Goal: Information Seeking & Learning: Check status

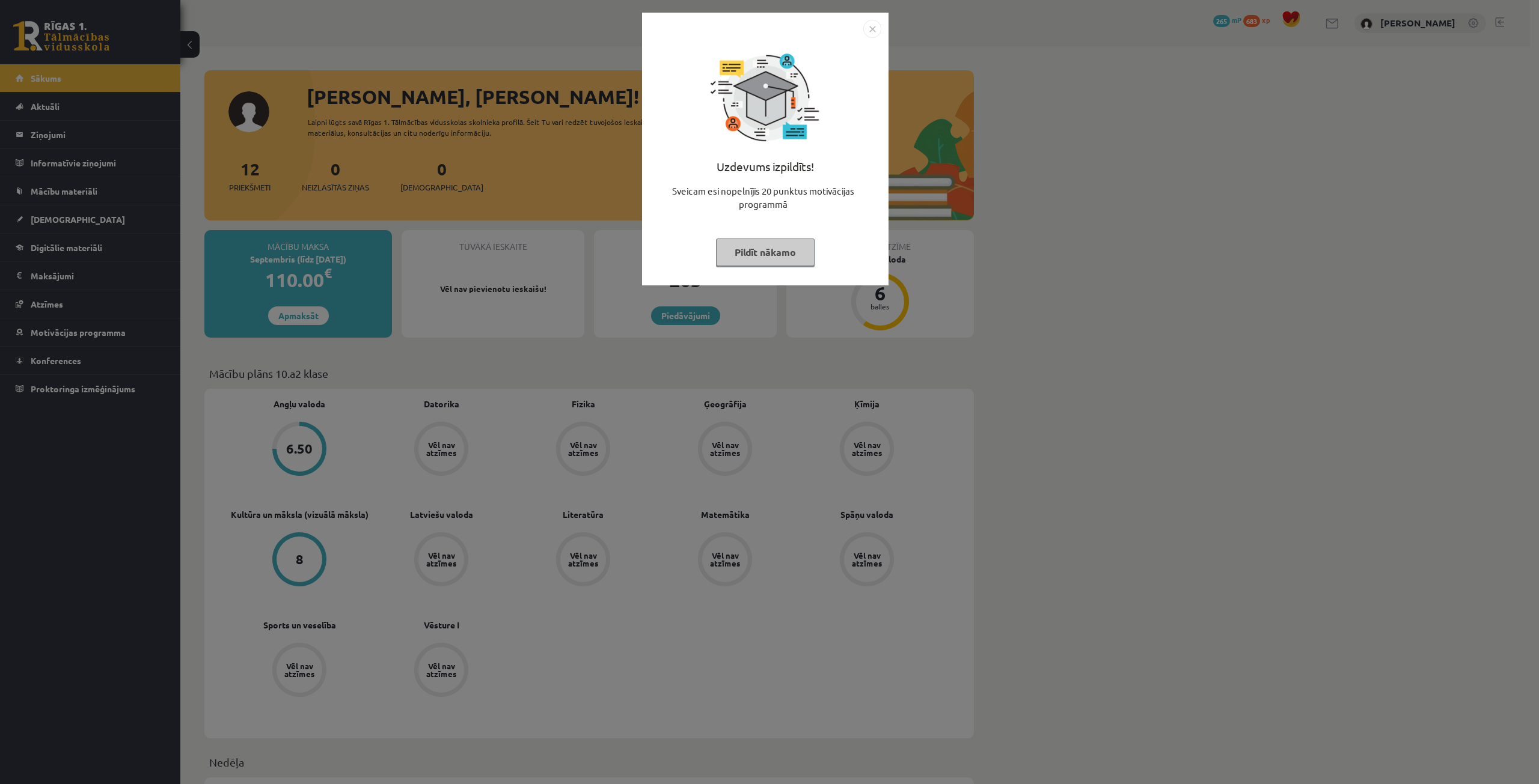
click at [1018, 308] on div "Uzdevums izpildīts! Sveicam esi nopelnījis 20 punktus motivācijas programmā Pil…" at bounding box center [770, 392] width 1539 height 784
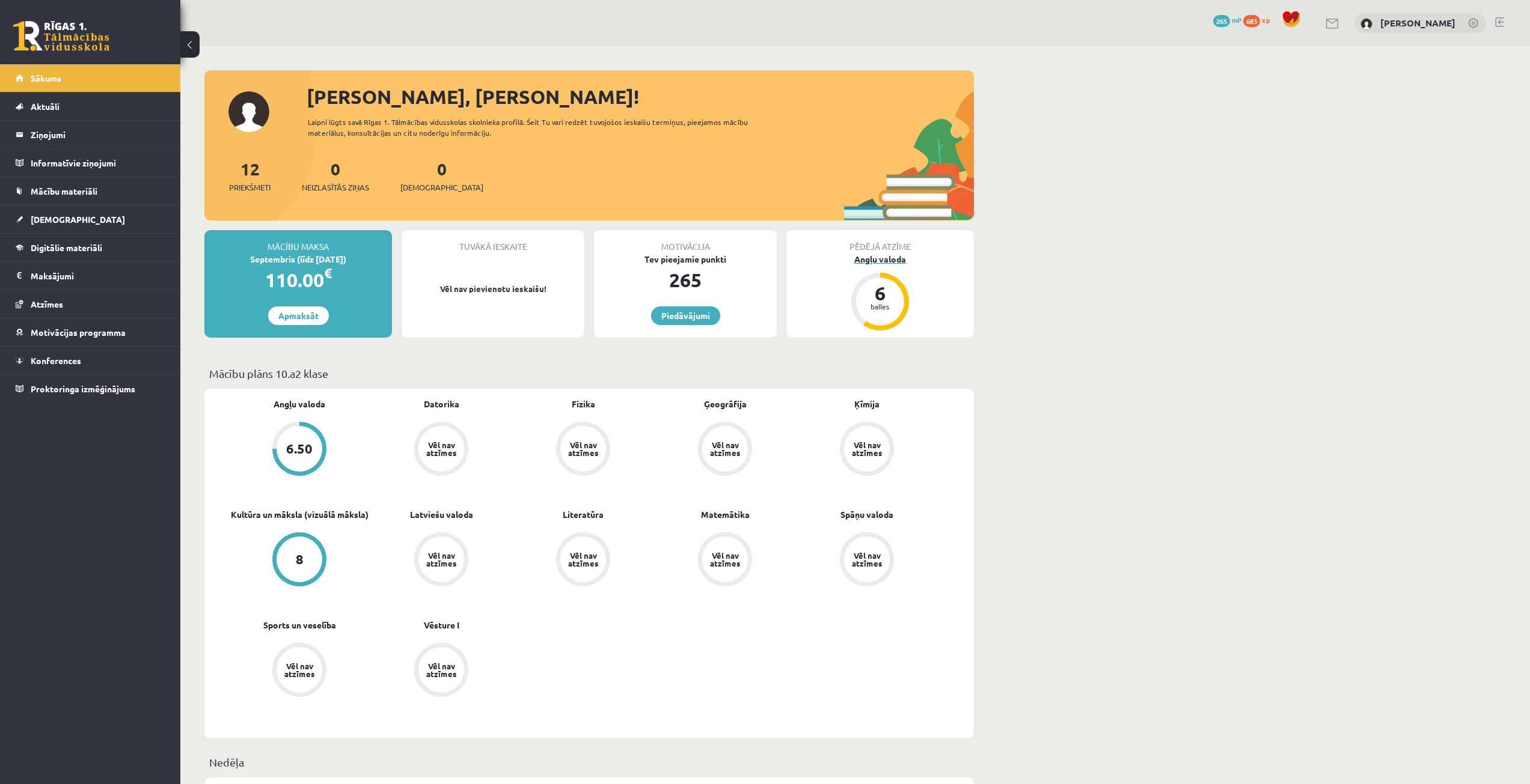
click at [868, 305] on div "balles" at bounding box center [879, 306] width 36 height 7
click at [892, 258] on div "Angļu valoda" at bounding box center [880, 259] width 187 height 13
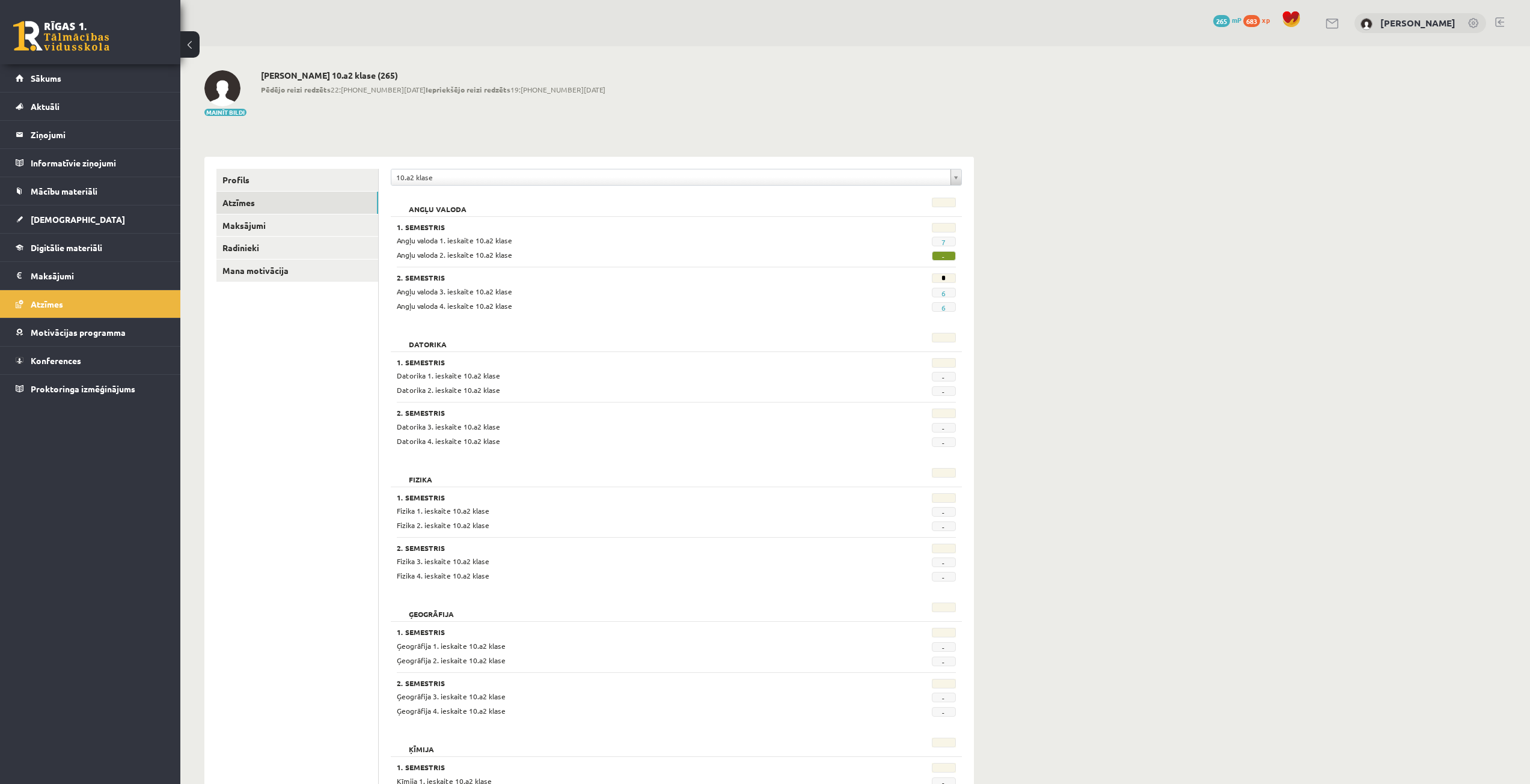
click at [943, 257] on span "-" at bounding box center [943, 256] width 24 height 9
click at [113, 269] on legend "Maksājumi 0" at bounding box center [98, 275] width 134 height 28
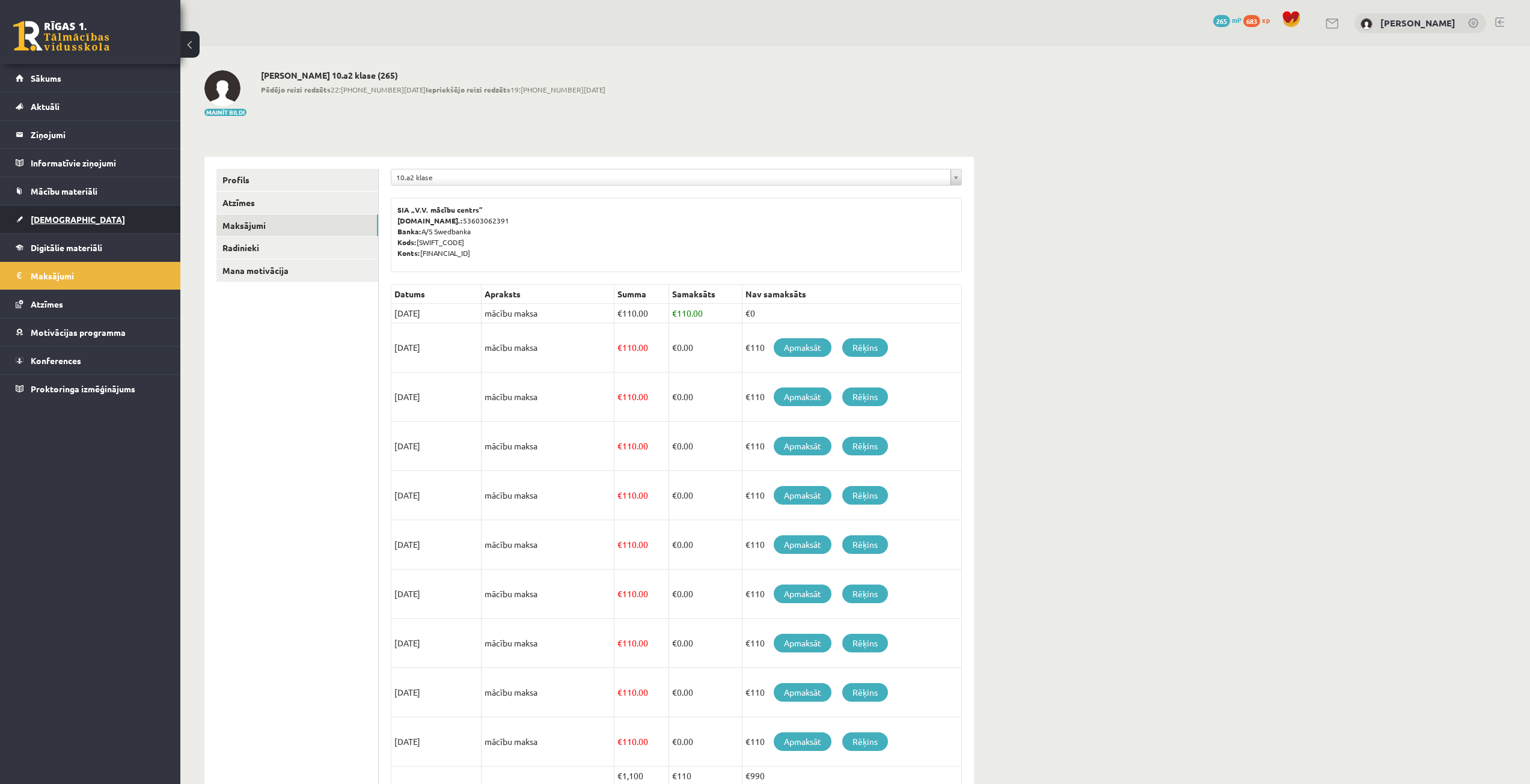
click at [121, 222] on link "[DEMOGRAPHIC_DATA]" at bounding box center [90, 219] width 150 height 28
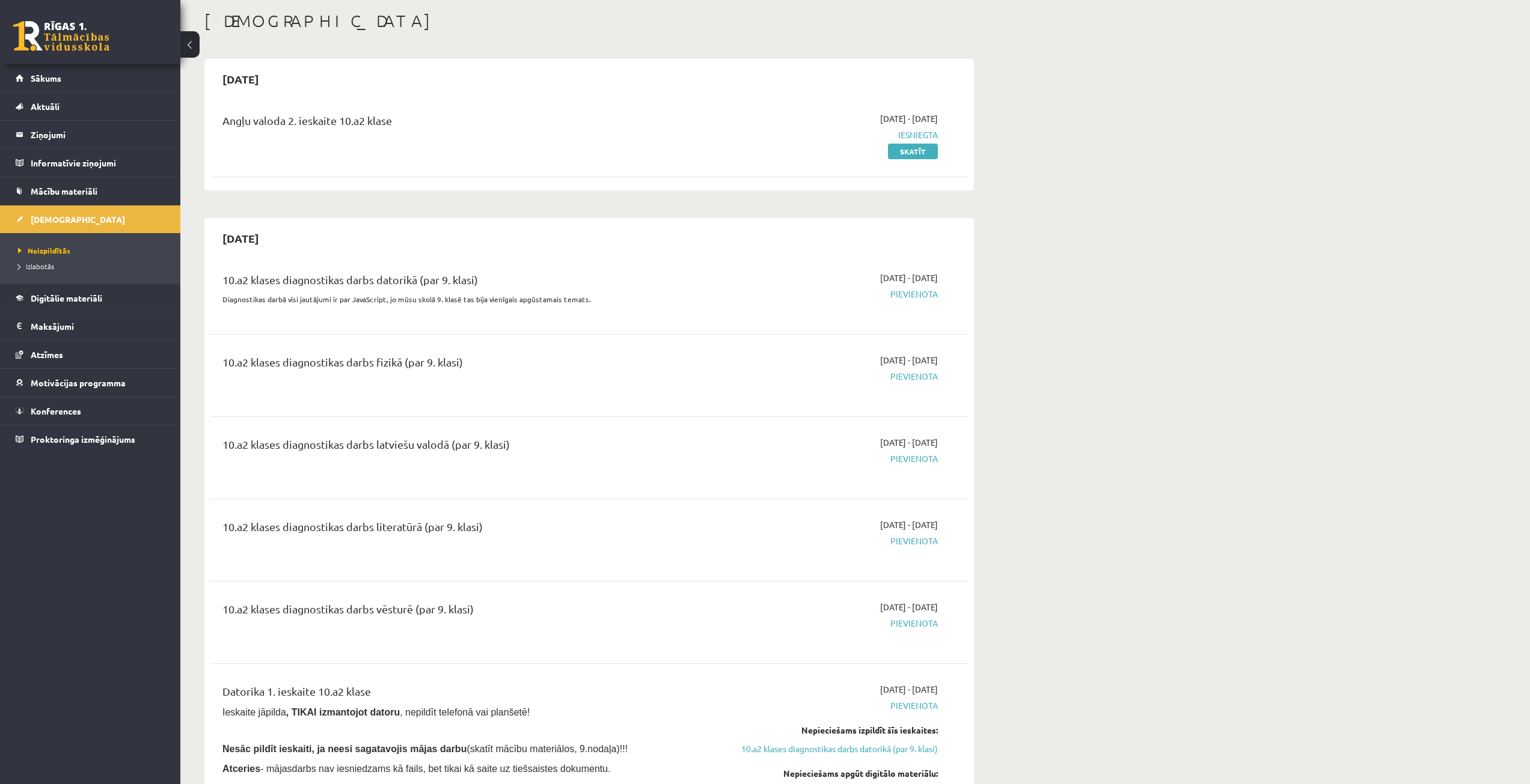
scroll to position [60, 0]
click at [906, 151] on link "Skatīt" at bounding box center [913, 151] width 50 height 16
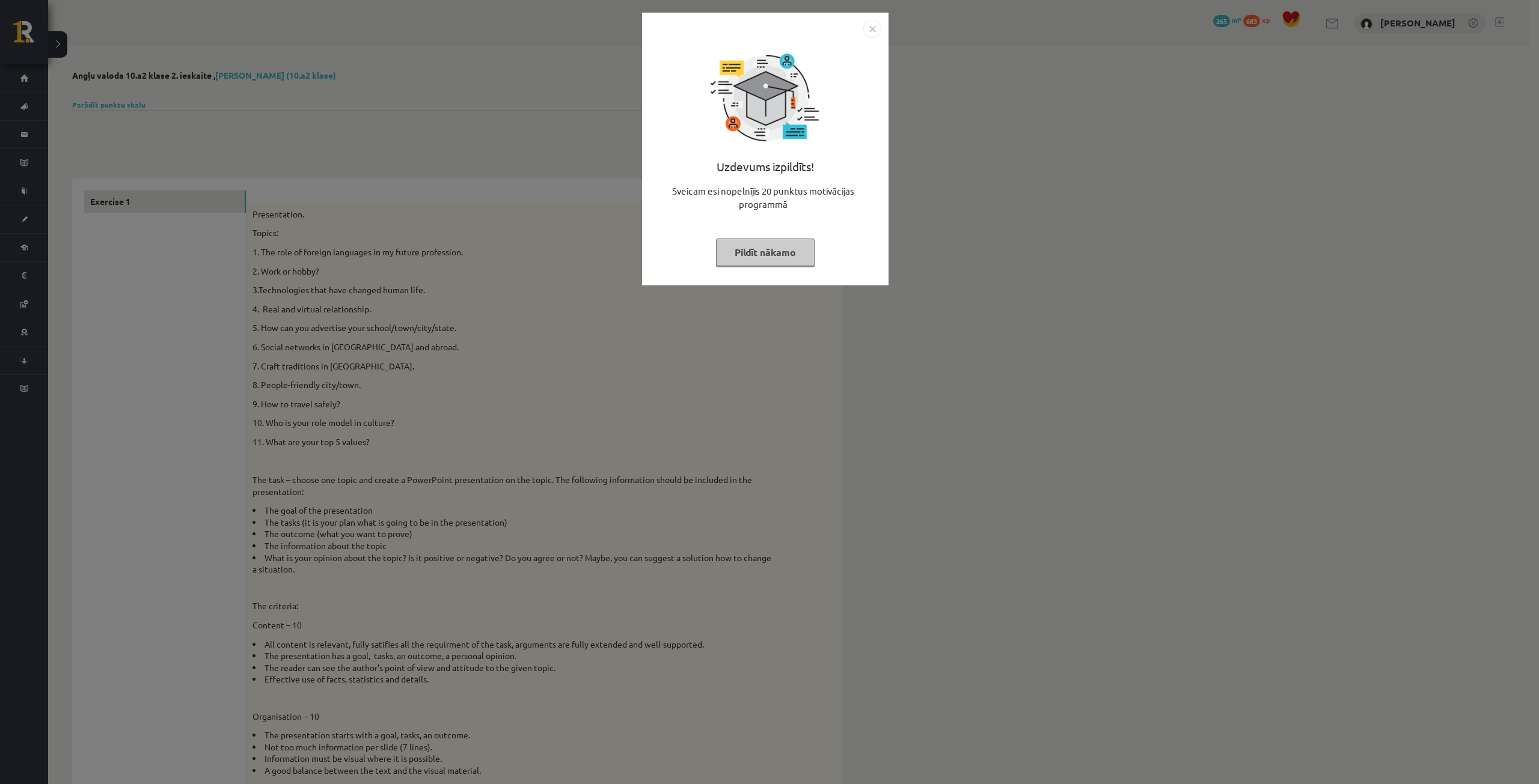
click at [780, 252] on button "Pildīt nākamo" at bounding box center [765, 252] width 98 height 28
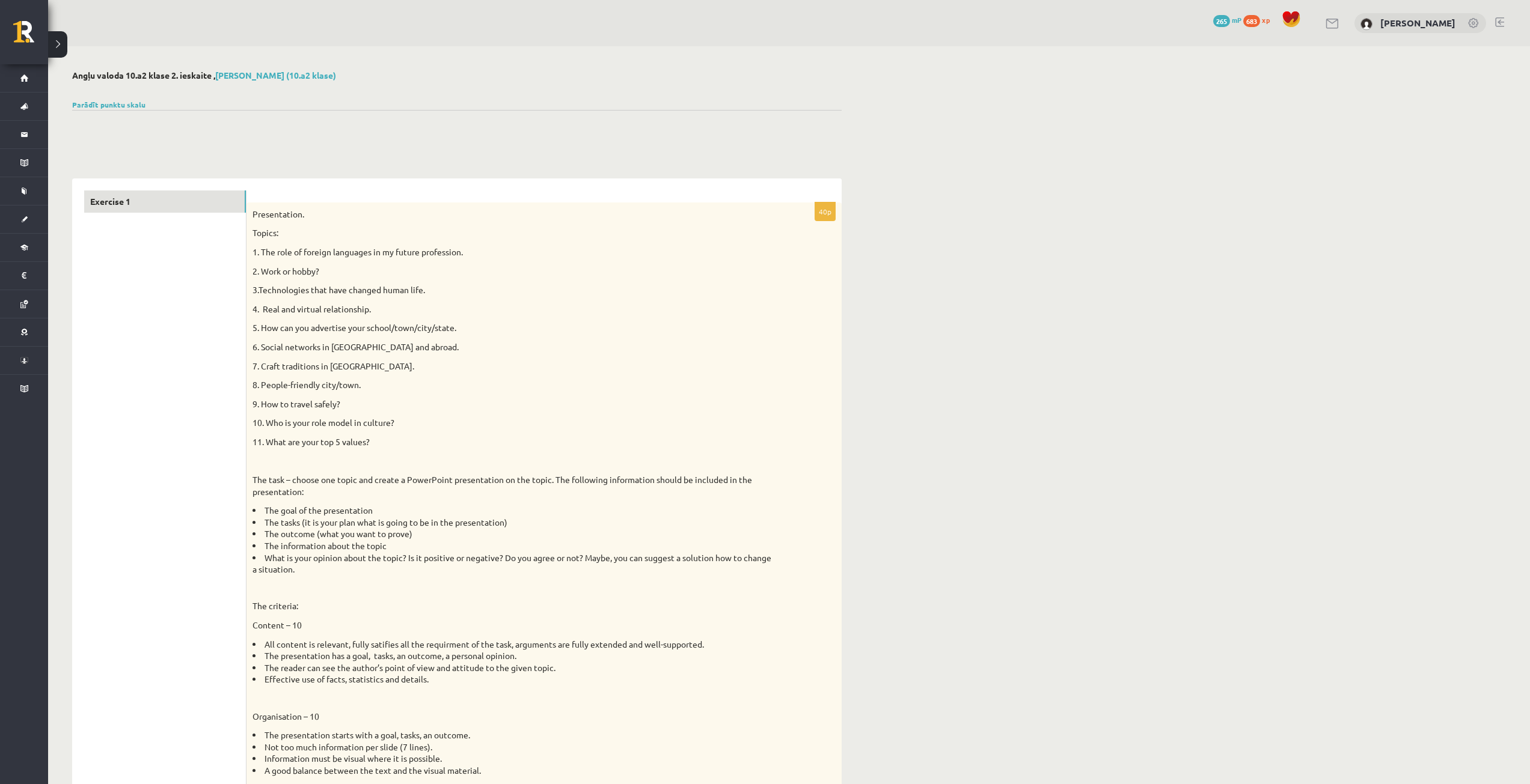
click at [60, 42] on button at bounding box center [58, 44] width 19 height 26
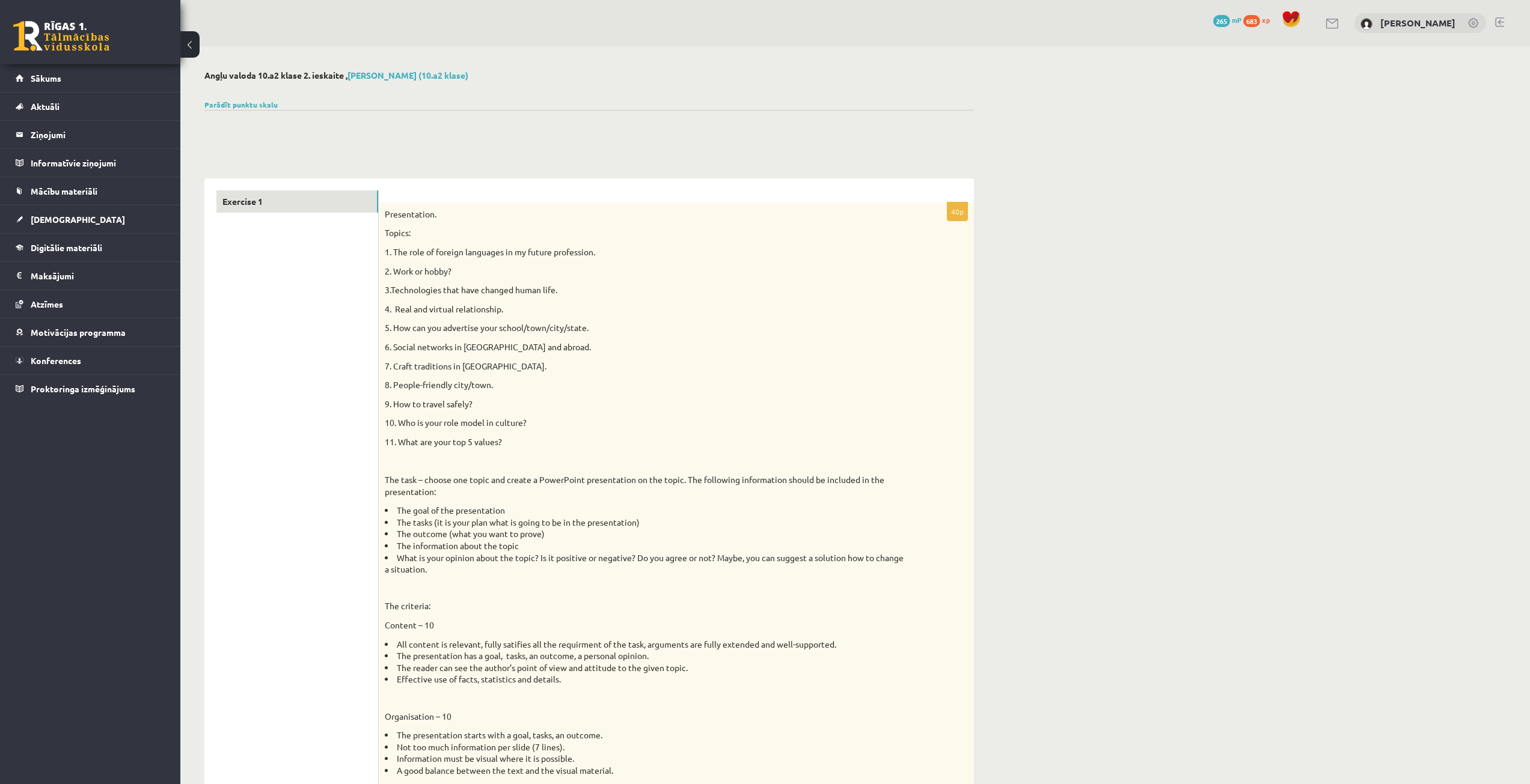
scroll to position [60, 0]
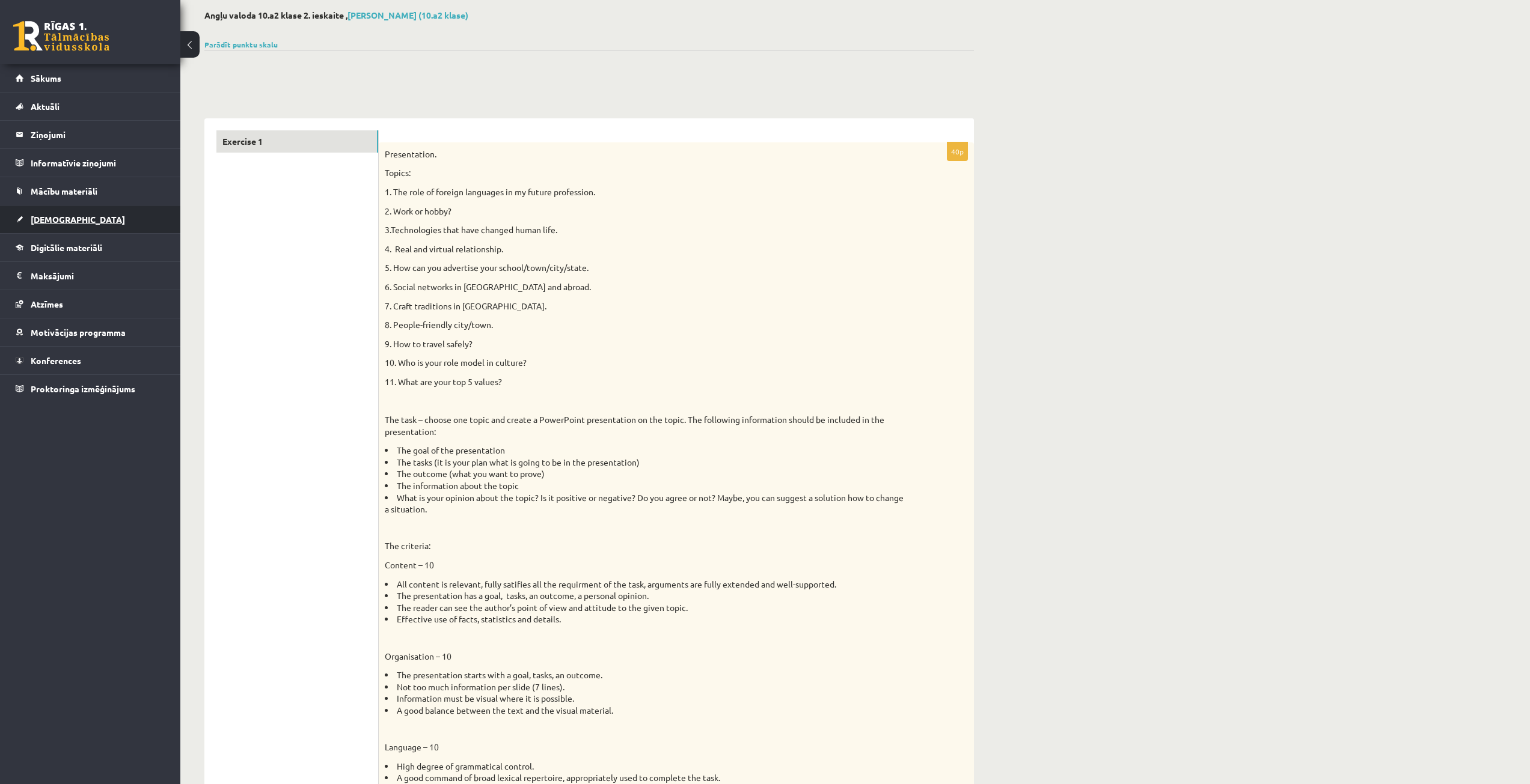
click at [66, 220] on span "[DEMOGRAPHIC_DATA]" at bounding box center [77, 219] width 94 height 11
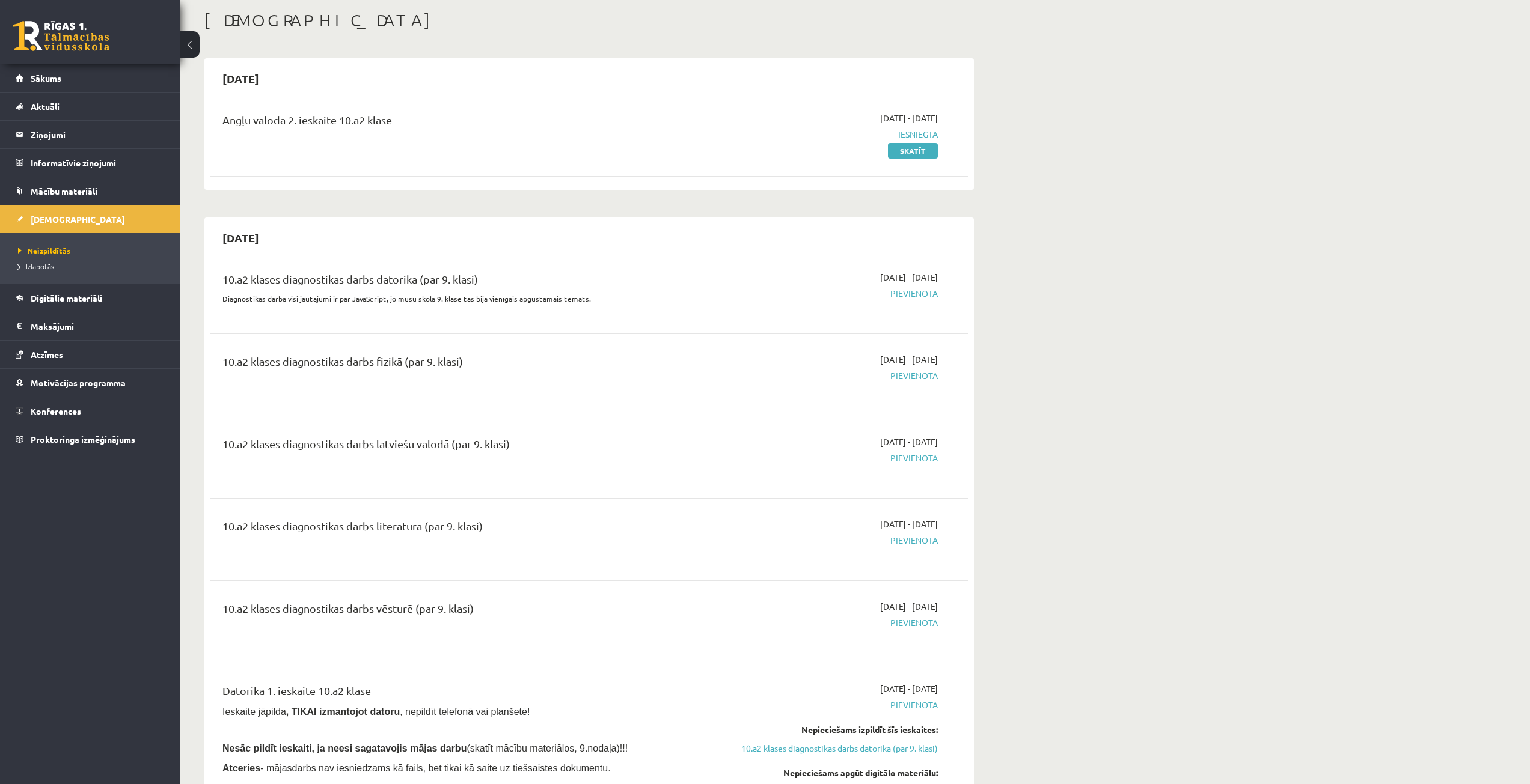
click at [60, 262] on link "Izlabotās" at bounding box center [93, 266] width 150 height 11
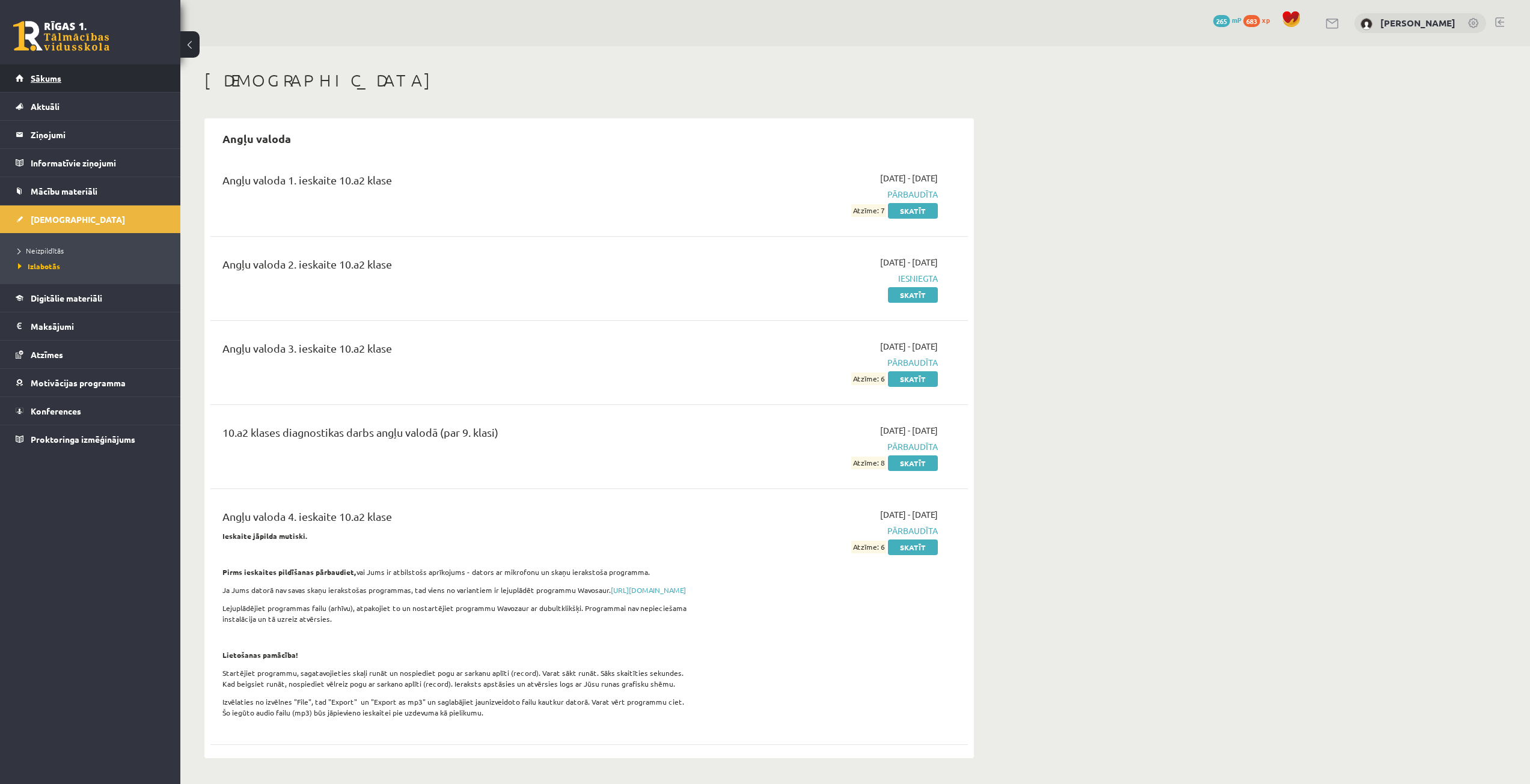
click at [43, 85] on link "Sākums" at bounding box center [90, 78] width 150 height 28
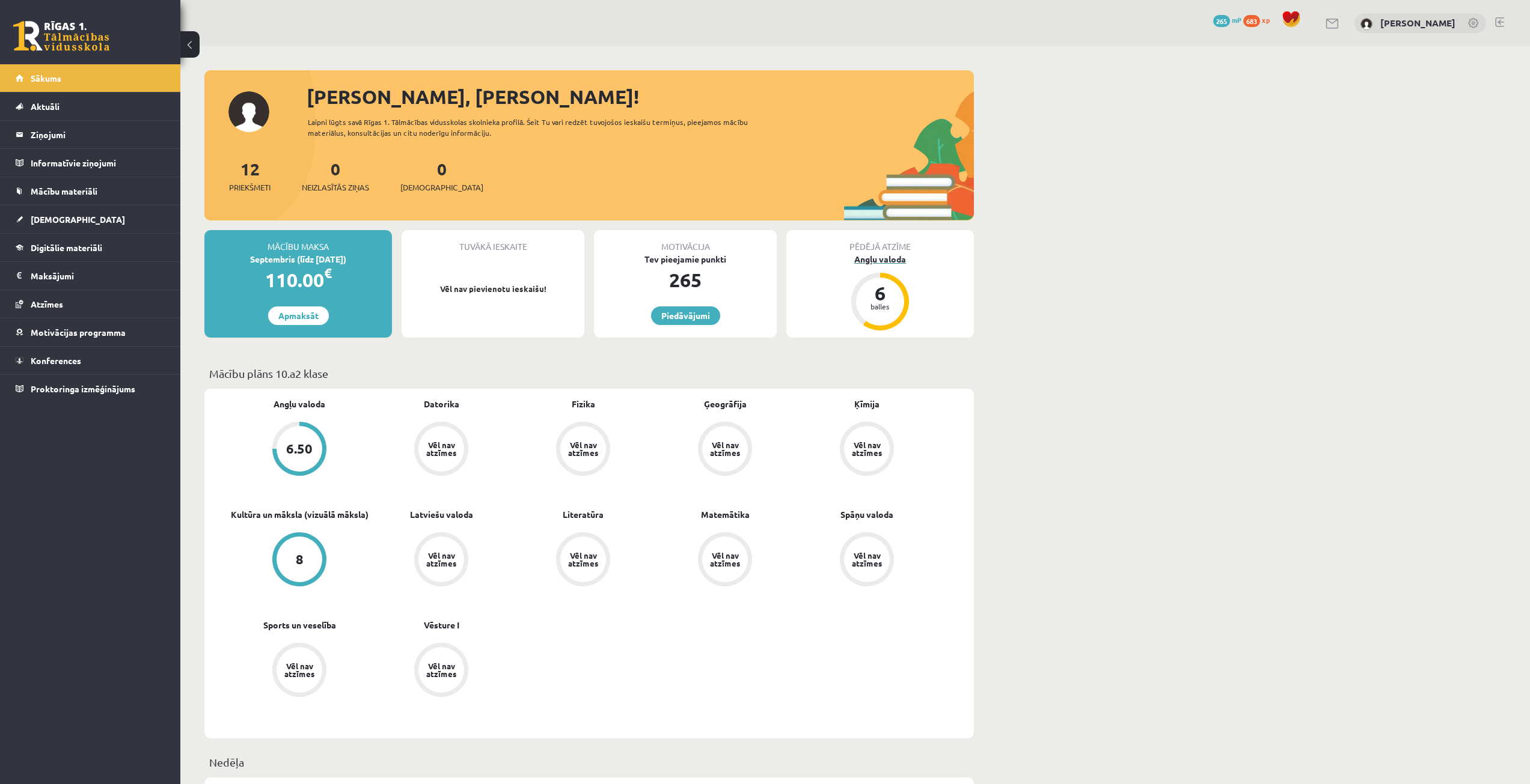
click at [877, 292] on div "6" at bounding box center [879, 293] width 36 height 19
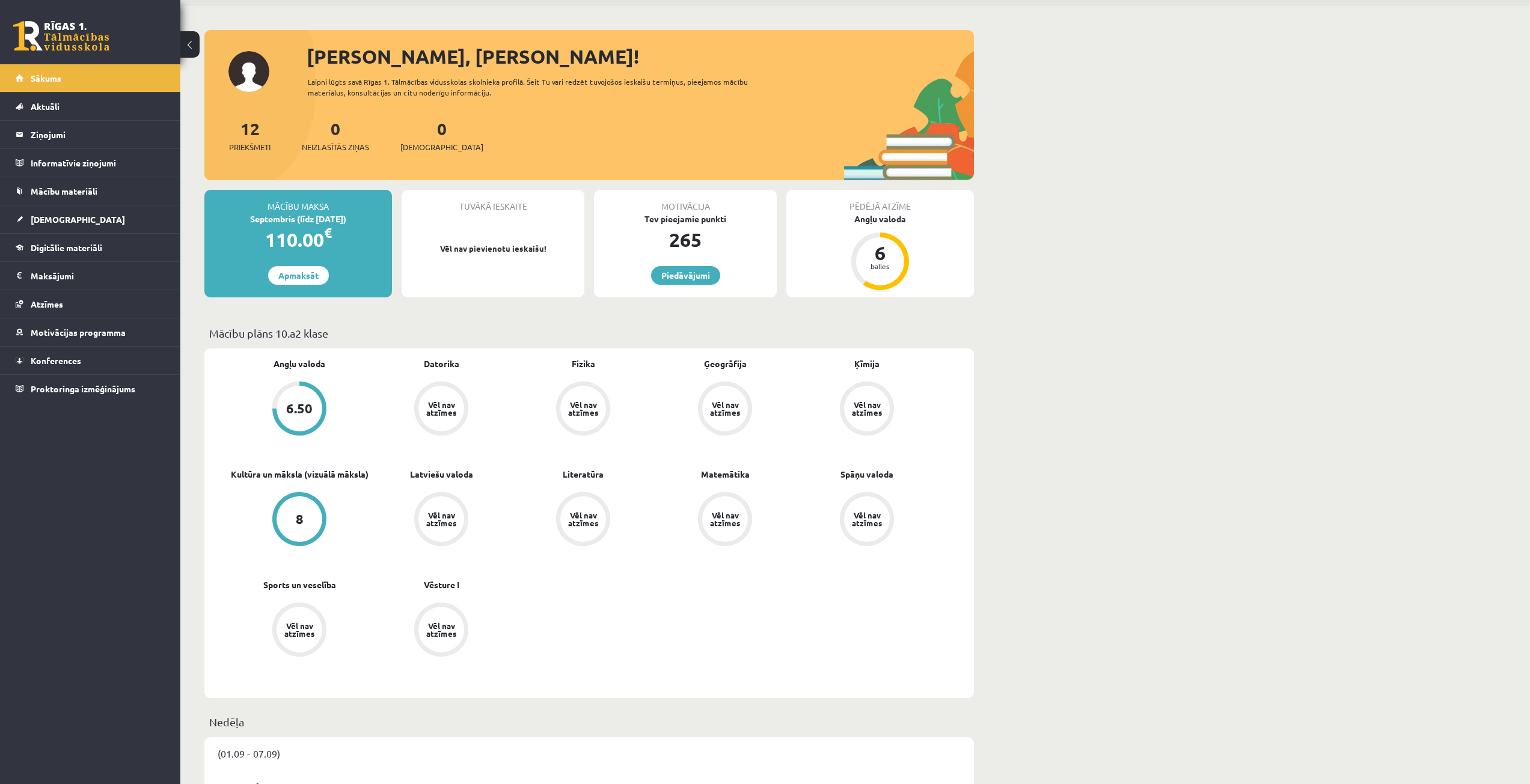
scroll to position [60, 0]
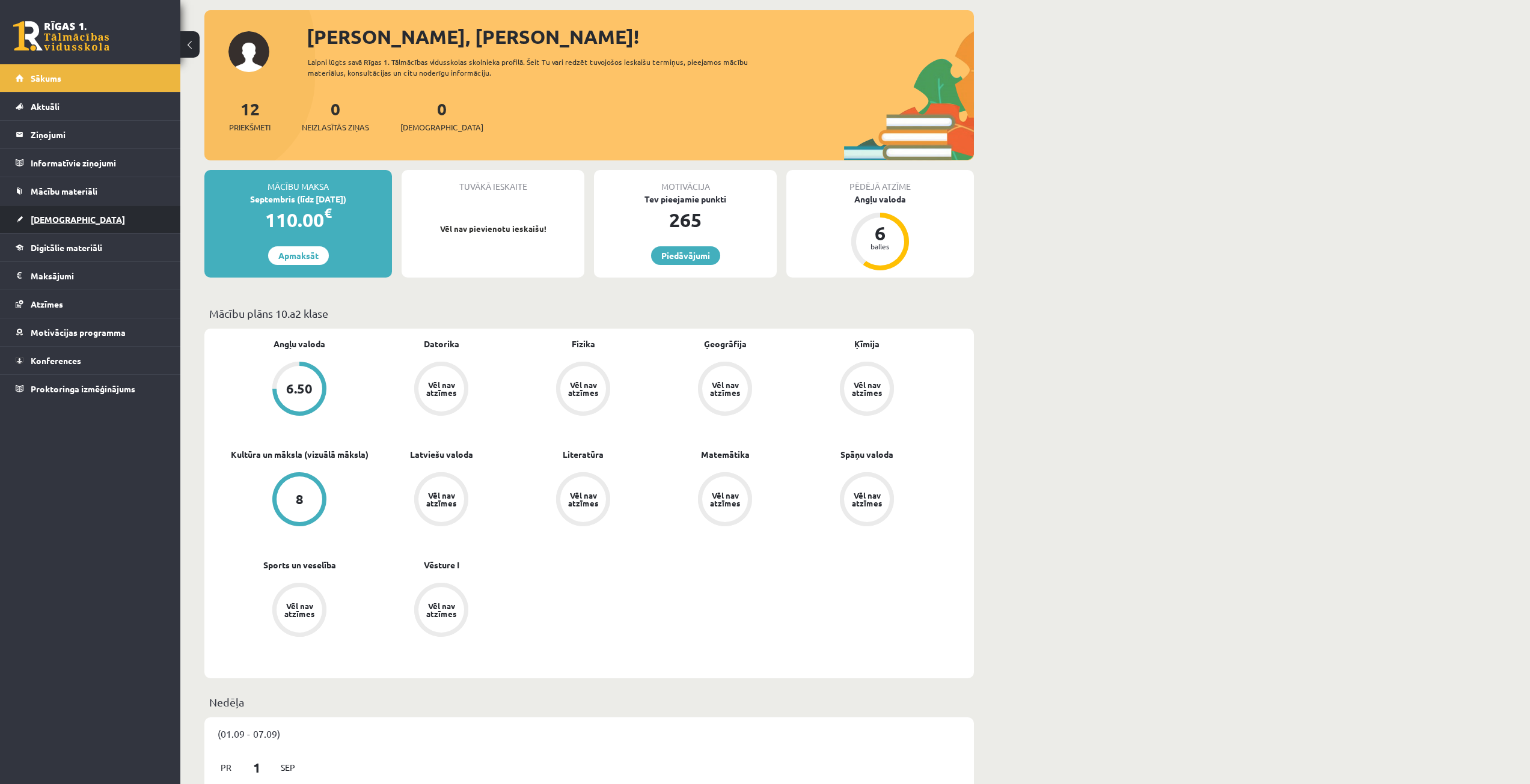
click at [82, 212] on link "[DEMOGRAPHIC_DATA]" at bounding box center [90, 219] width 150 height 28
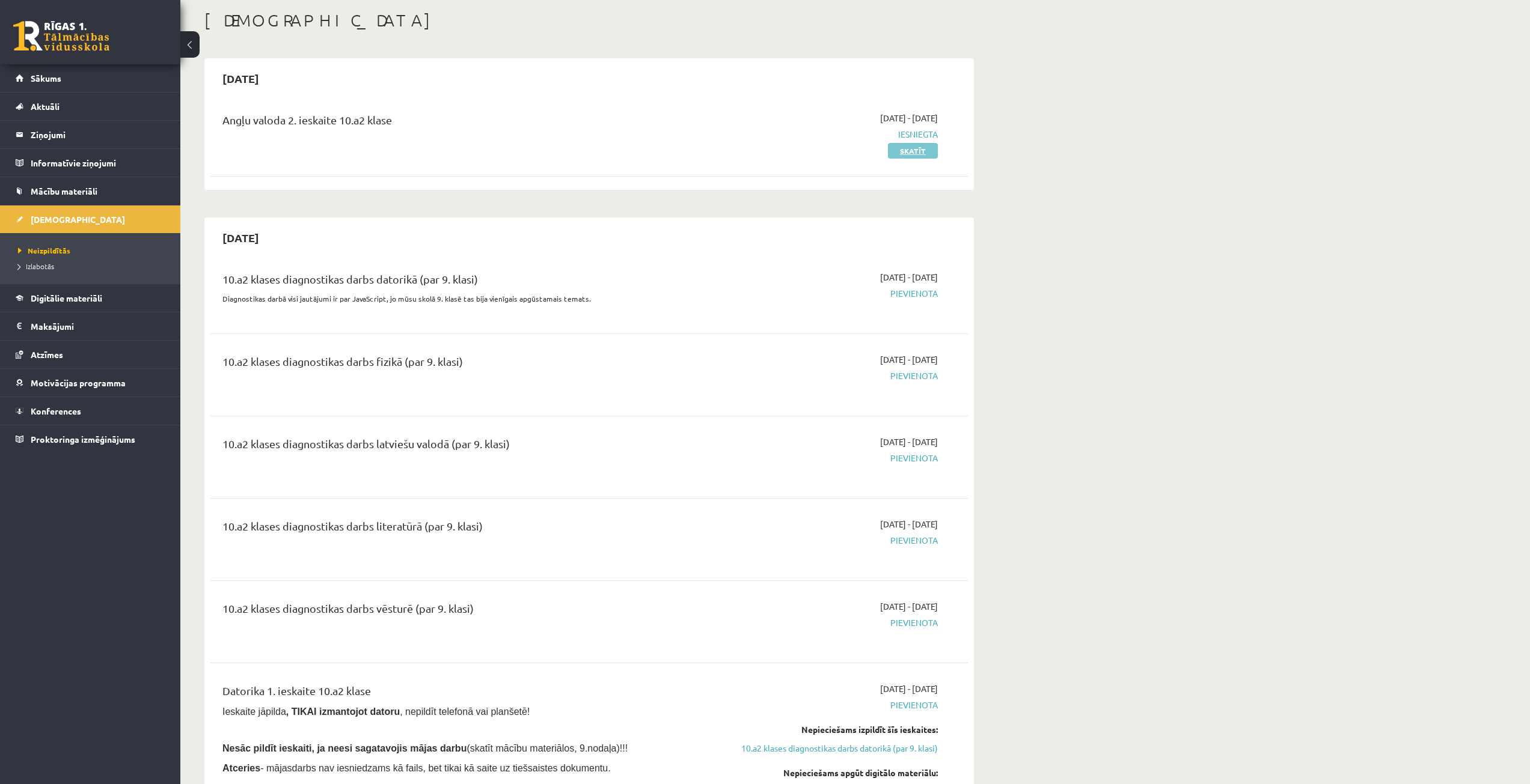
click at [925, 150] on link "Skatīt" at bounding box center [913, 151] width 50 height 16
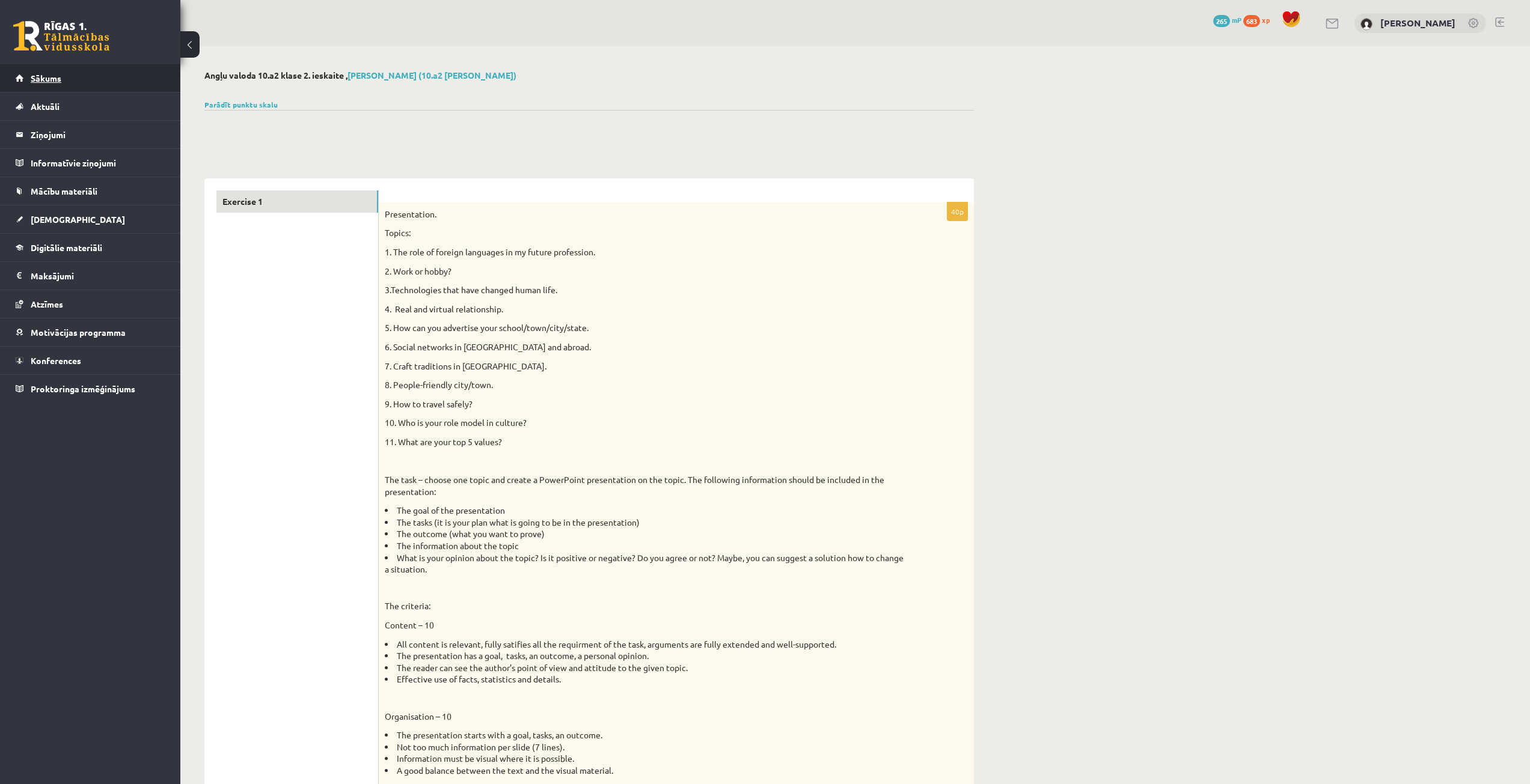
click at [107, 79] on link "Sākums" at bounding box center [90, 78] width 150 height 28
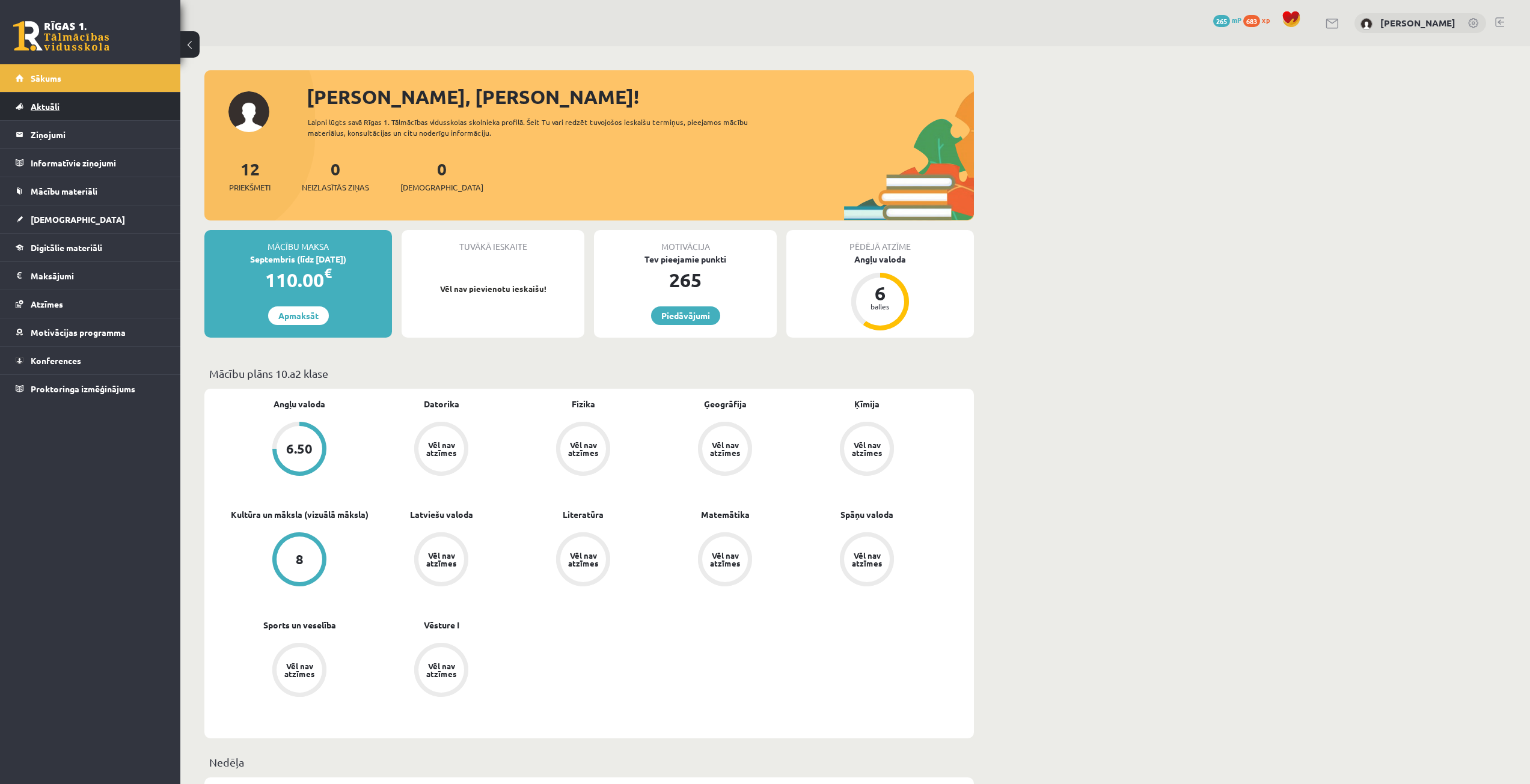
click at [112, 108] on link "Aktuāli" at bounding box center [90, 106] width 150 height 28
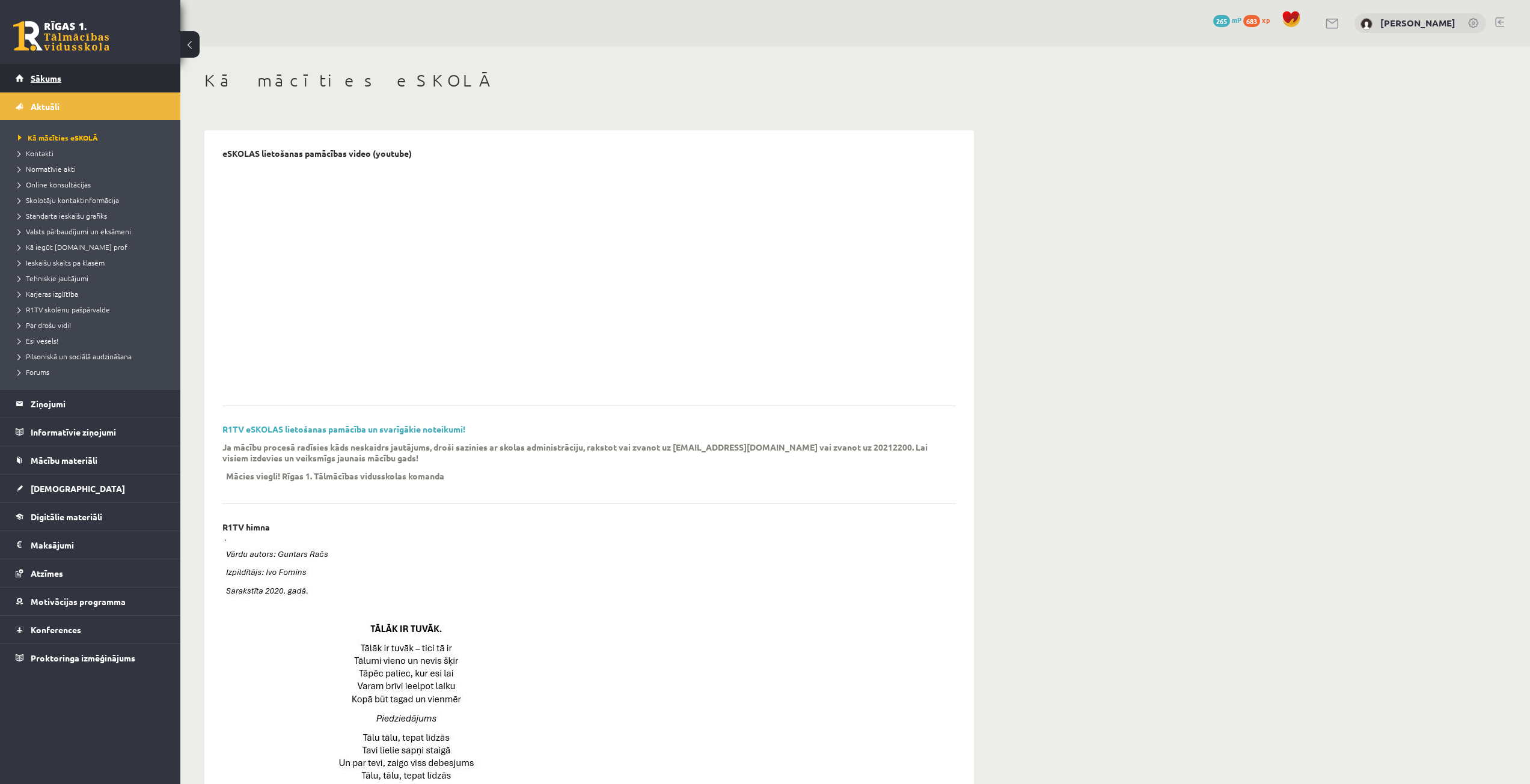
click at [112, 81] on link "Sākums" at bounding box center [90, 78] width 150 height 28
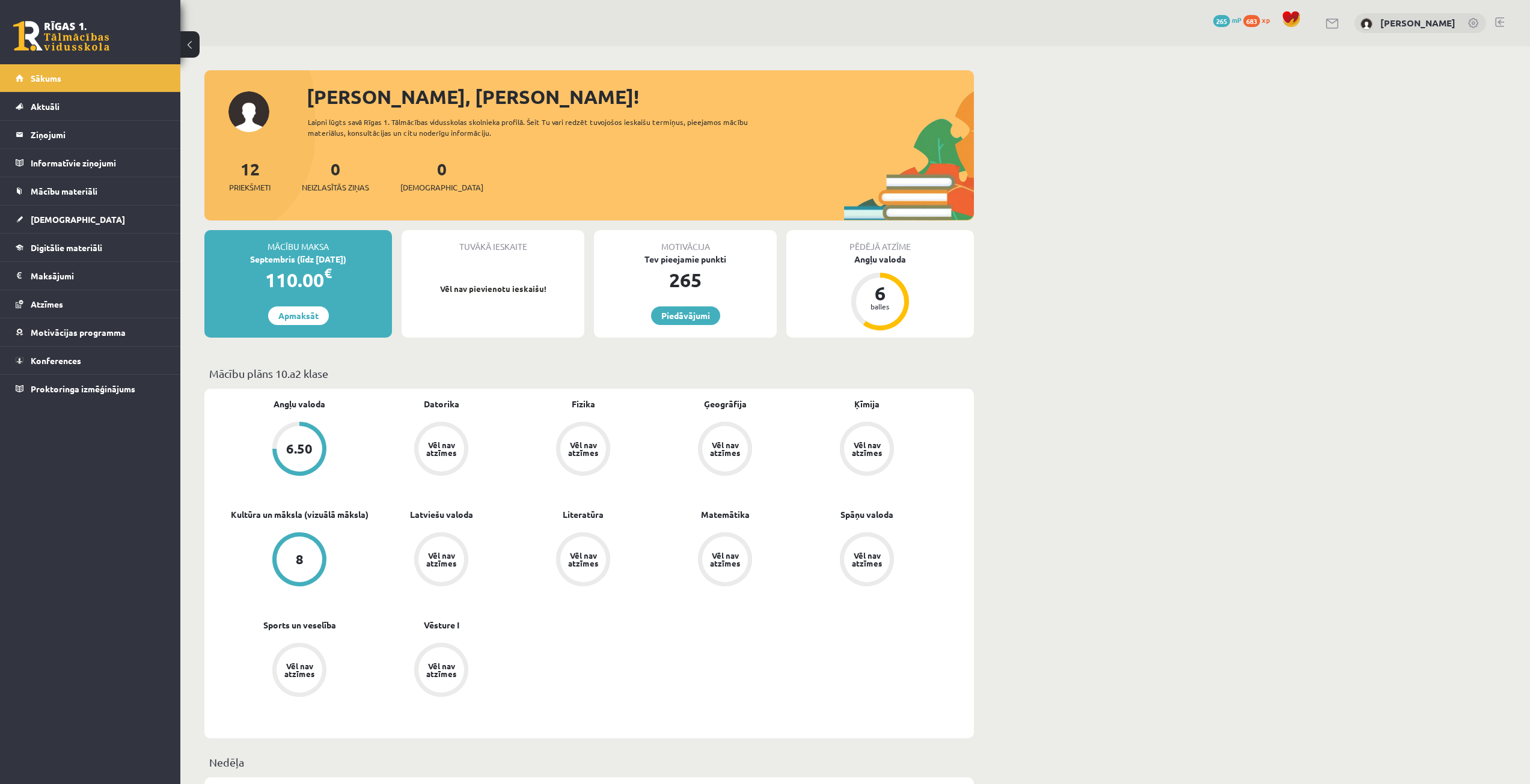
click at [841, 278] on div "Pēdējā atzīme Angļu valoda 6 balles" at bounding box center [880, 283] width 187 height 108
click at [877, 292] on div "6" at bounding box center [879, 293] width 36 height 19
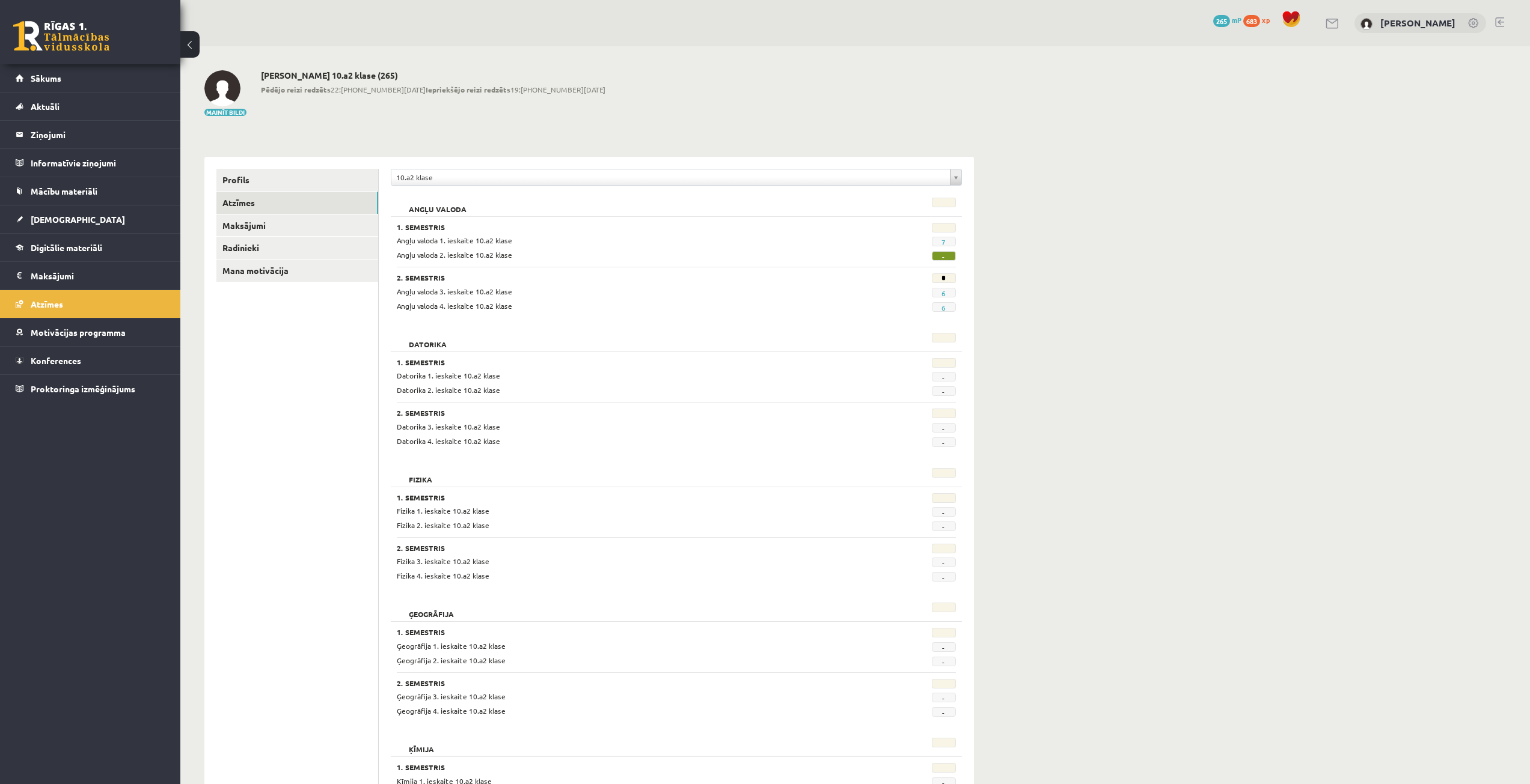
click at [935, 255] on span "-" at bounding box center [943, 256] width 24 height 9
drag, startPoint x: 957, startPoint y: 255, endPoint x: 968, endPoint y: 256, distance: 11.0
drag, startPoint x: 942, startPoint y: 250, endPoint x: 972, endPoint y: 258, distance: 31.0
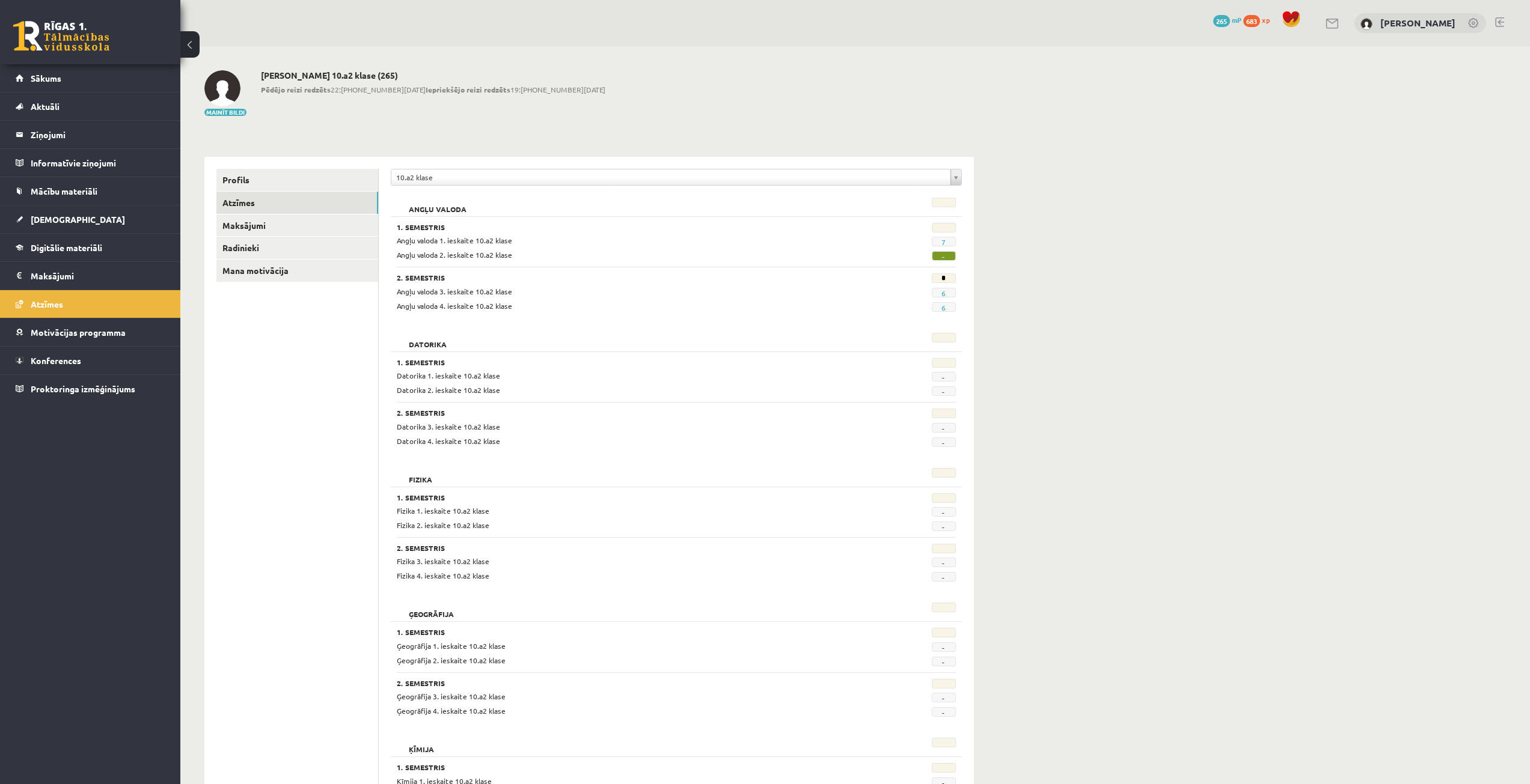
drag, startPoint x: 944, startPoint y: 256, endPoint x: 951, endPoint y: 266, distance: 12.2
click at [951, 266] on div "1. Semestris Angļu valoda 1. ieskaite 10.a2 klase 7 Angļu valoda 2. ieskaite 10…" at bounding box center [676, 264] width 571 height 96
click at [108, 208] on link "[DEMOGRAPHIC_DATA]" at bounding box center [90, 219] width 150 height 28
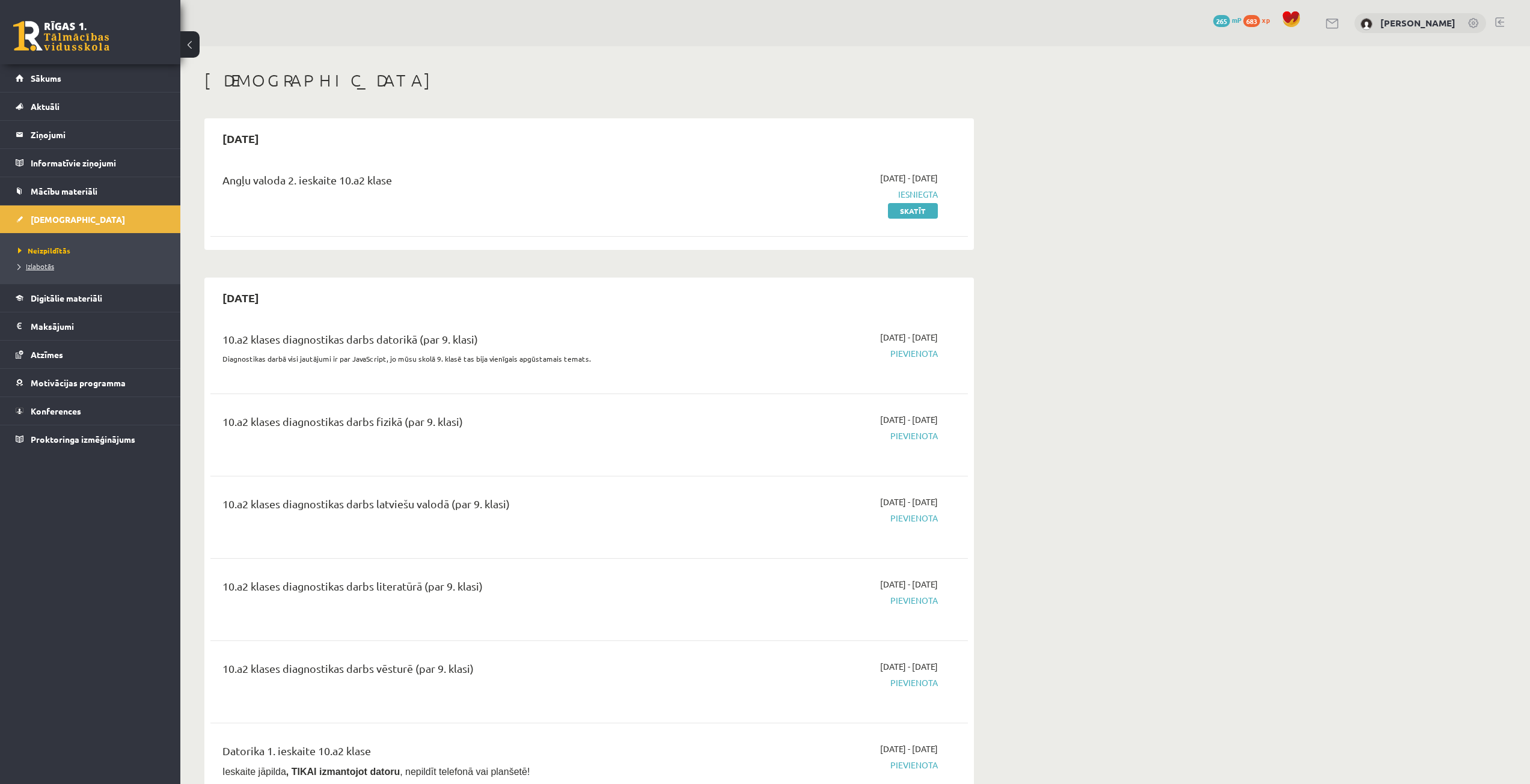
click at [123, 267] on link "Izlabotās" at bounding box center [93, 266] width 150 height 11
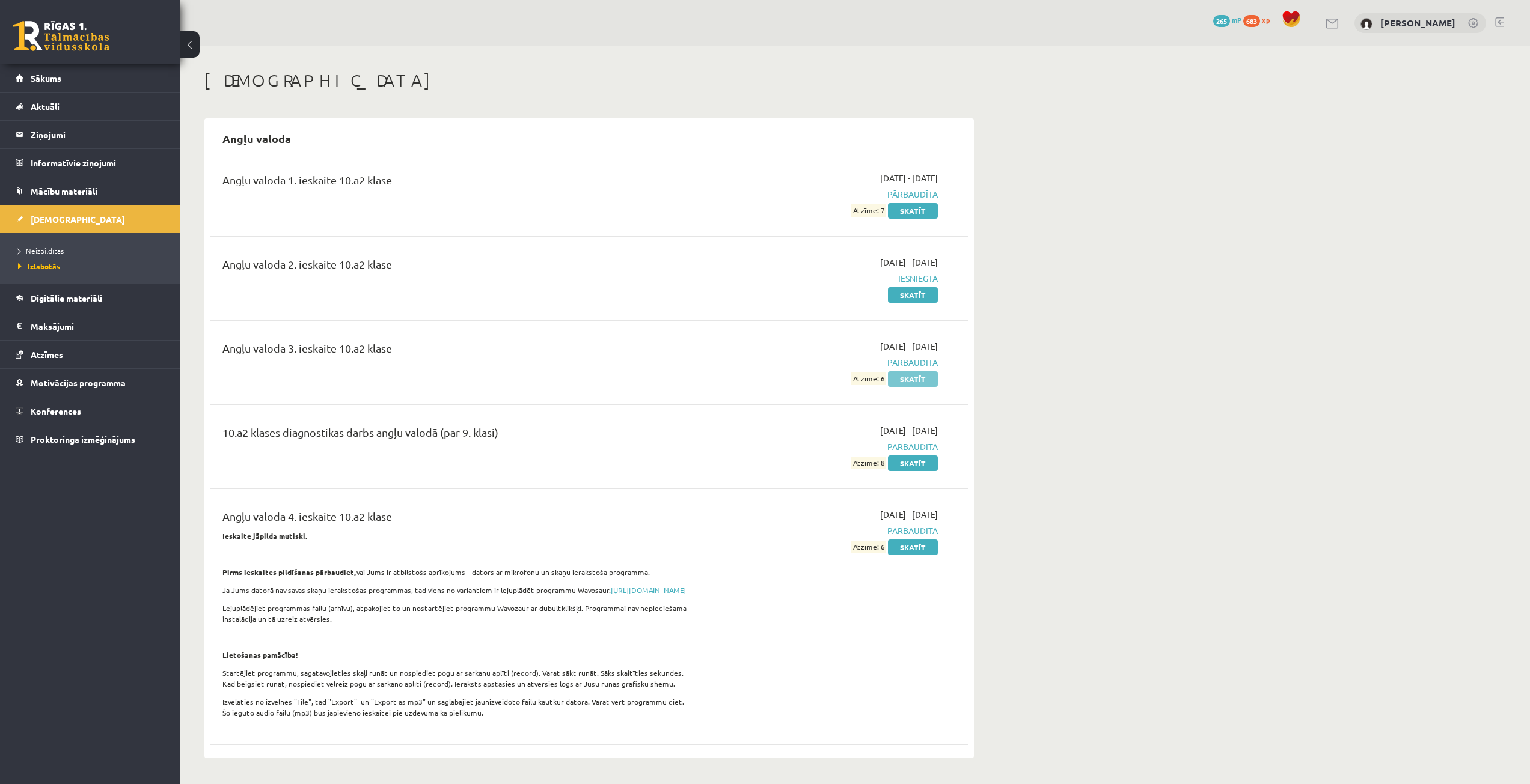
click at [915, 385] on link "Skatīt" at bounding box center [913, 378] width 50 height 16
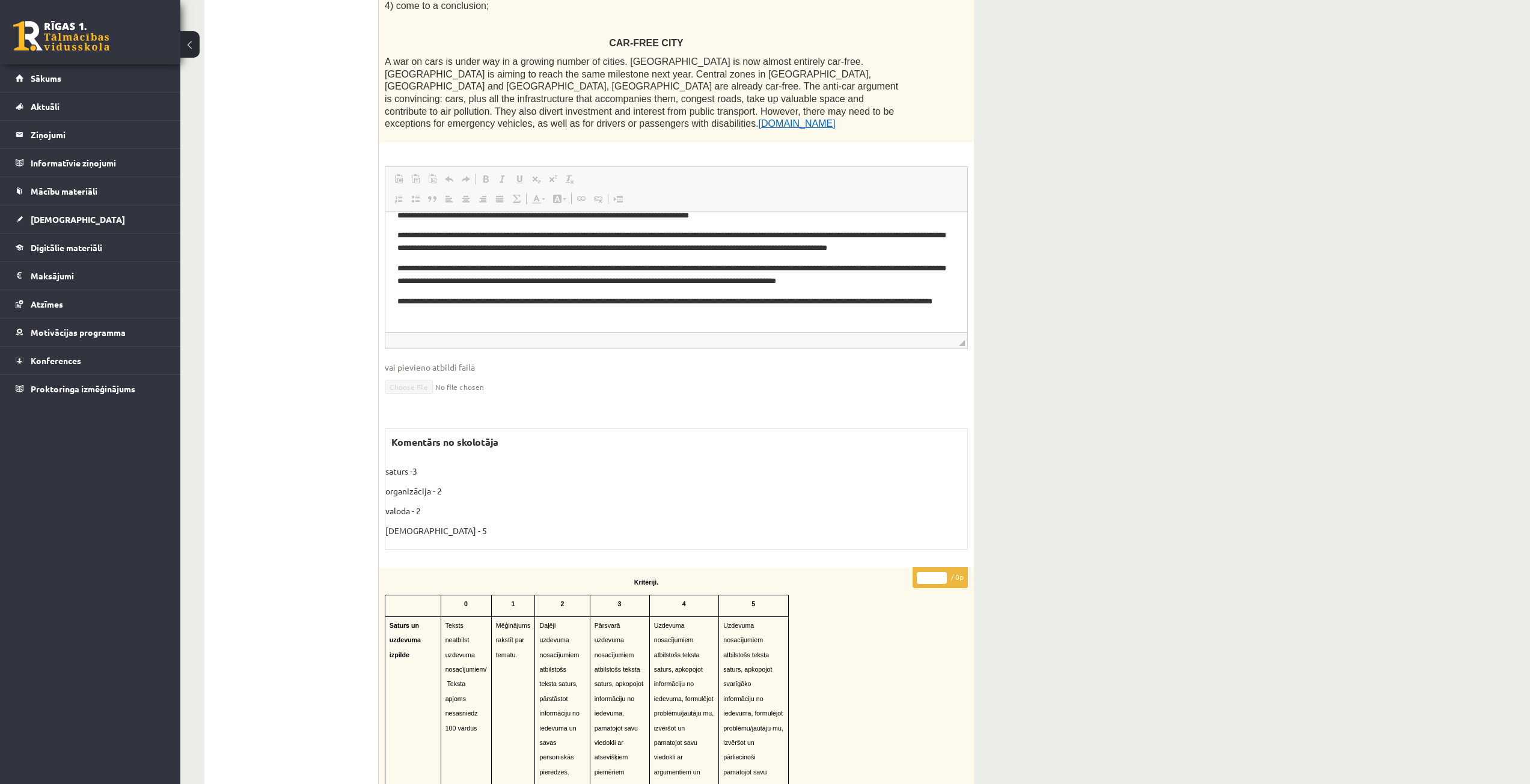
scroll to position [420, 0]
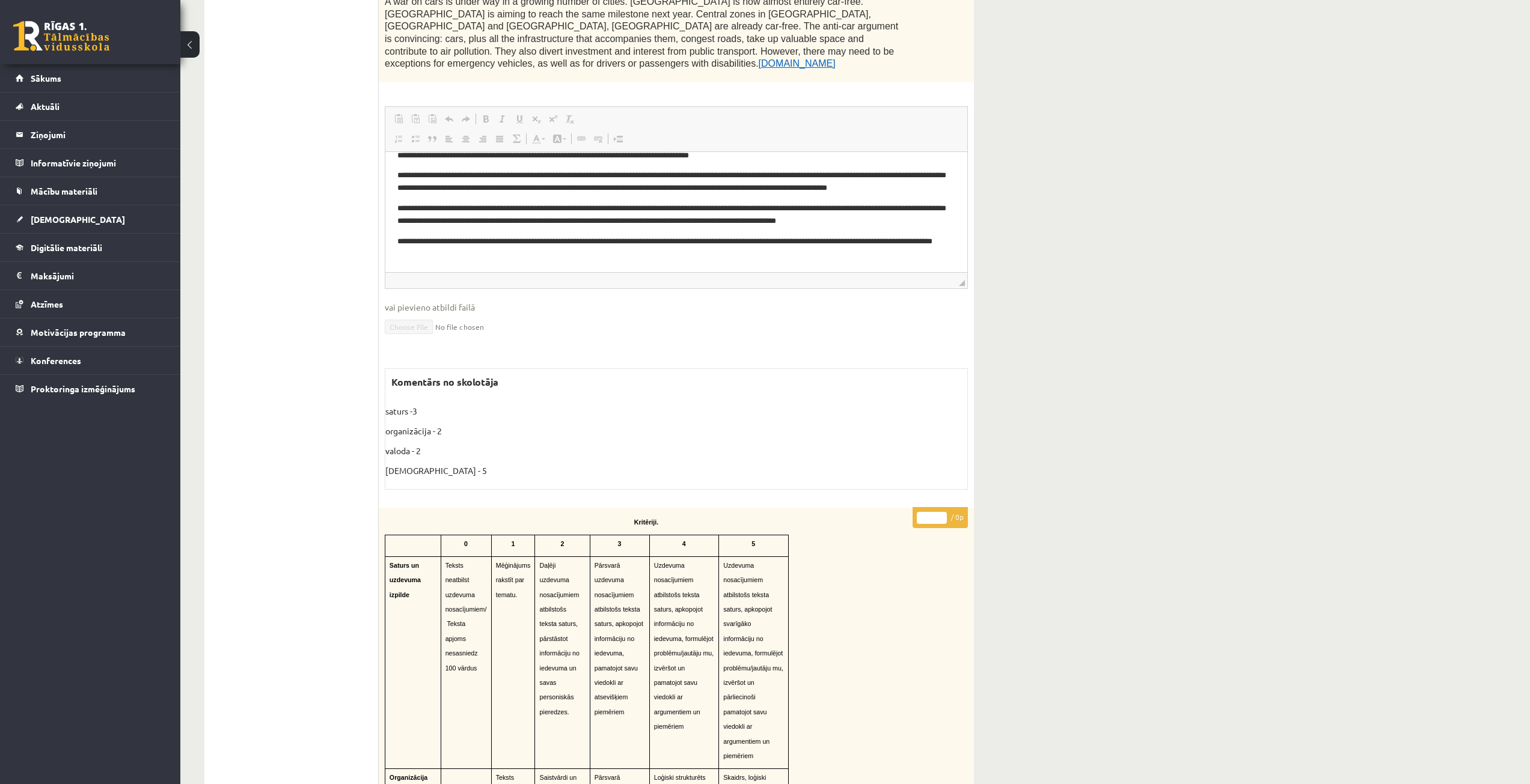
click at [192, 47] on button at bounding box center [190, 44] width 19 height 26
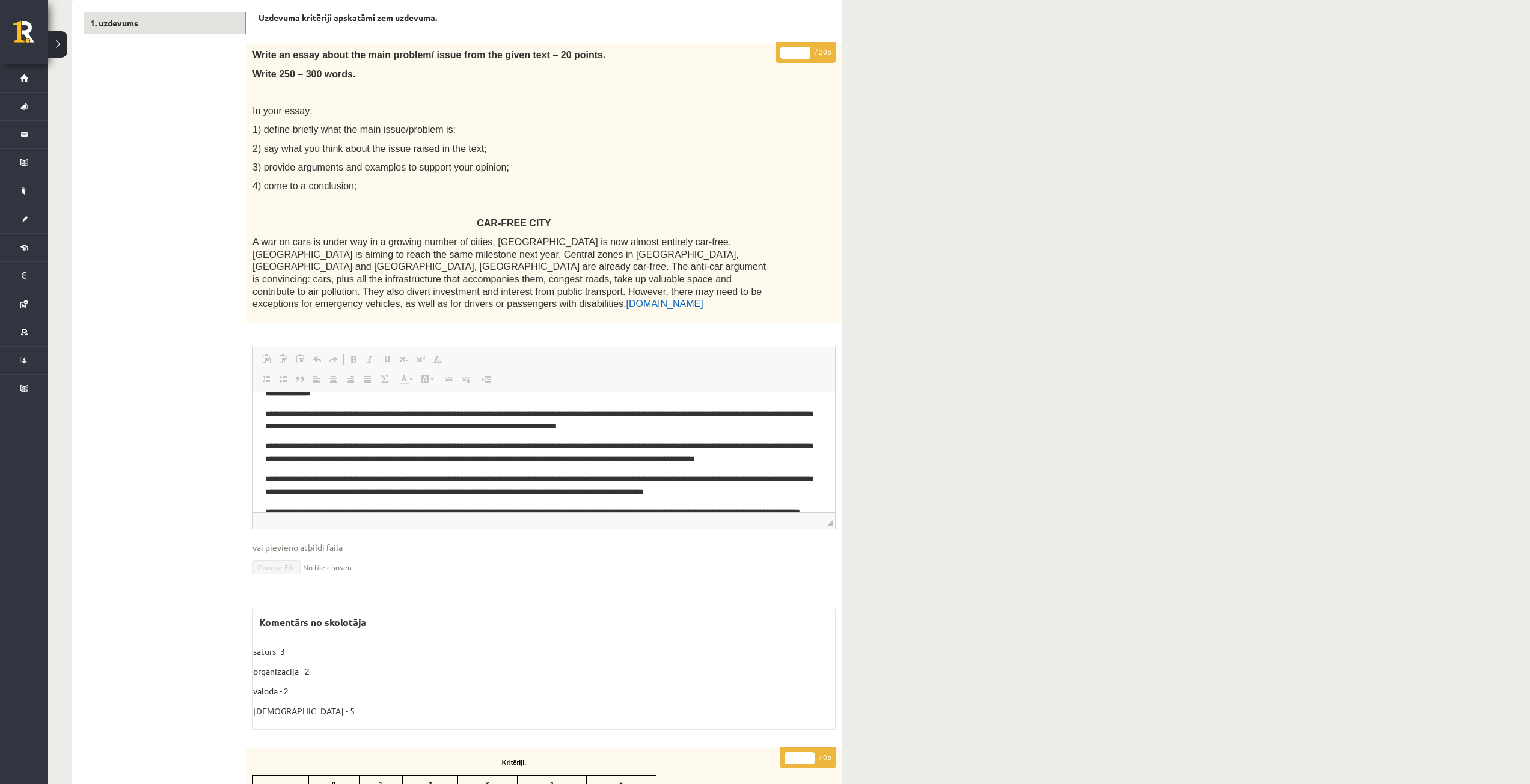
scroll to position [0, 0]
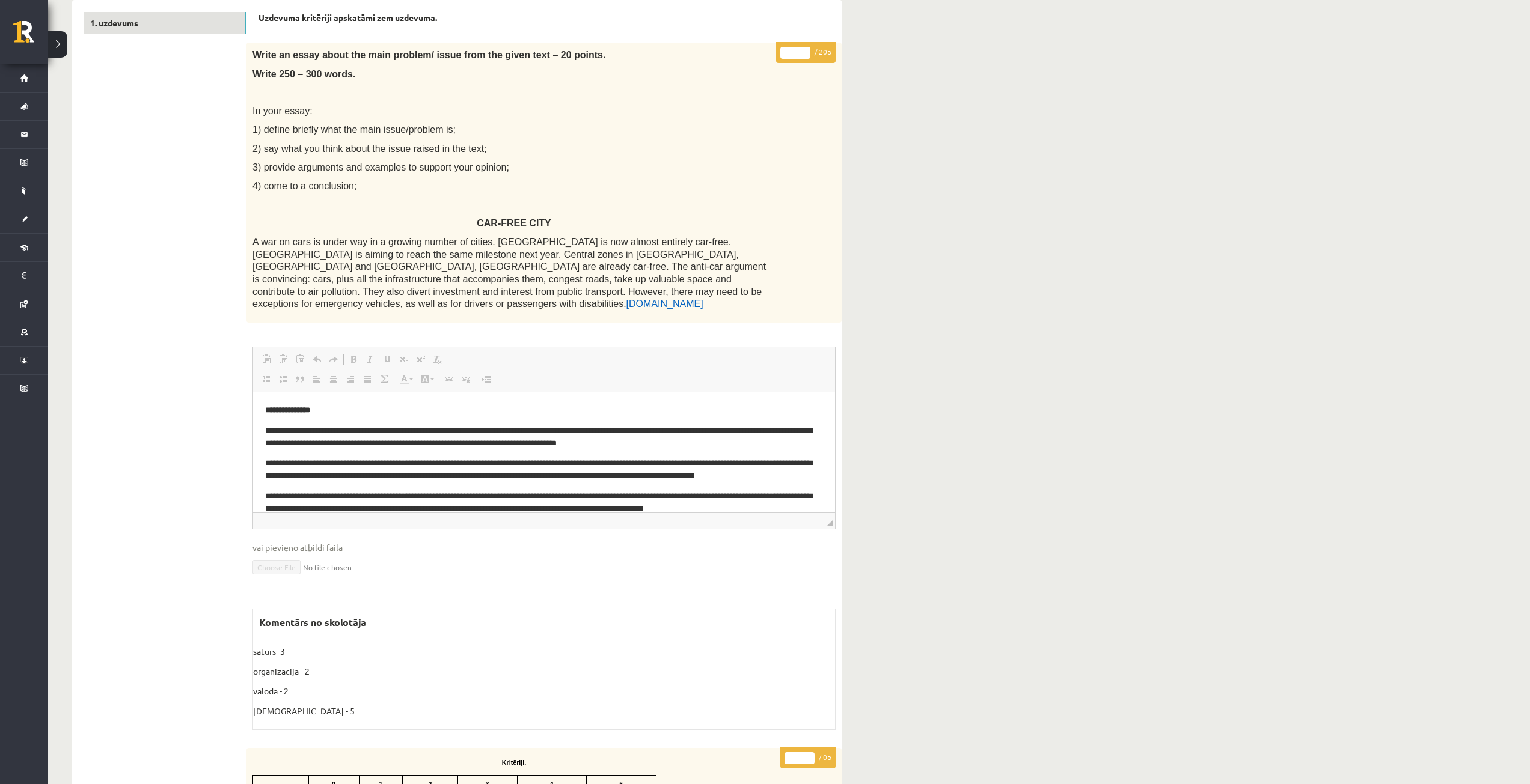
click at [60, 49] on button at bounding box center [58, 44] width 19 height 26
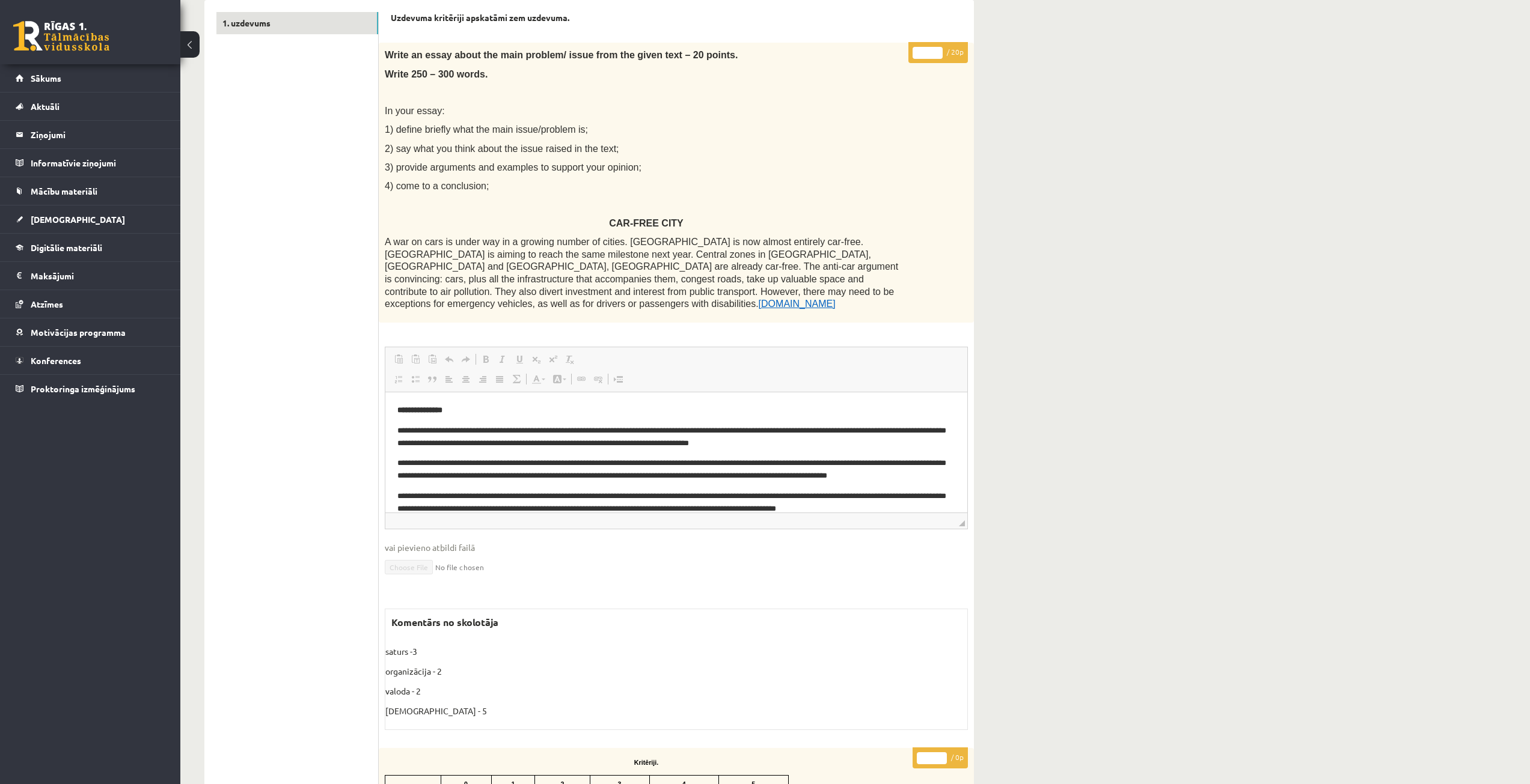
click at [188, 49] on button at bounding box center [190, 44] width 19 height 26
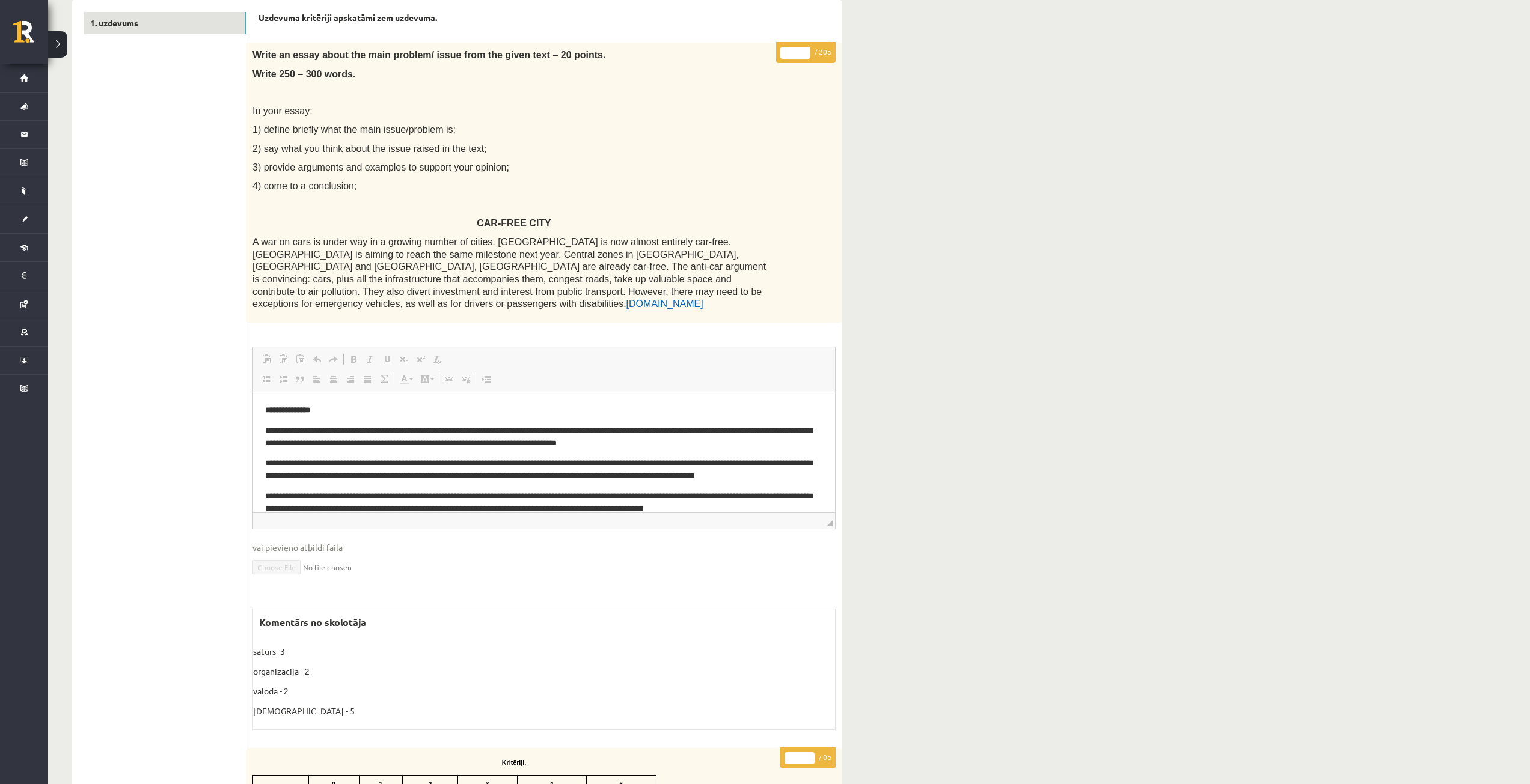
click at [69, 42] on div "Angļu valoda 3. ieskaite 10.a2 klase , Vladislava Vlasova (10.a2 klase) Parādīt…" at bounding box center [457, 730] width 818 height 1729
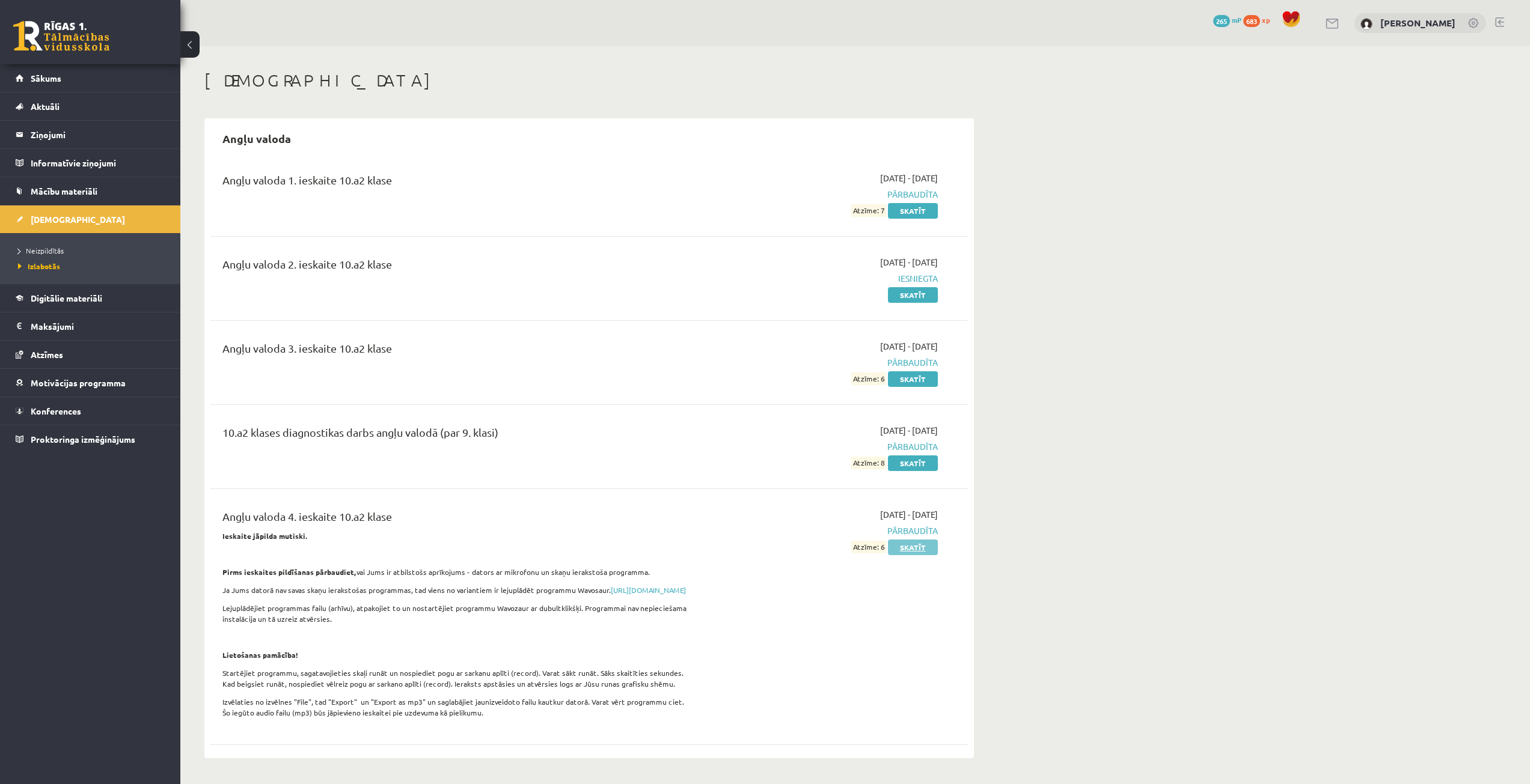
click at [915, 550] on link "Skatīt" at bounding box center [913, 547] width 50 height 16
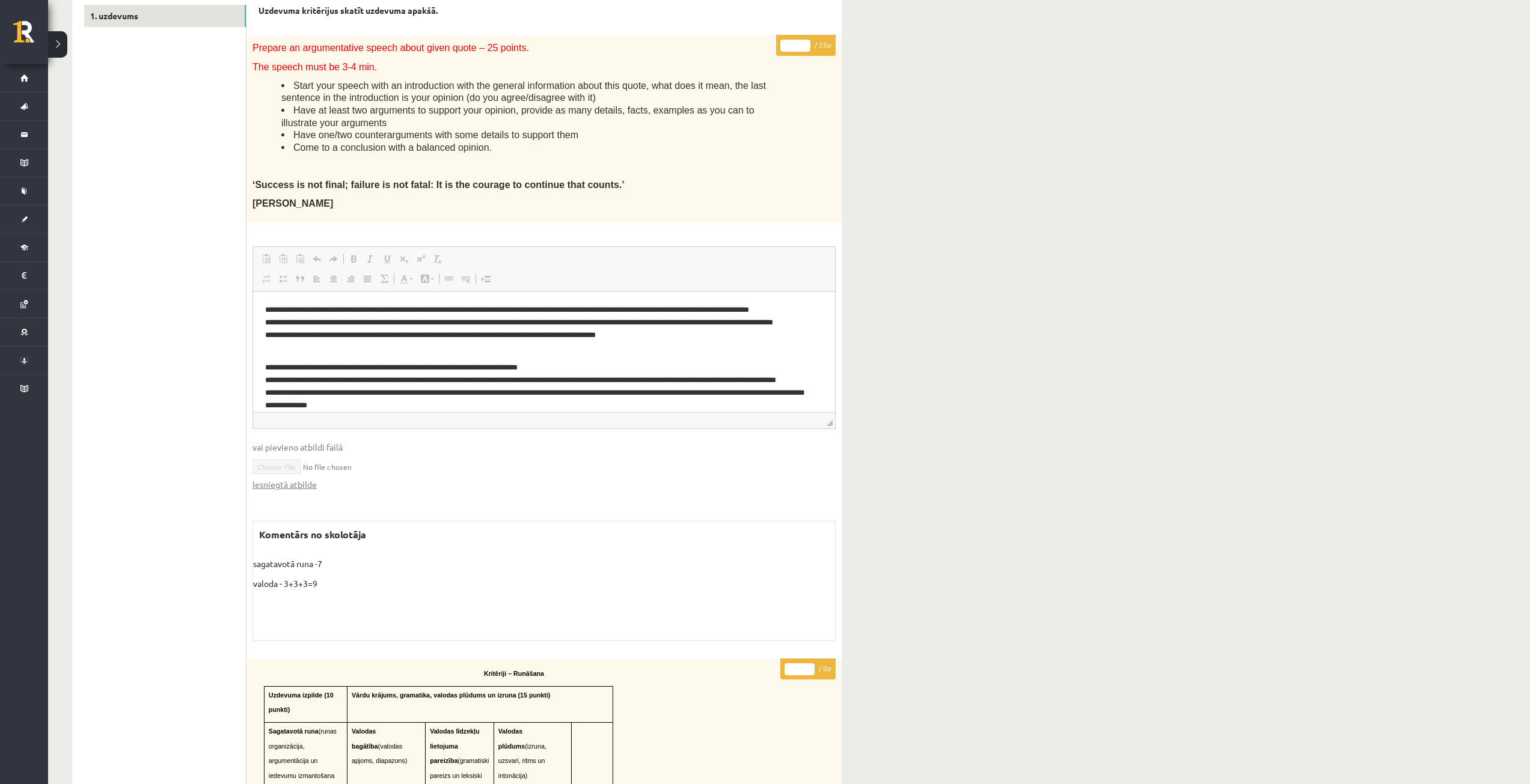
scroll to position [180, 0]
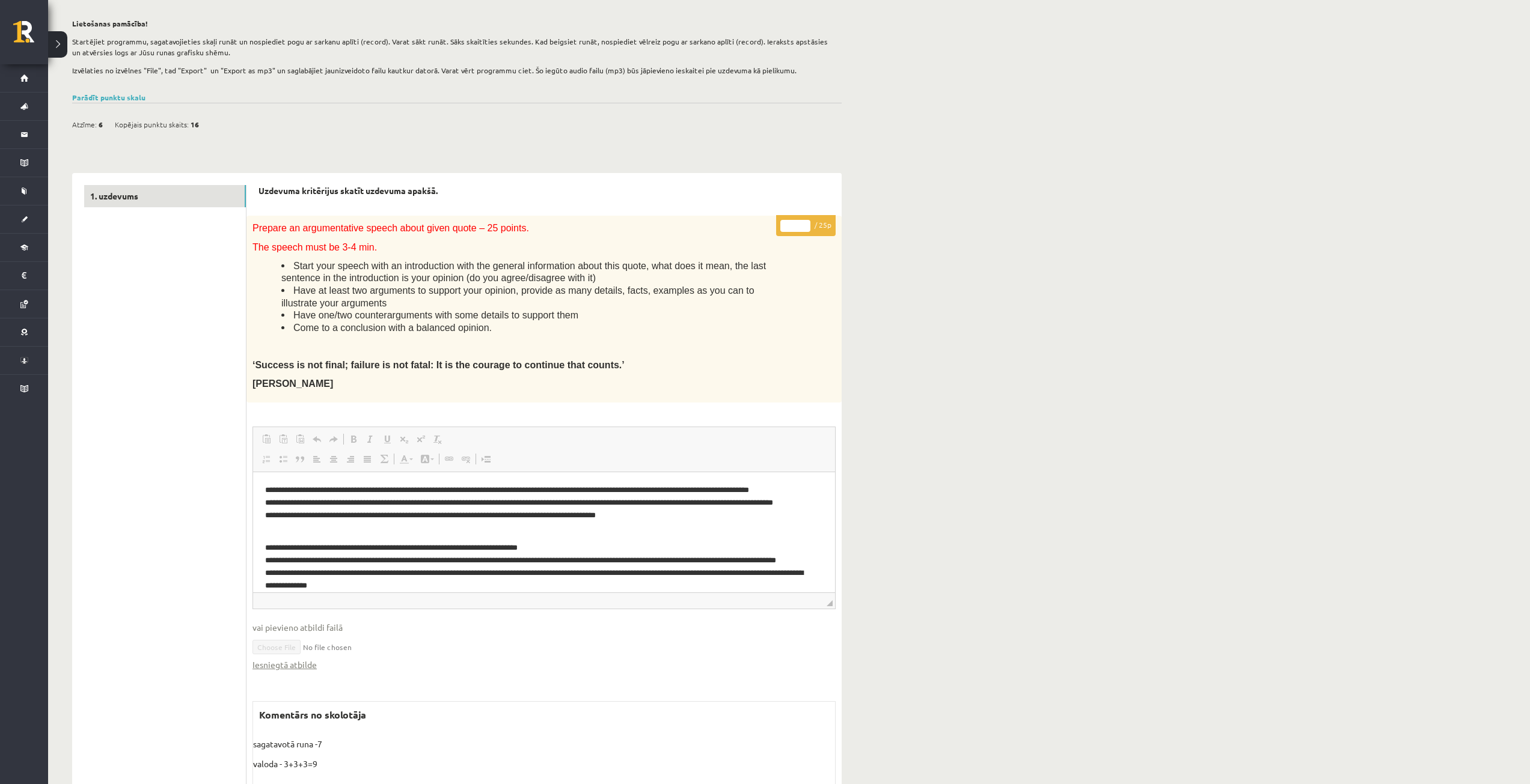
click at [60, 37] on button at bounding box center [58, 44] width 19 height 26
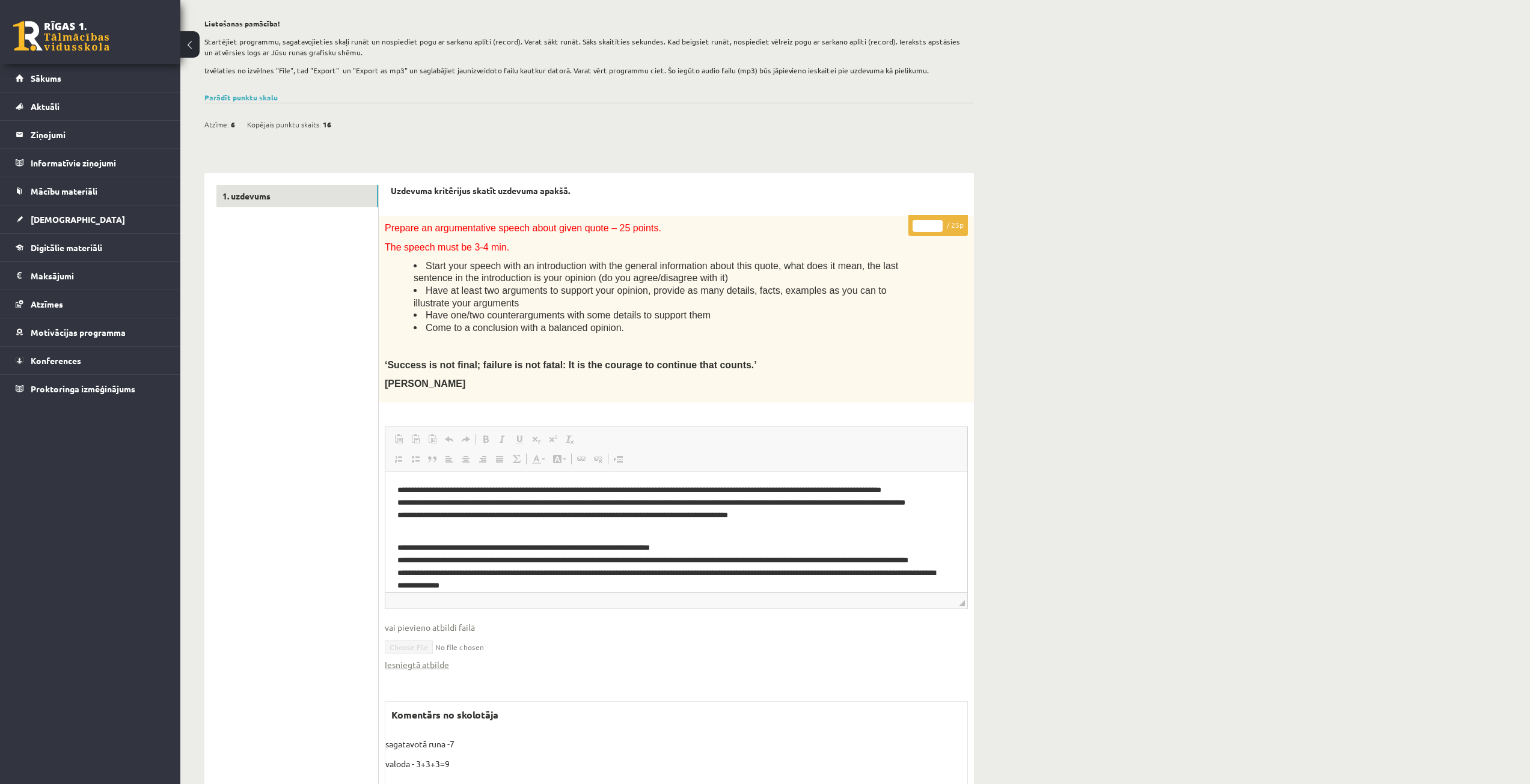
click at [182, 49] on button at bounding box center [190, 44] width 19 height 26
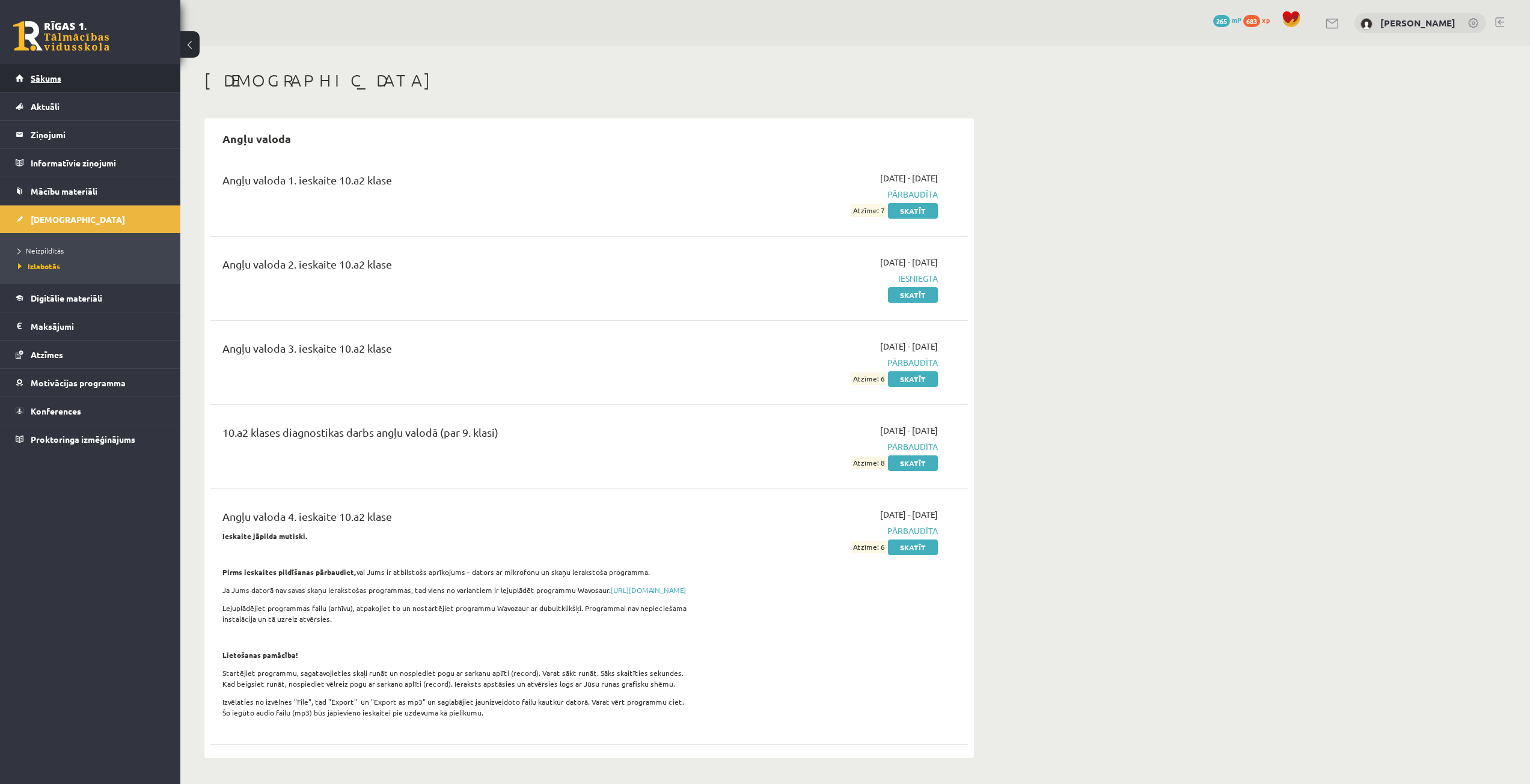
click at [71, 82] on link "Sākums" at bounding box center [90, 78] width 150 height 28
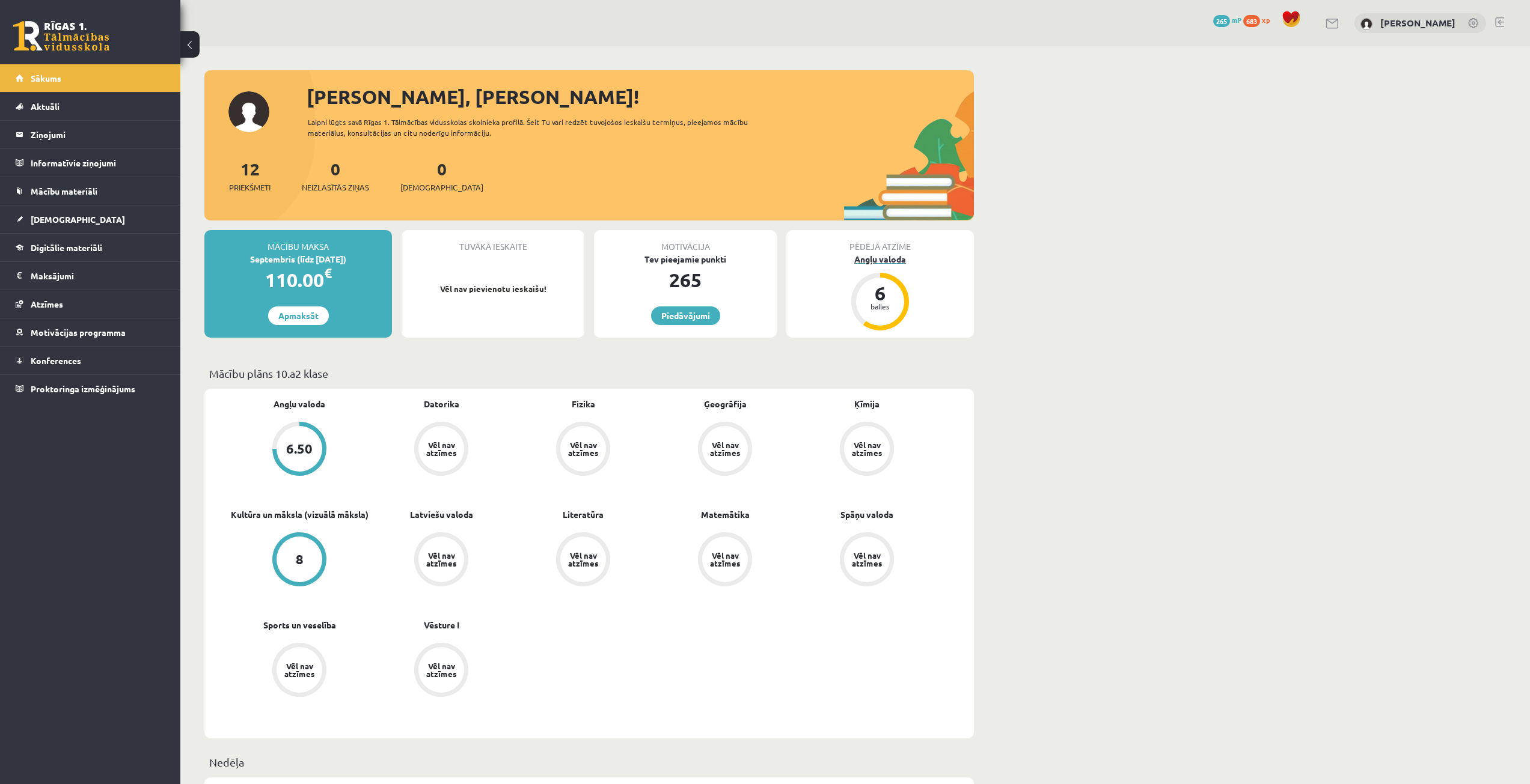
click at [883, 258] on div "Angļu valoda" at bounding box center [880, 259] width 187 height 13
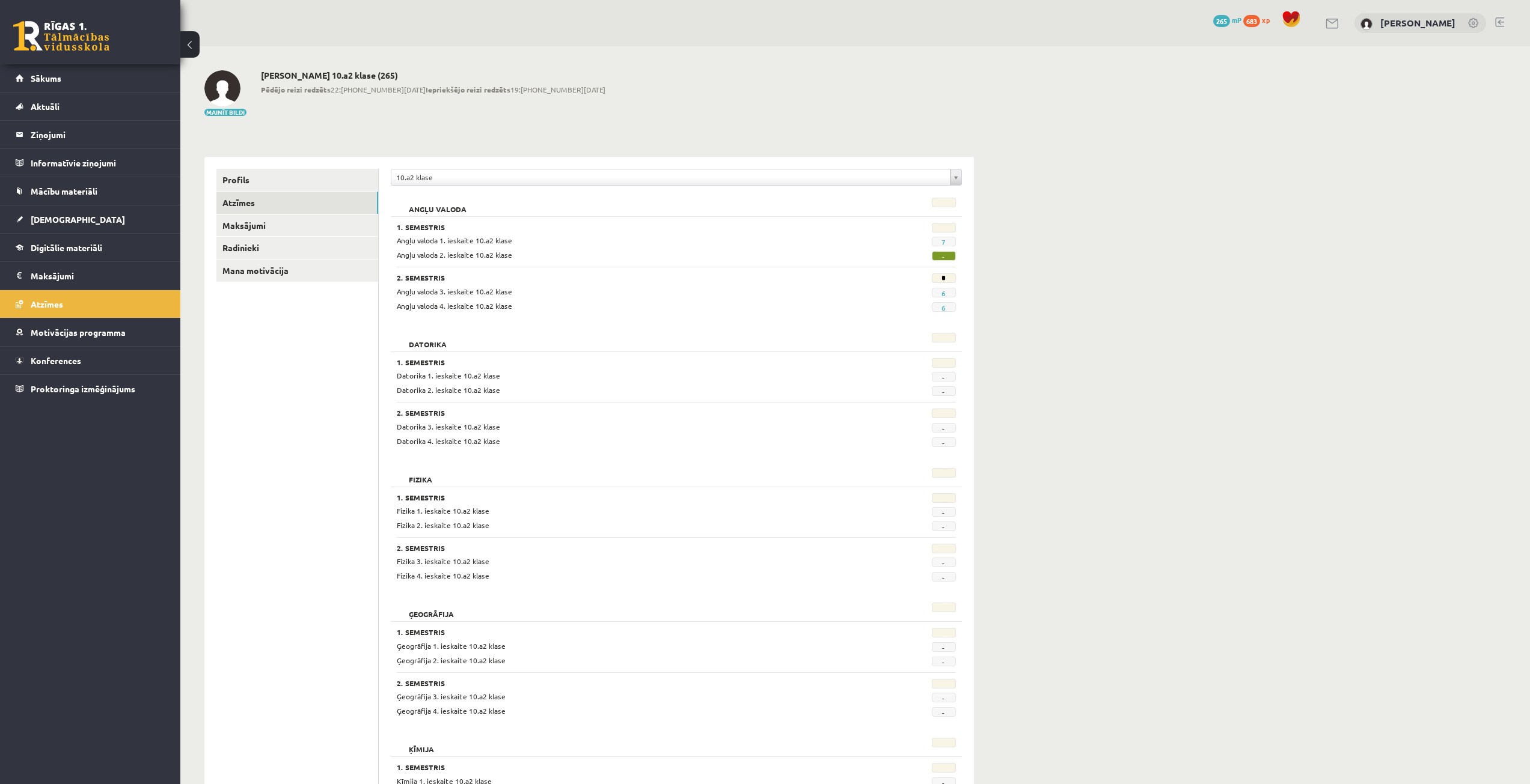
click at [180, 46] on div "0 Dāvanas 265 mP 683 xp" at bounding box center [90, 32] width 180 height 64
click at [192, 34] on button at bounding box center [190, 44] width 19 height 26
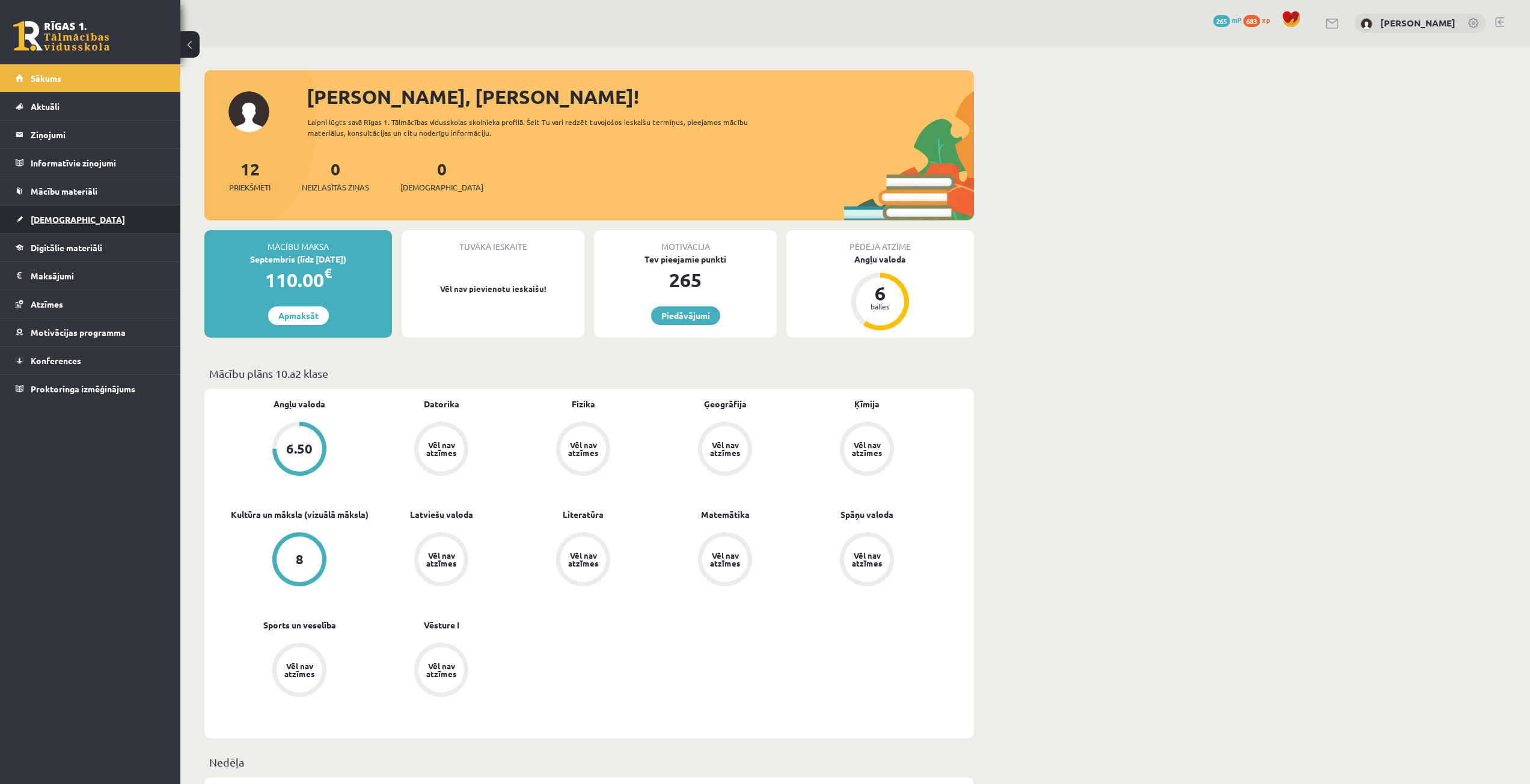
click at [109, 225] on link "[DEMOGRAPHIC_DATA]" at bounding box center [90, 219] width 150 height 28
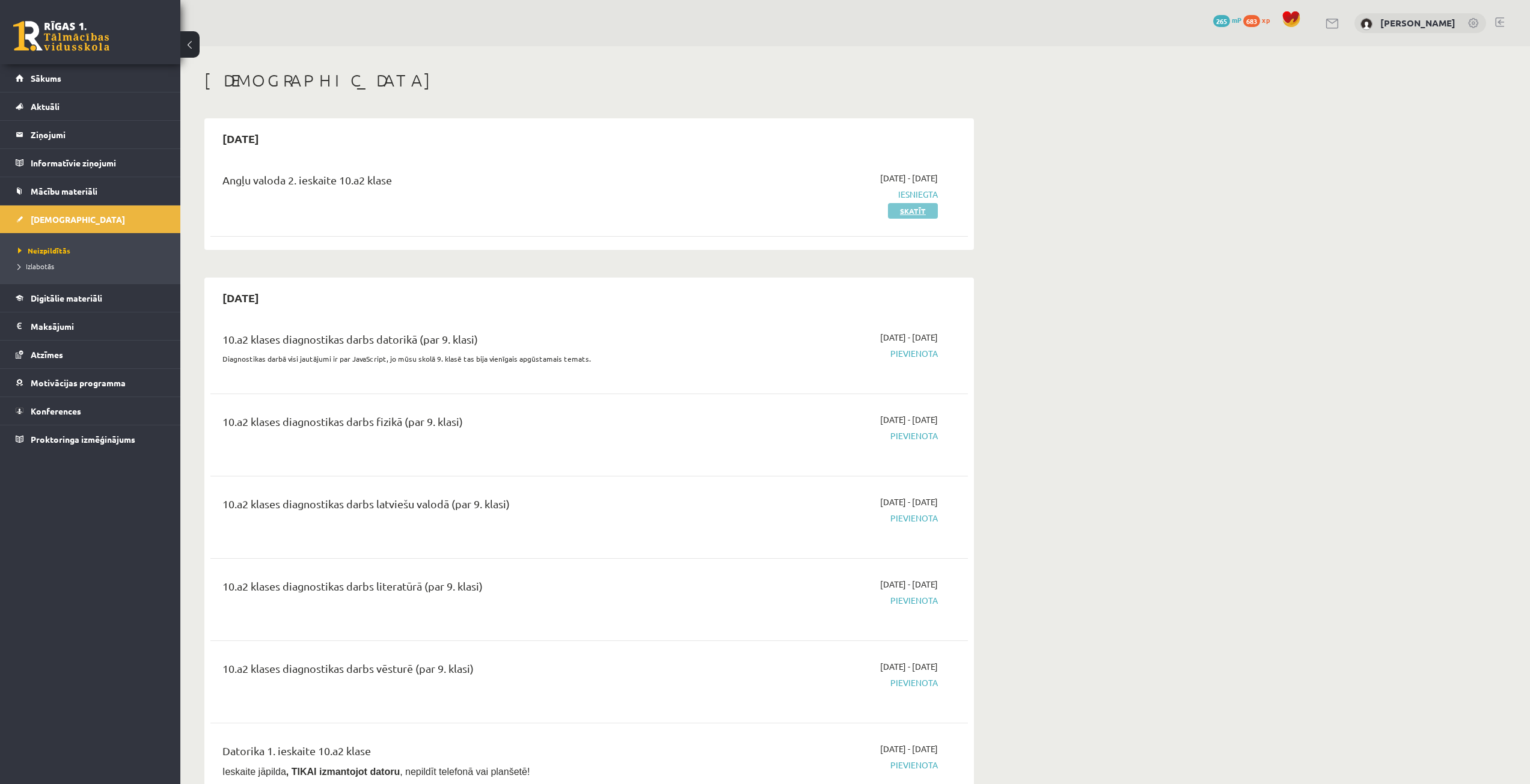
click at [927, 212] on link "Skatīt" at bounding box center [913, 210] width 50 height 16
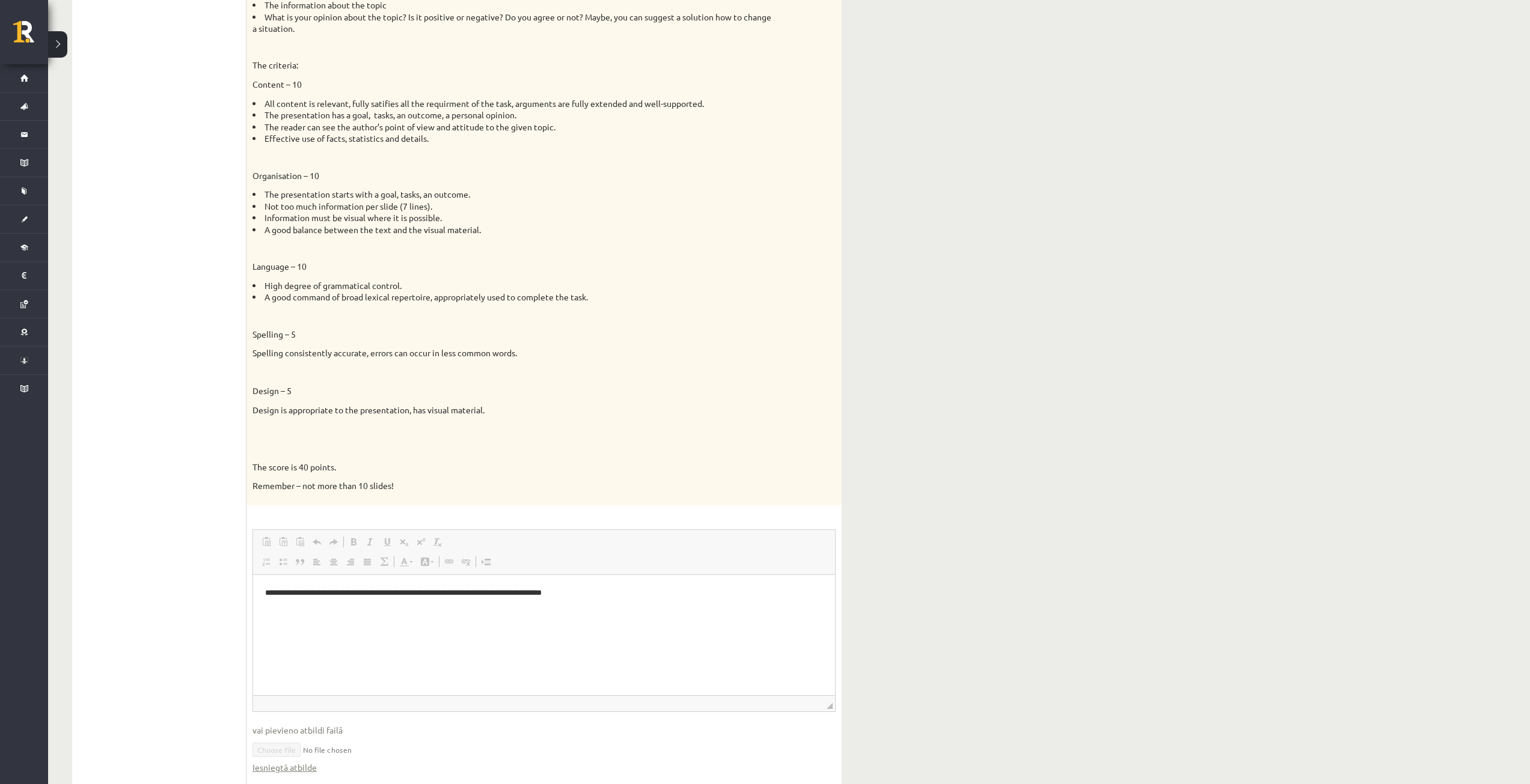
scroll to position [721, 0]
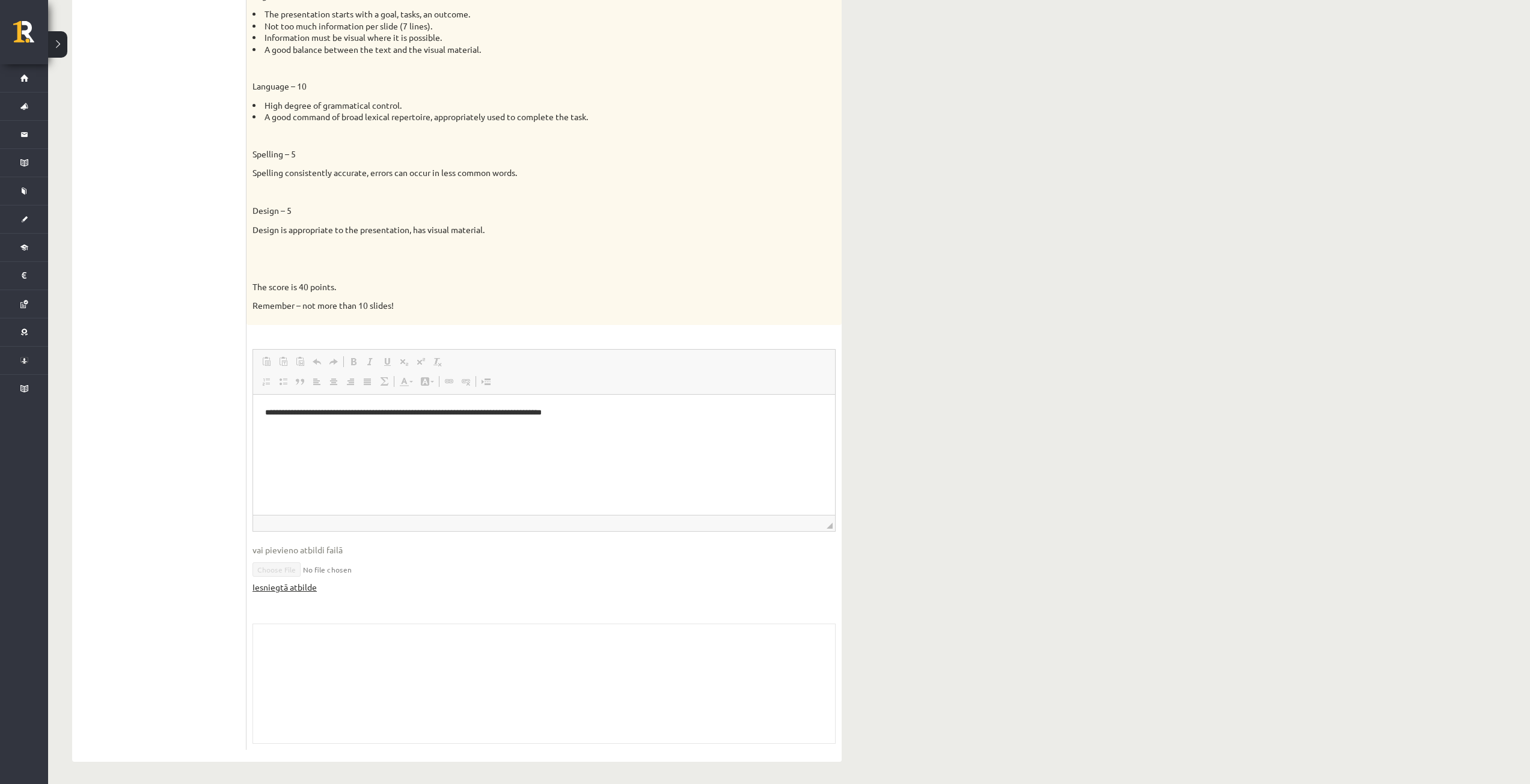
click at [309, 589] on link "Iesniegtā atbilde" at bounding box center [284, 587] width 64 height 13
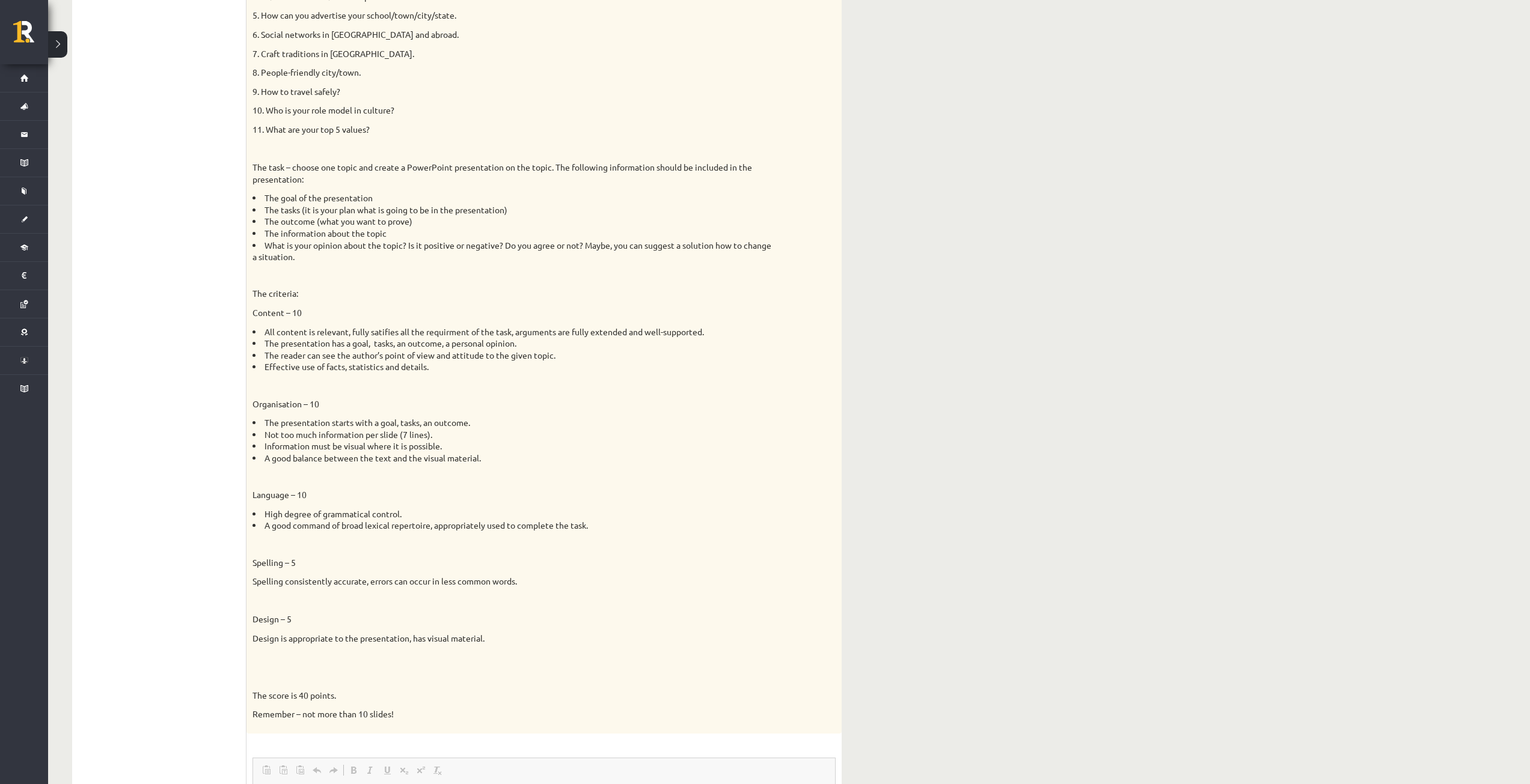
scroll to position [300, 0]
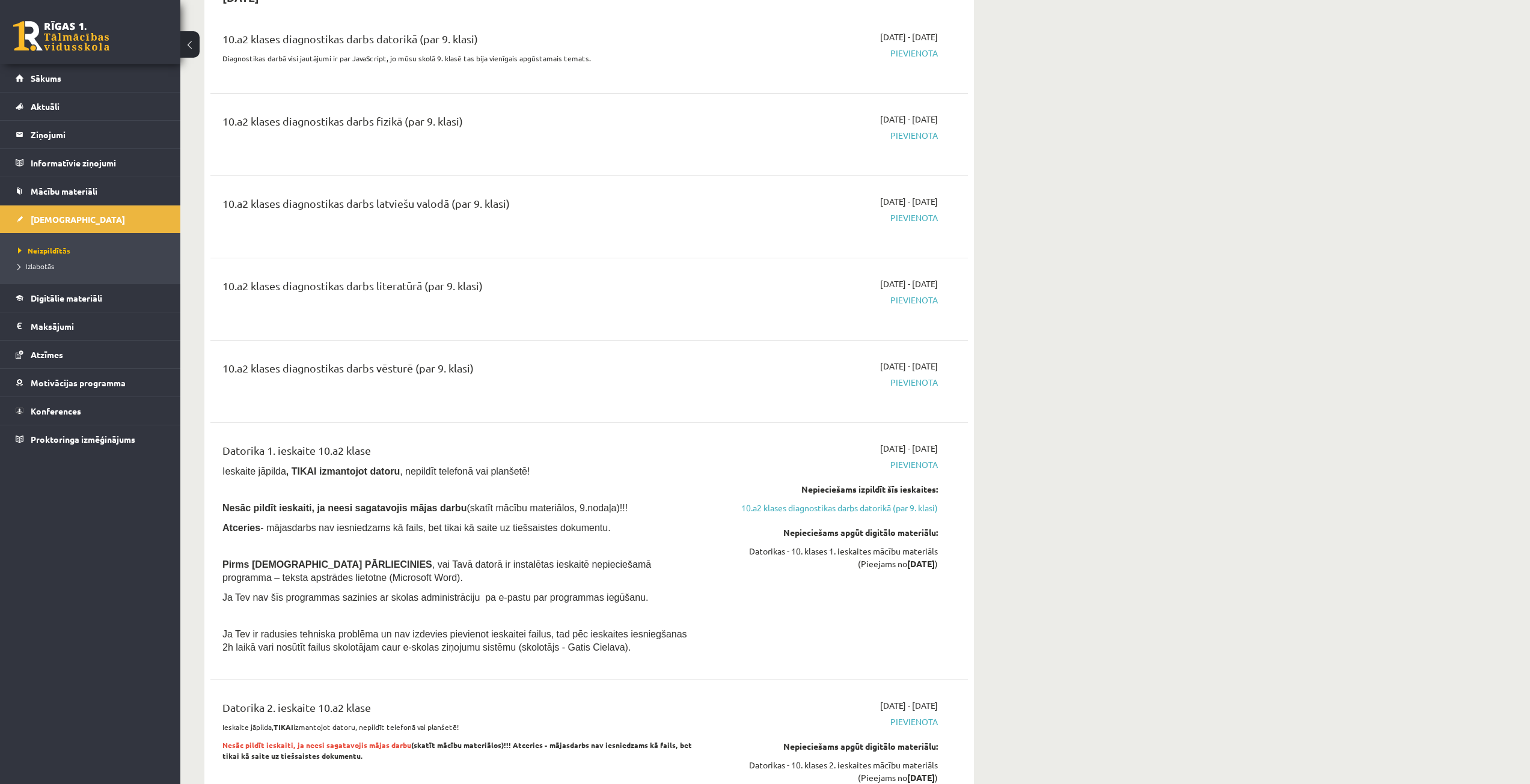
scroll to position [240, 0]
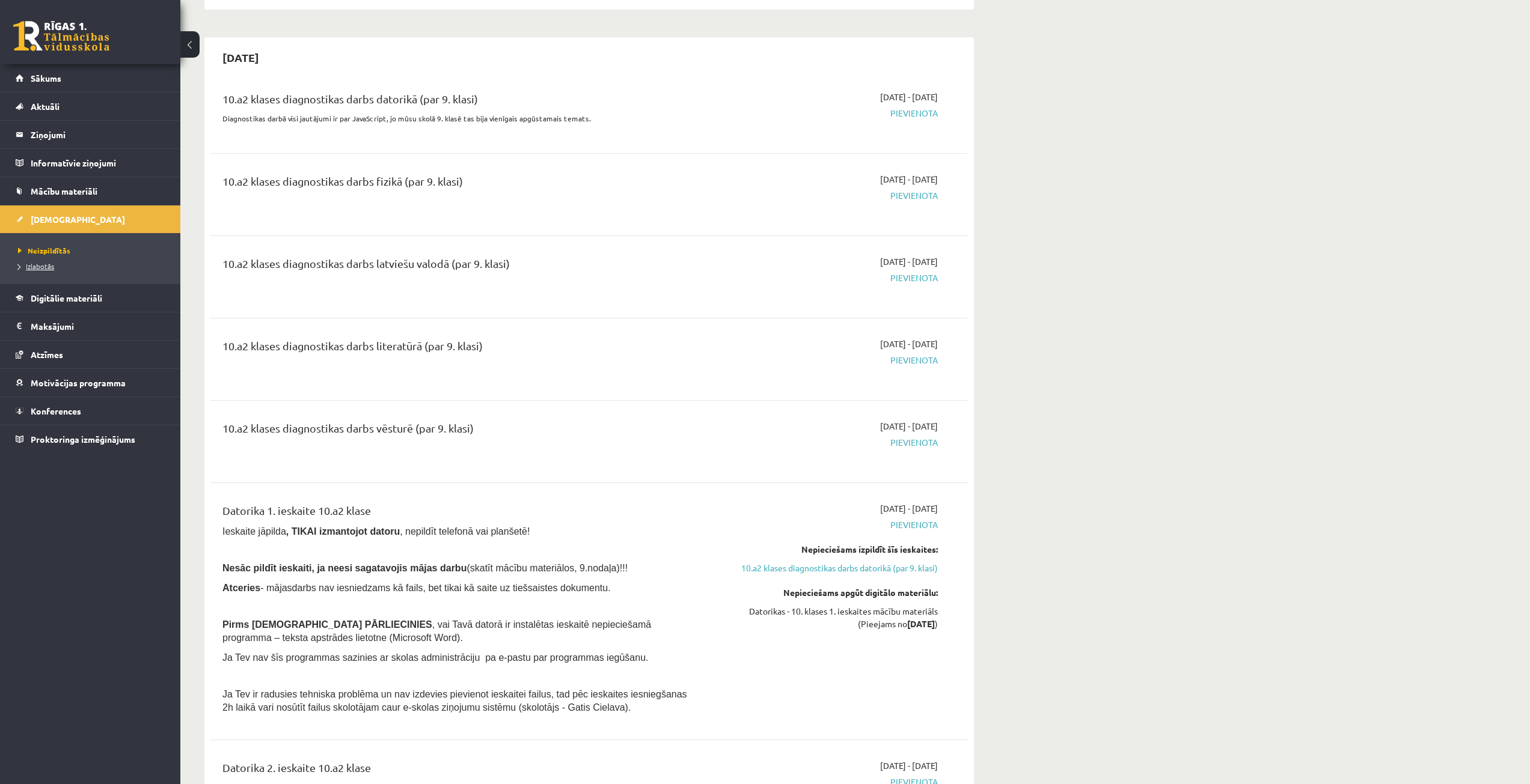
click at [86, 269] on link "Izlabotās" at bounding box center [93, 266] width 150 height 11
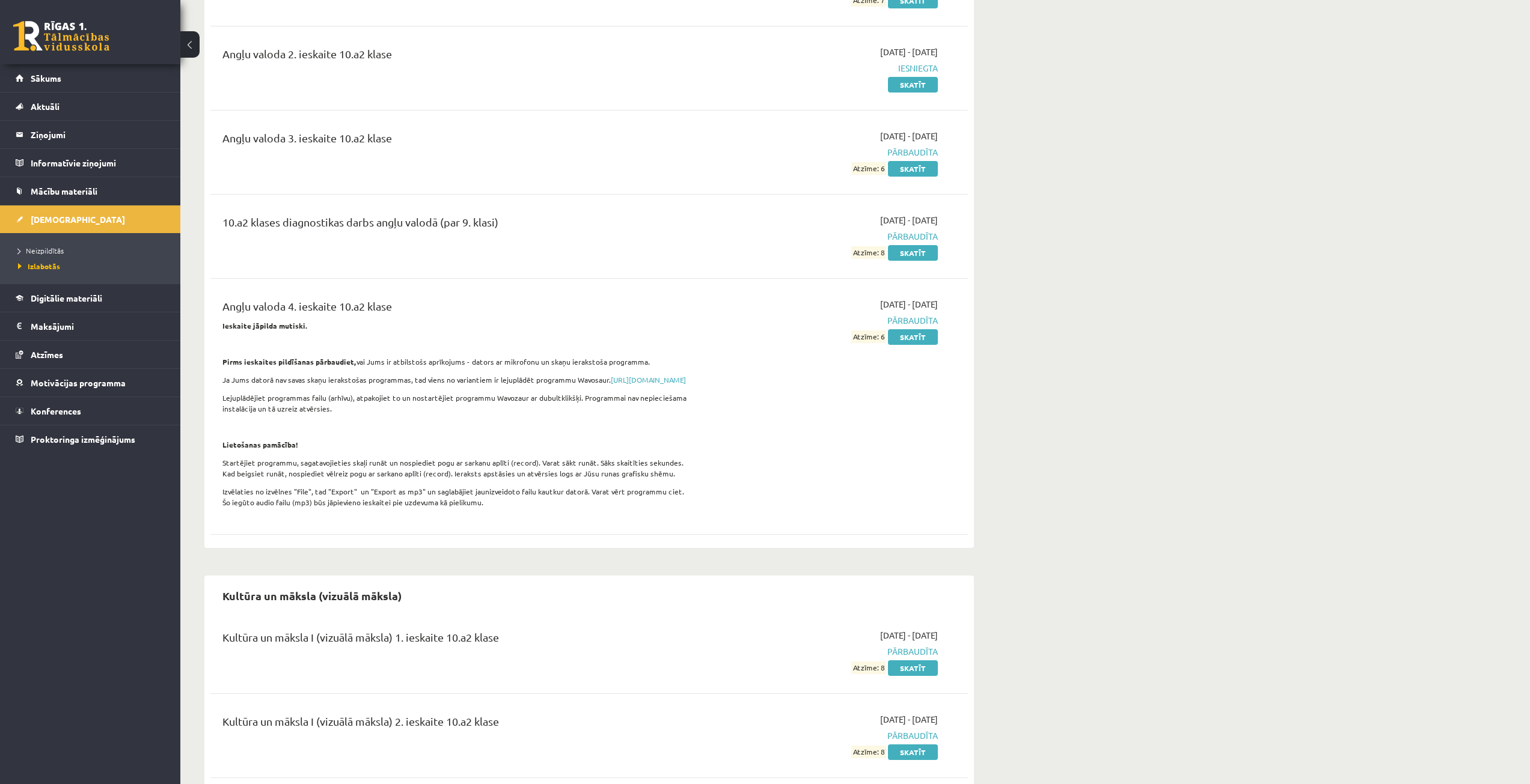
scroll to position [90, 0]
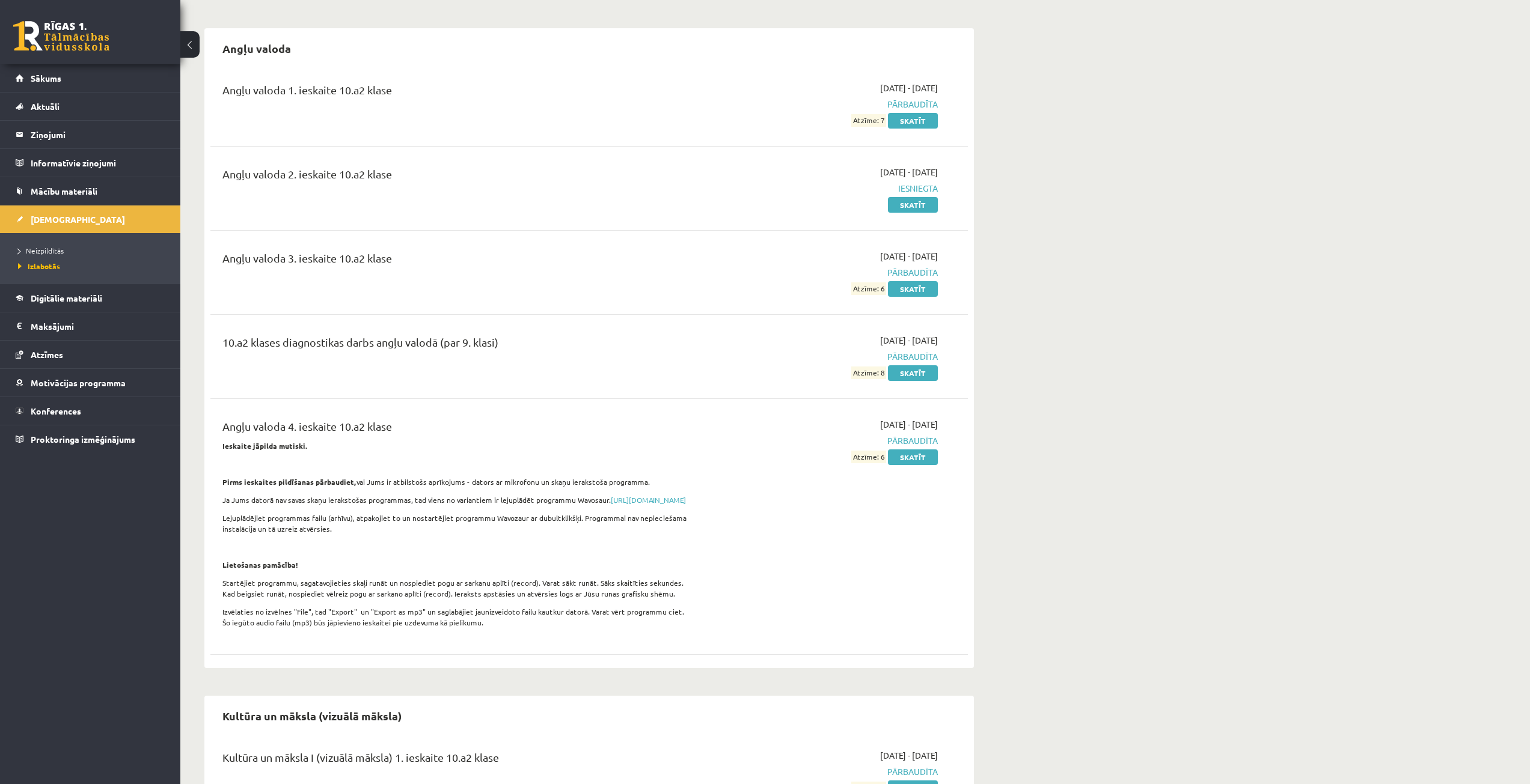
click at [189, 52] on button at bounding box center [190, 44] width 19 height 26
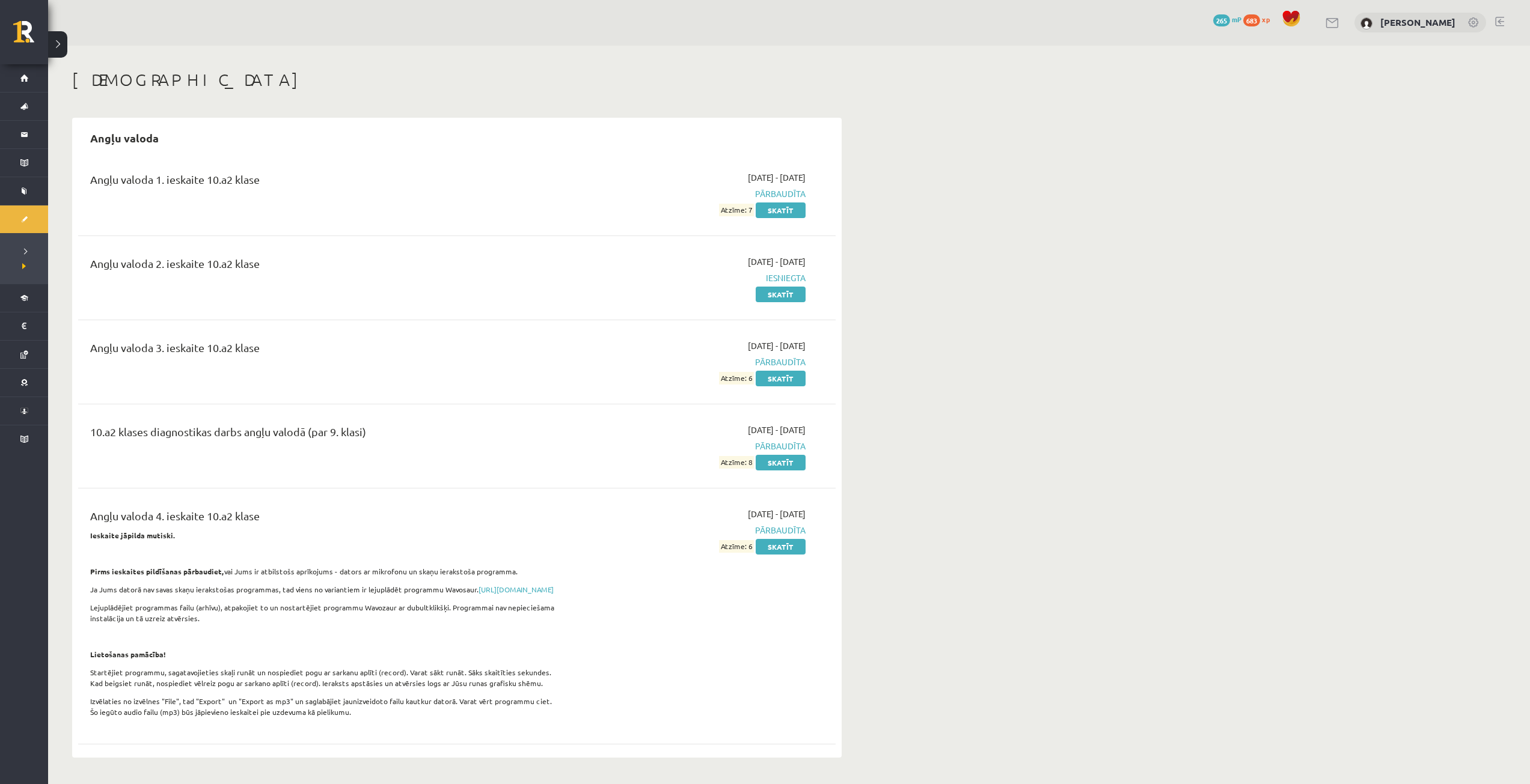
scroll to position [0, 0]
click at [792, 218] on div "Angļu valoda 1. ieskaite 10.a2 klase 2025-09-01 - 2025-09-30 Pārbaudīta Atzīme:…" at bounding box center [457, 195] width 757 height 69
click at [787, 208] on link "Skatīt" at bounding box center [781, 210] width 50 height 16
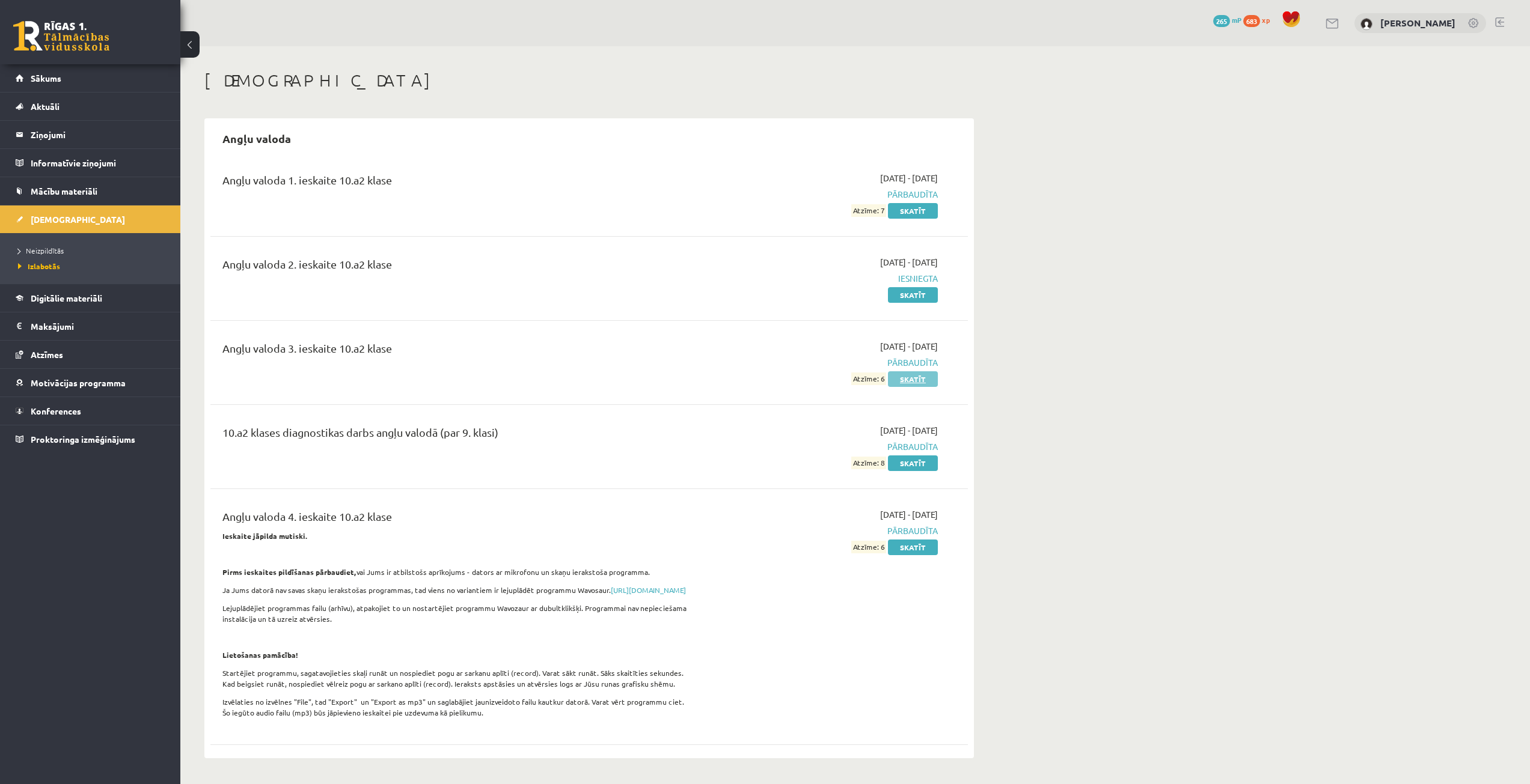
click at [902, 376] on link "Skatīt" at bounding box center [913, 378] width 50 height 16
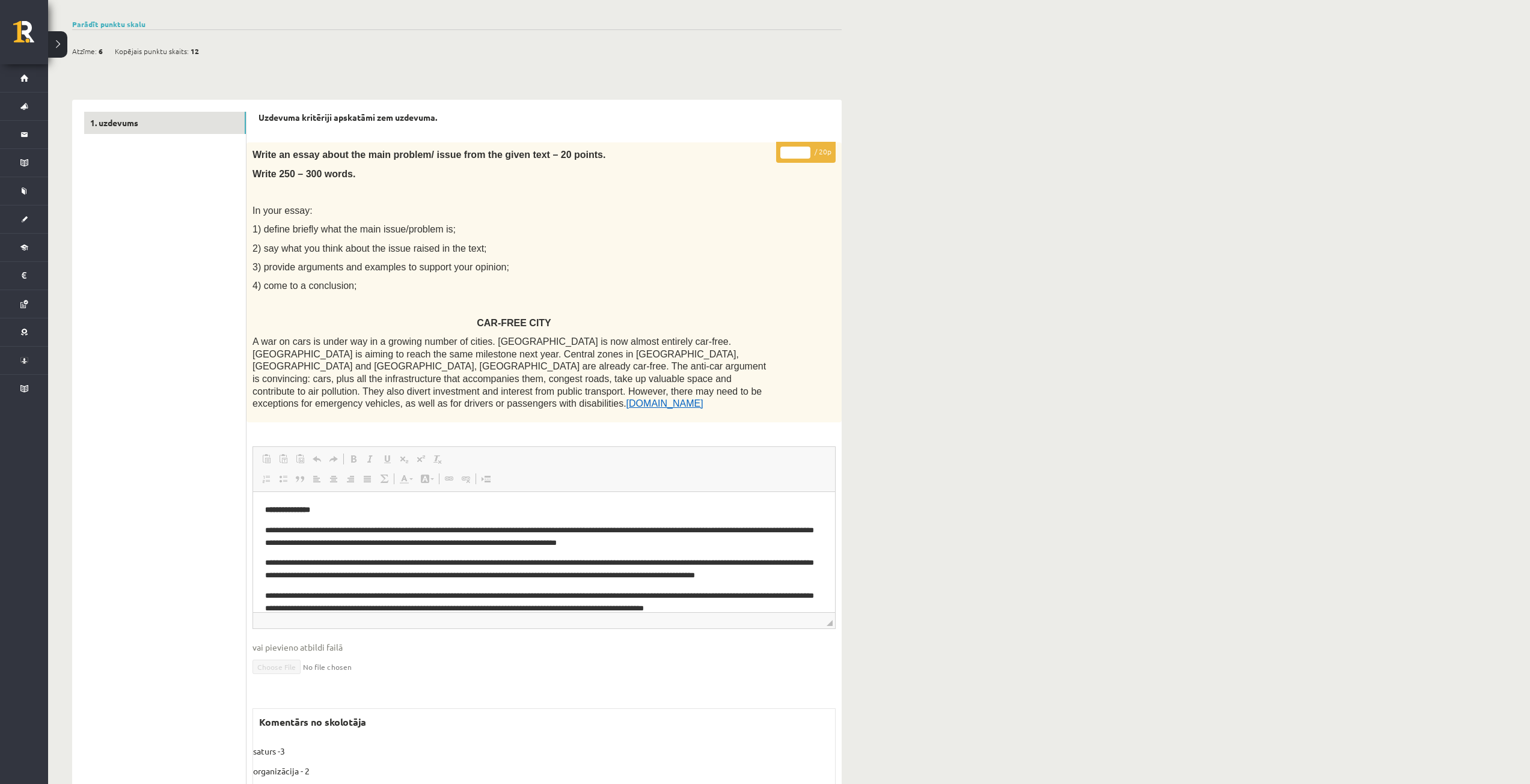
scroll to position [60, 0]
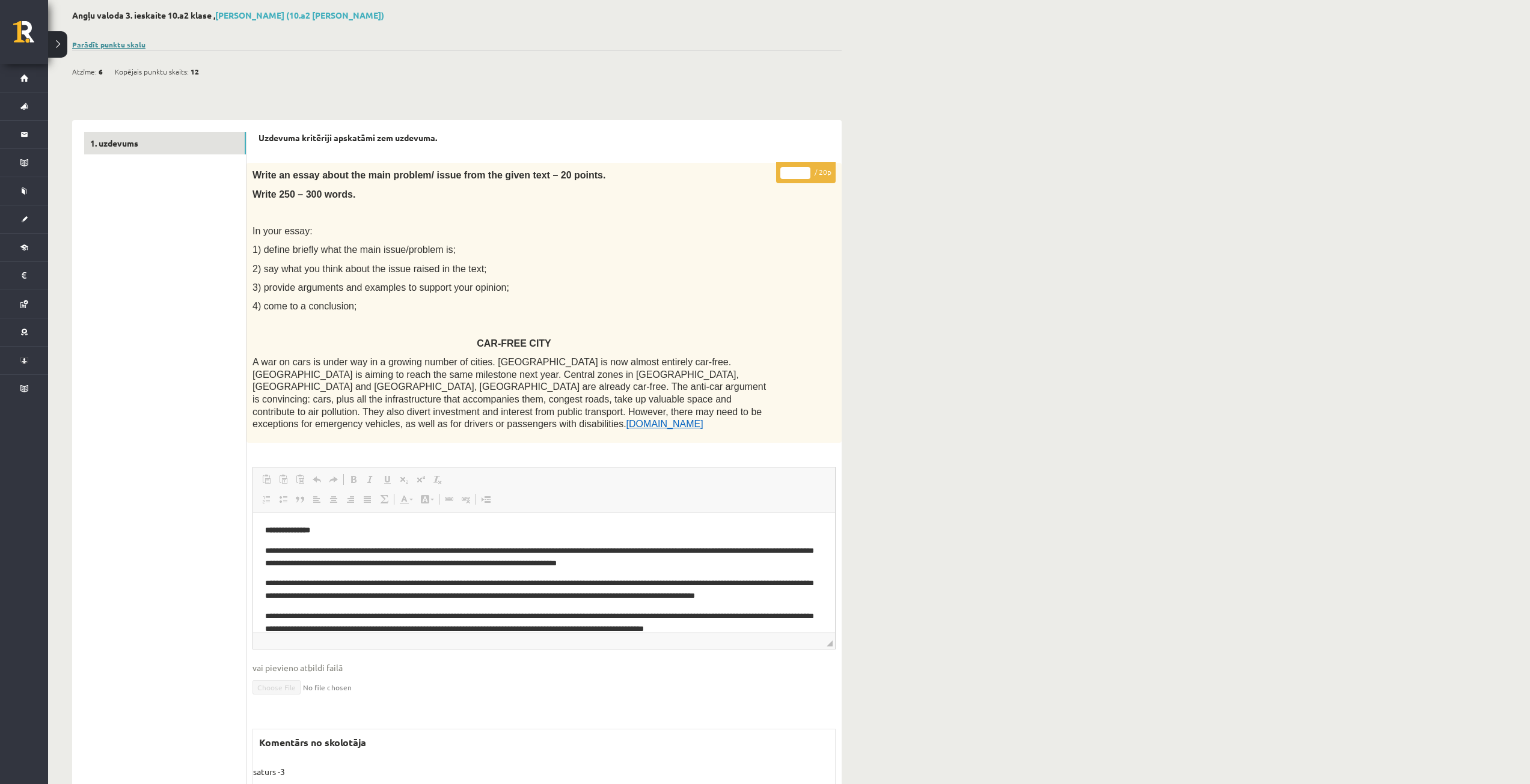
click at [114, 44] on link "Parādīt punktu skalu" at bounding box center [109, 44] width 73 height 9
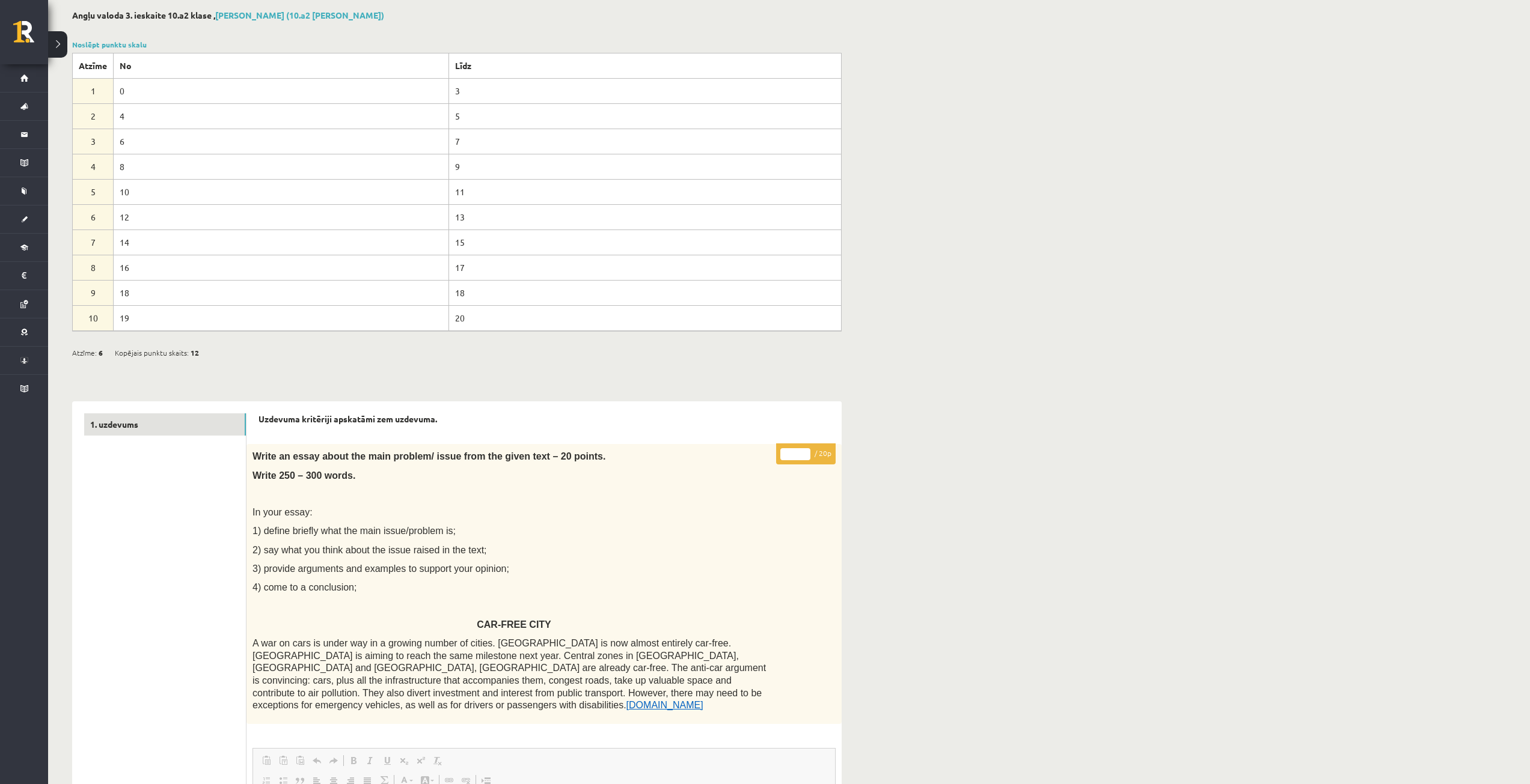
drag, startPoint x: 719, startPoint y: 14, endPoint x: 710, endPoint y: 38, distance: 25.6
drag, startPoint x: 961, startPoint y: 168, endPoint x: 934, endPoint y: 219, distance: 57.7
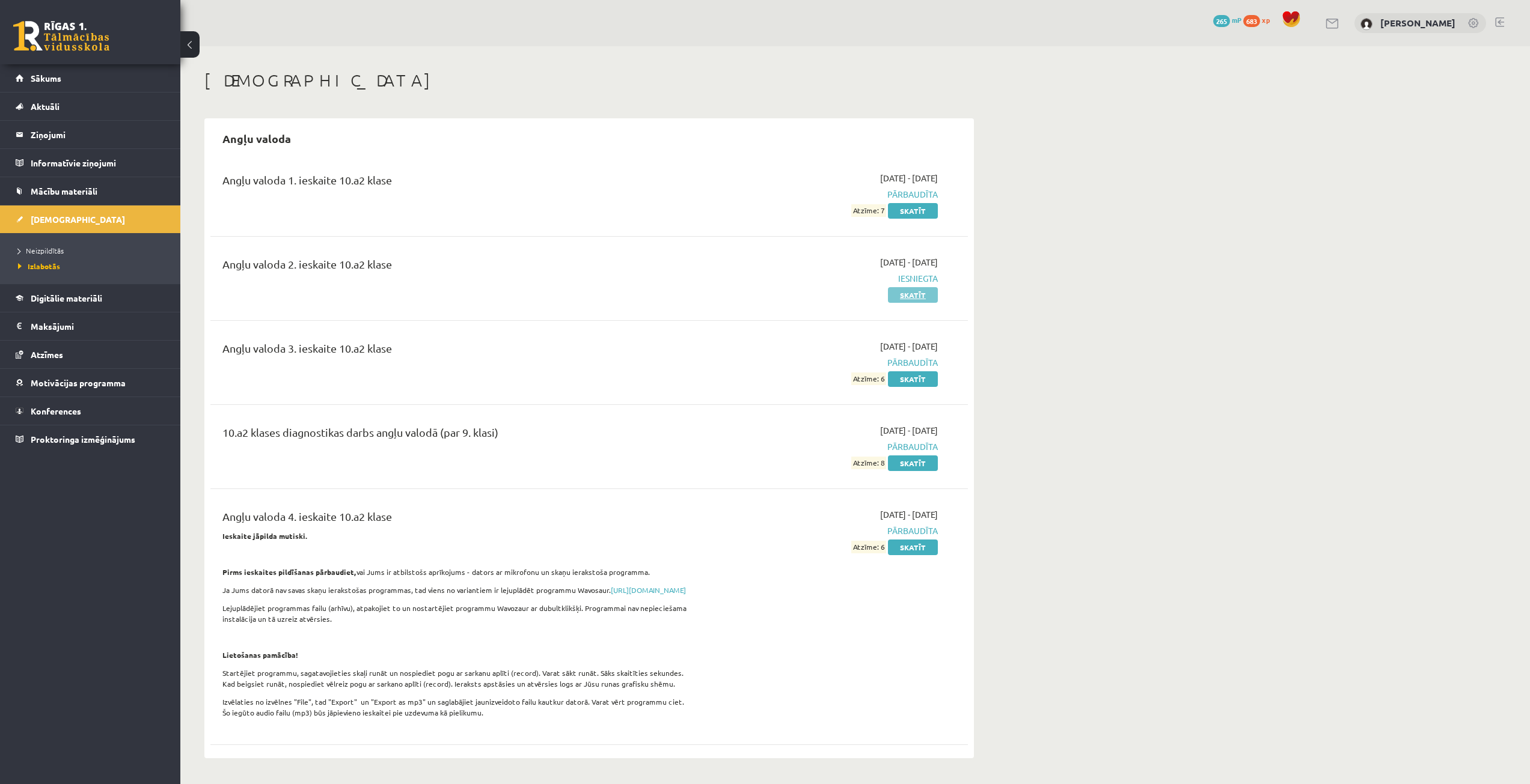
click at [913, 296] on link "Skatīt" at bounding box center [913, 294] width 50 height 16
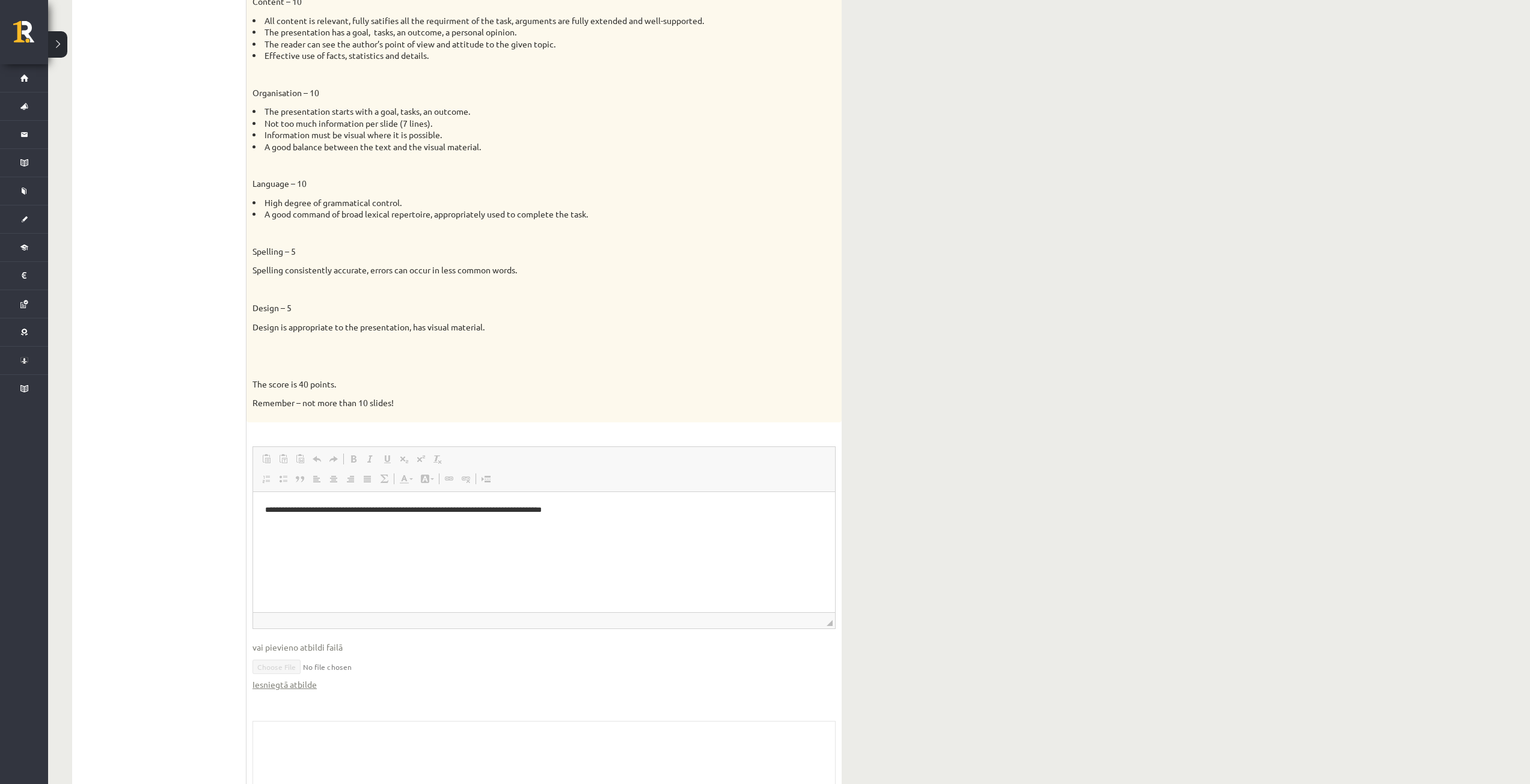
scroll to position [721, 0]
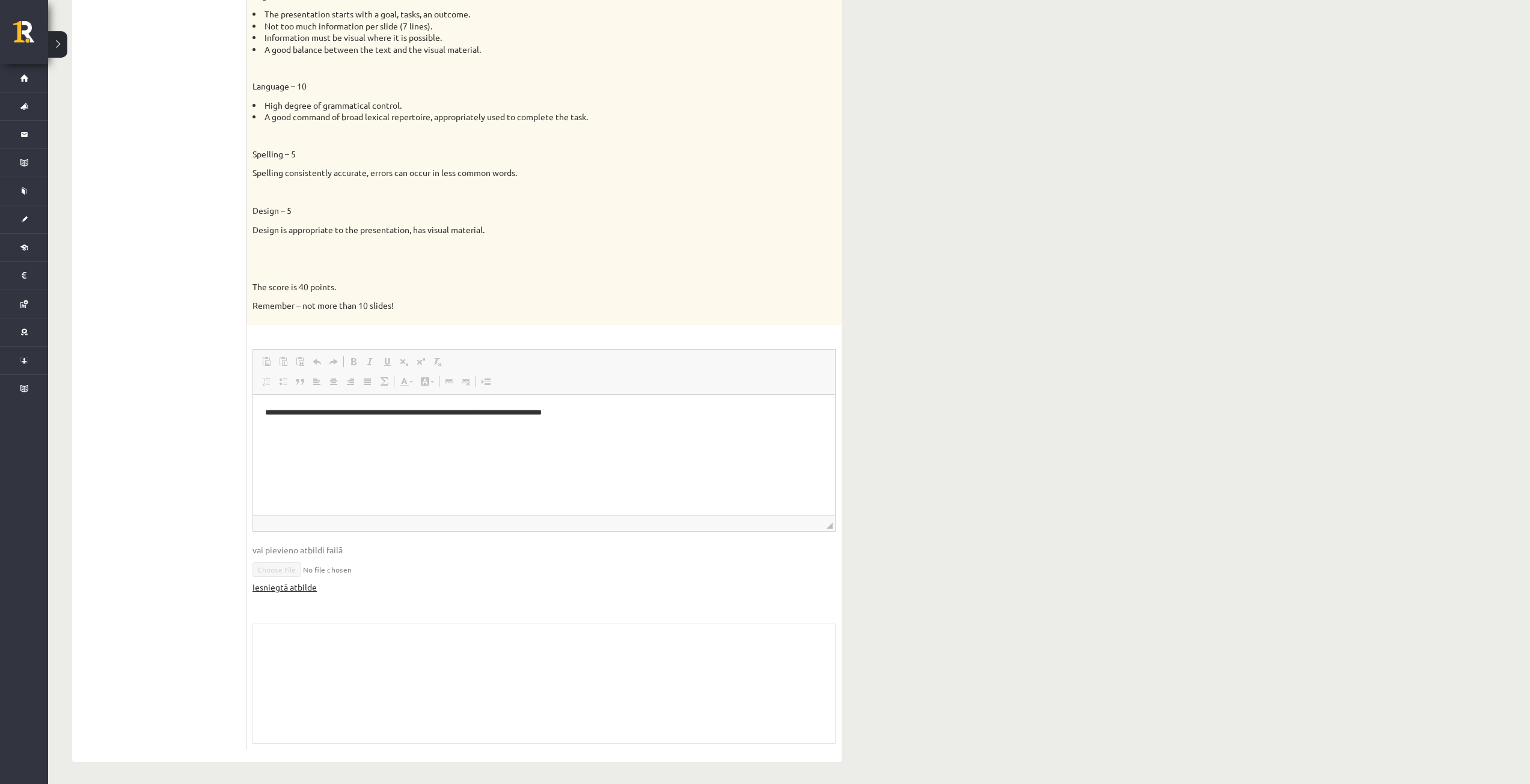
click at [280, 593] on link "Iesniegtā atbilde" at bounding box center [284, 587] width 64 height 13
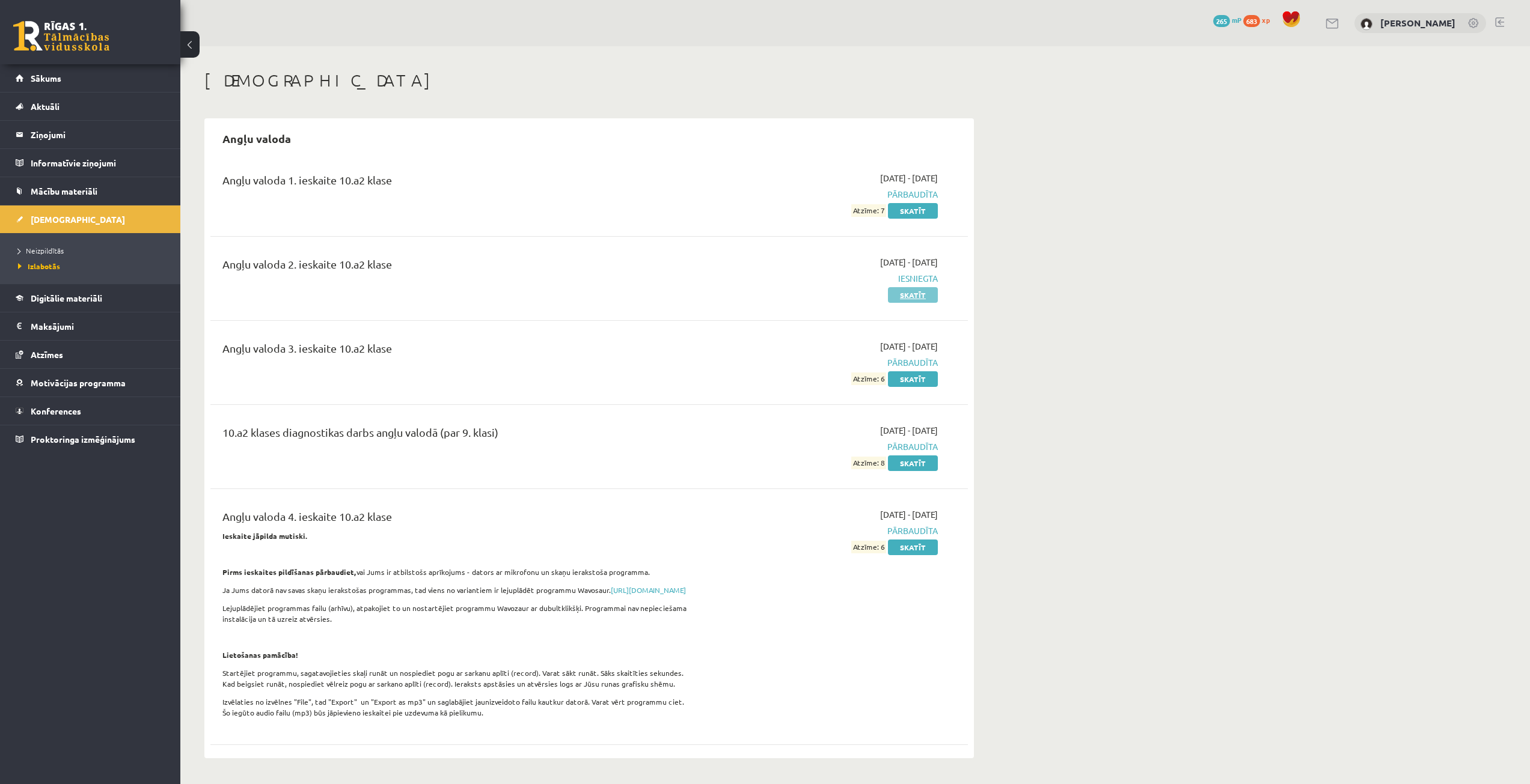
click at [921, 298] on link "Skatīt" at bounding box center [913, 294] width 50 height 16
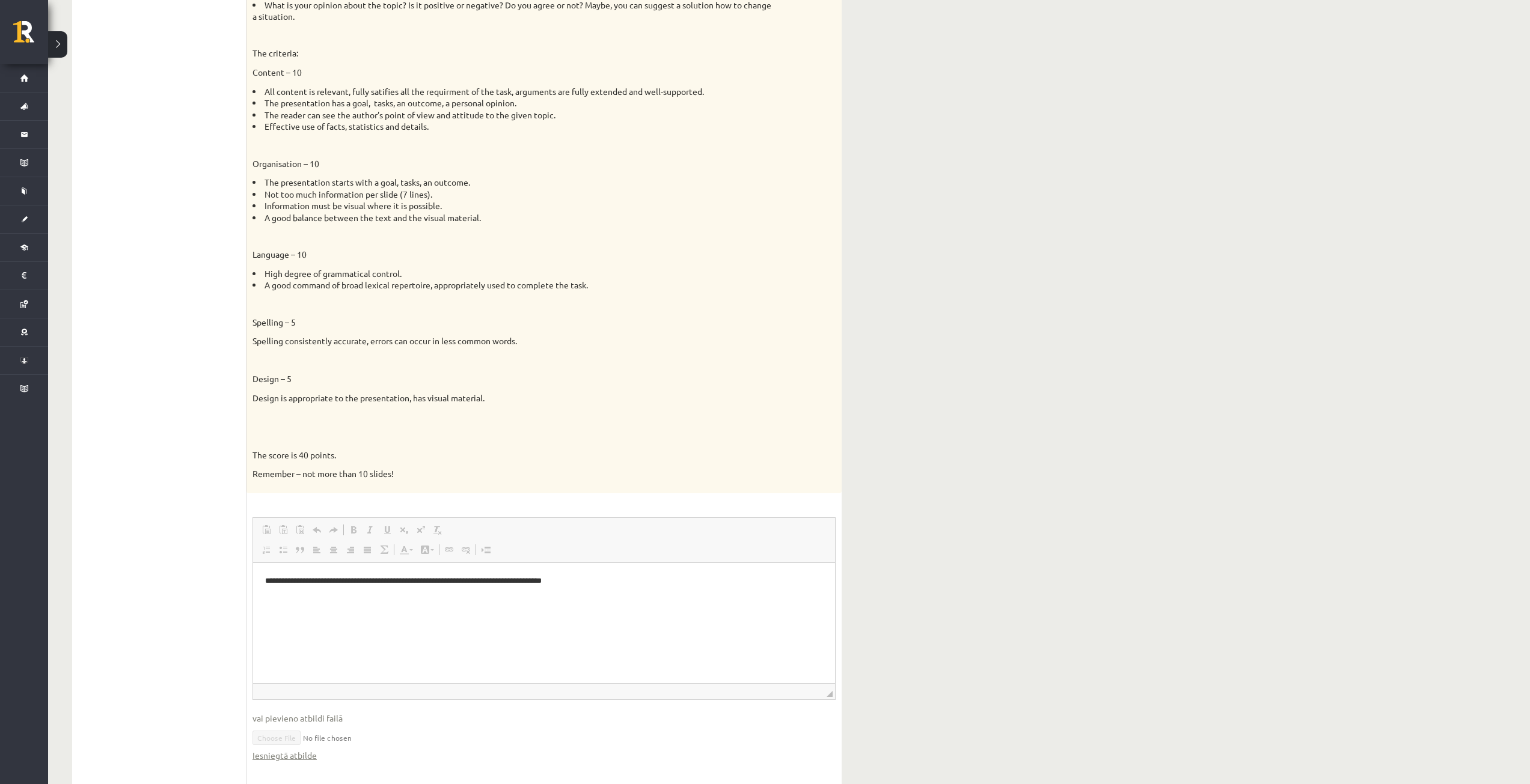
scroll to position [661, 0]
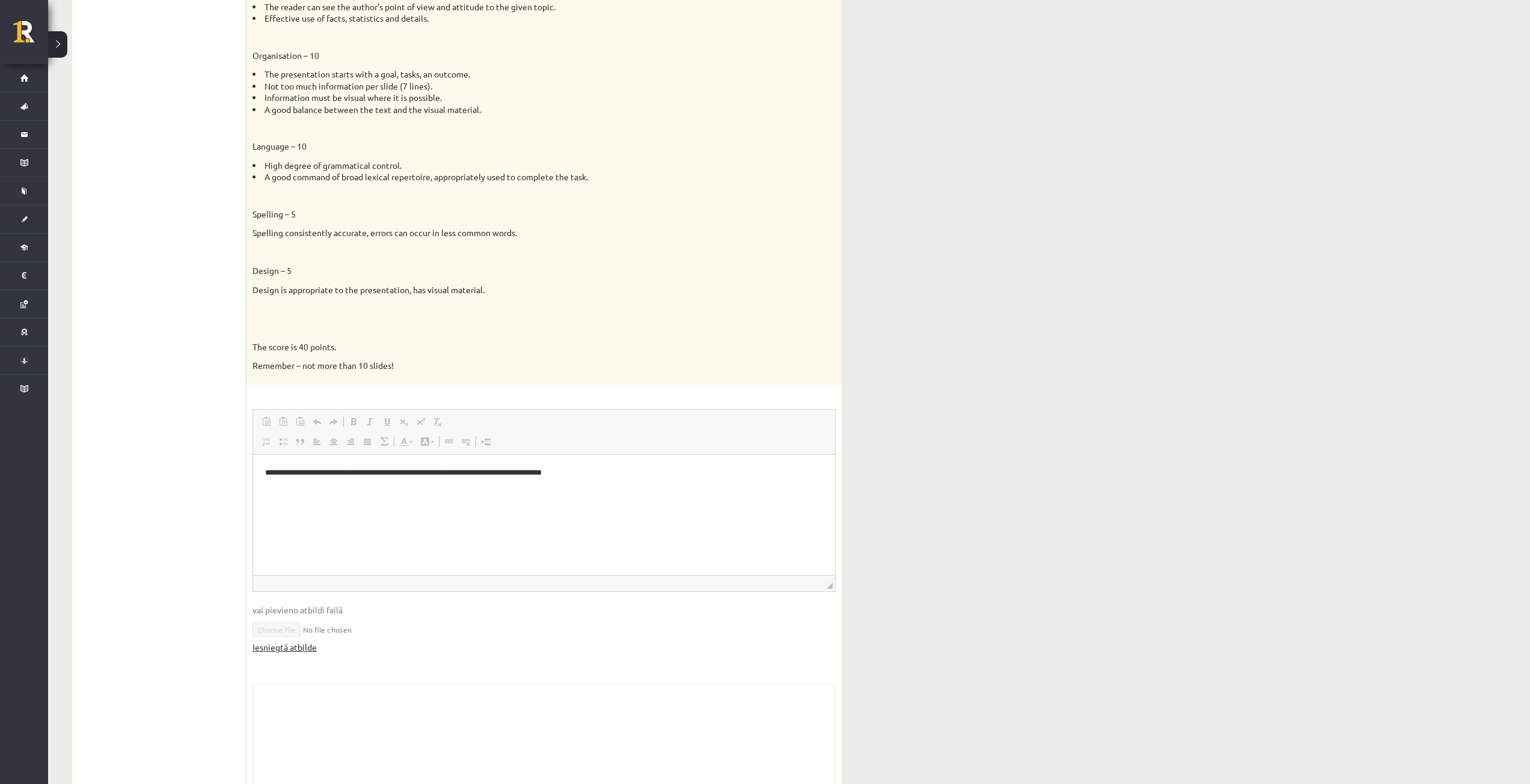
click at [273, 646] on link "Iesniegtā atbilde" at bounding box center [284, 647] width 64 height 13
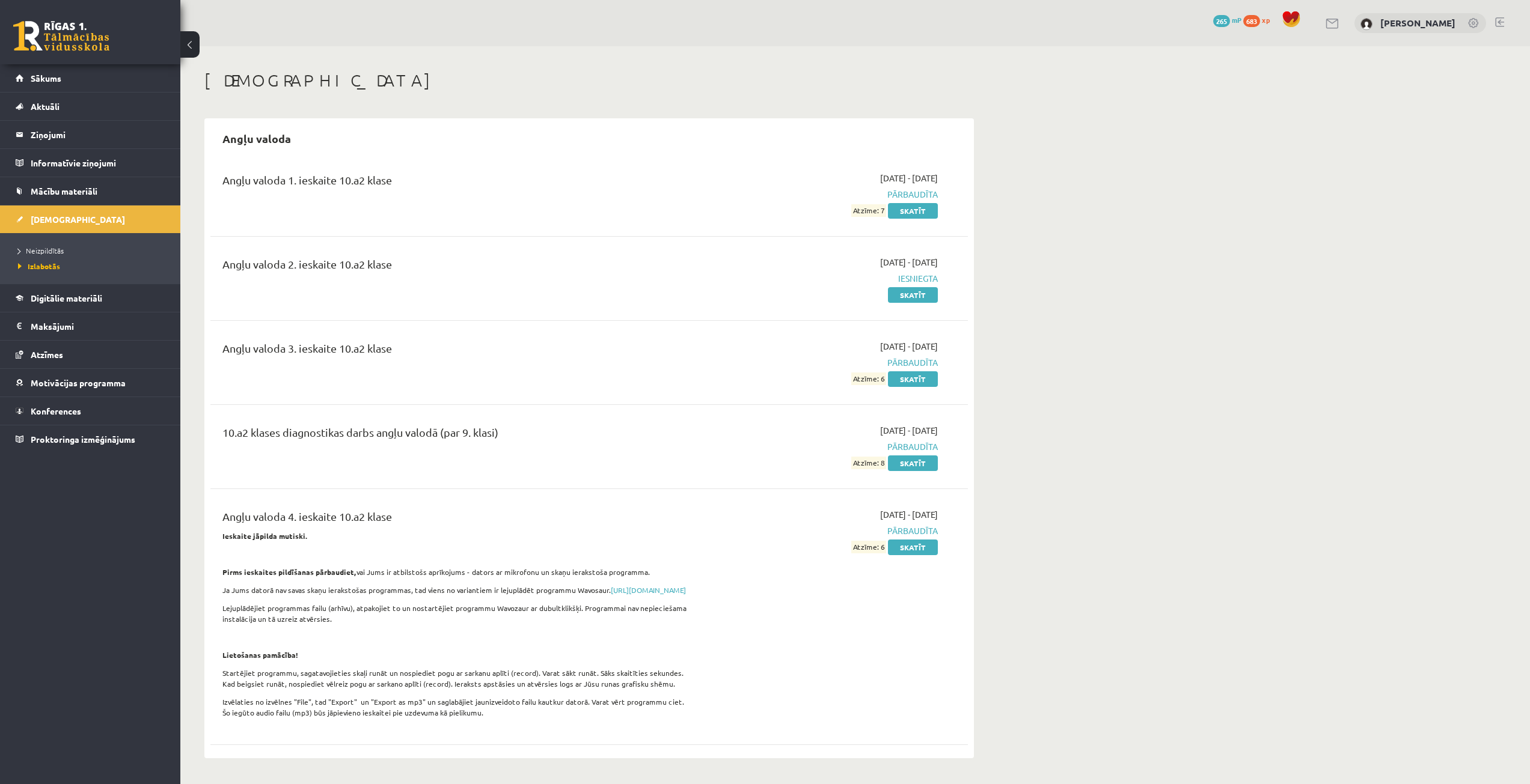
drag, startPoint x: 474, startPoint y: 35, endPoint x: 417, endPoint y: 50, distance: 58.9
click at [466, 48] on div "0 Dāvanas 265 mP 683 xp Vladislava Vlasova Ieskaites Angļu valoda Angļu valoda …" at bounding box center [855, 642] width 1350 height 1284
click at [124, 69] on link "Sākums" at bounding box center [90, 78] width 150 height 28
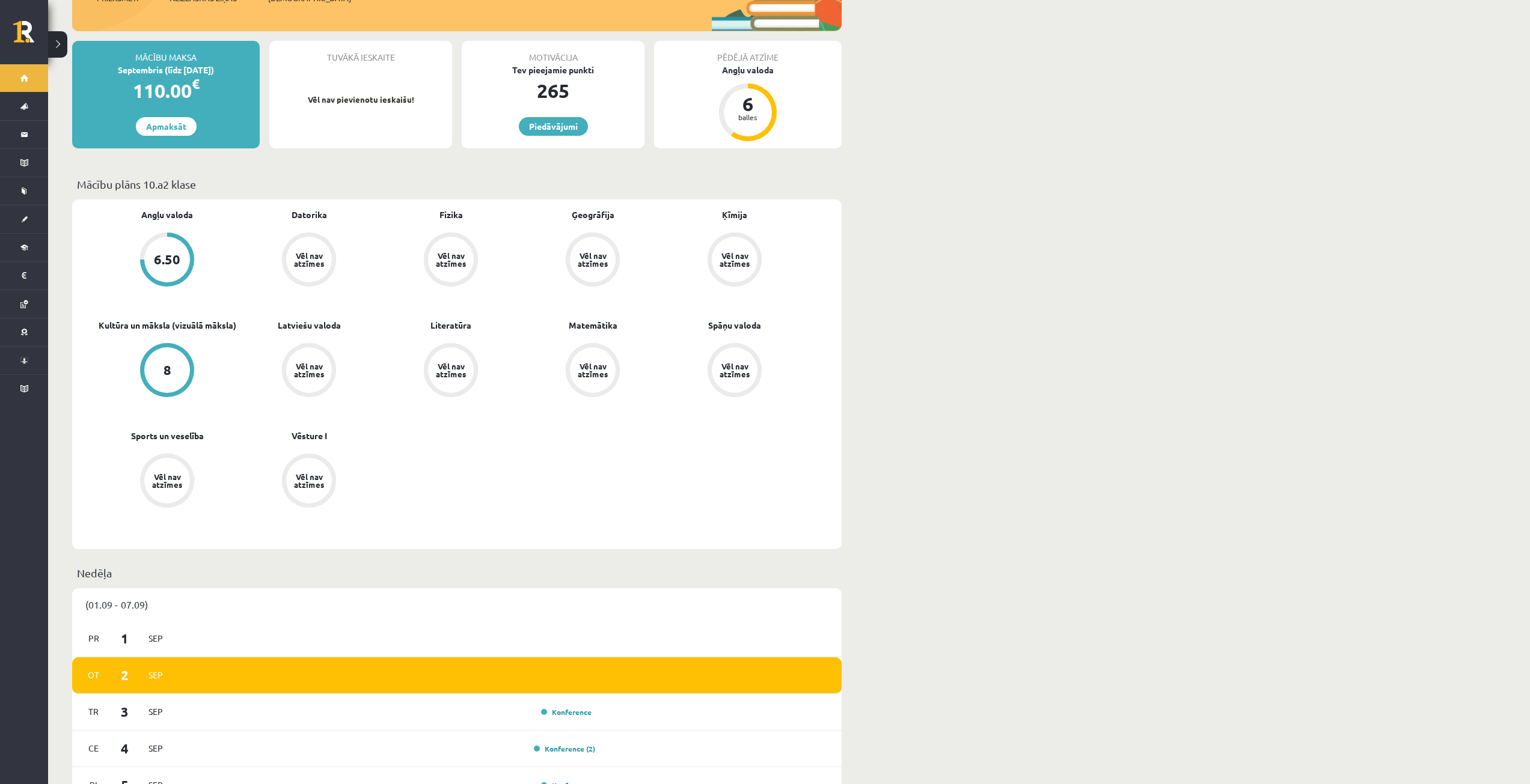
scroll to position [300, 0]
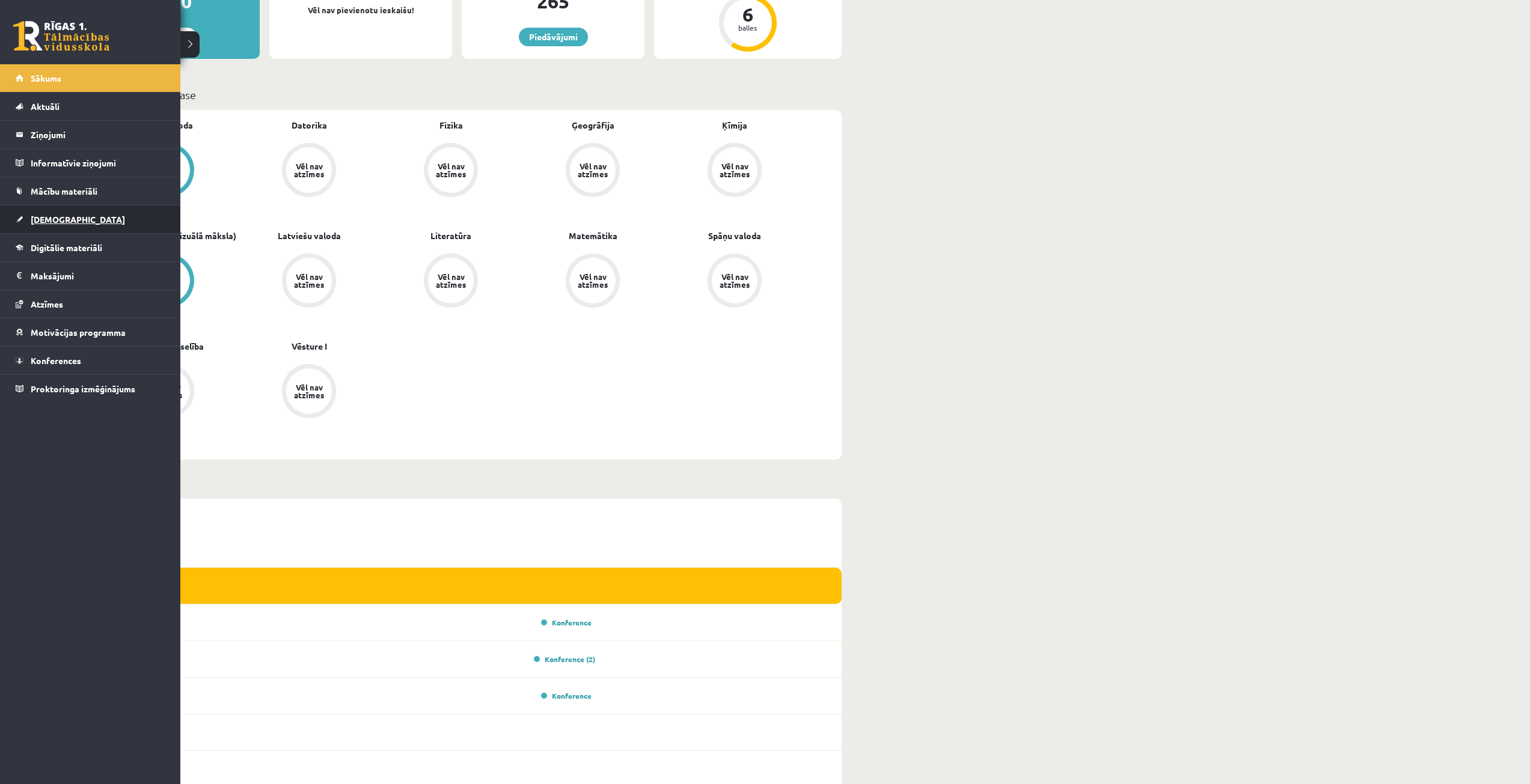
click at [47, 214] on span "[DEMOGRAPHIC_DATA]" at bounding box center [77, 219] width 94 height 11
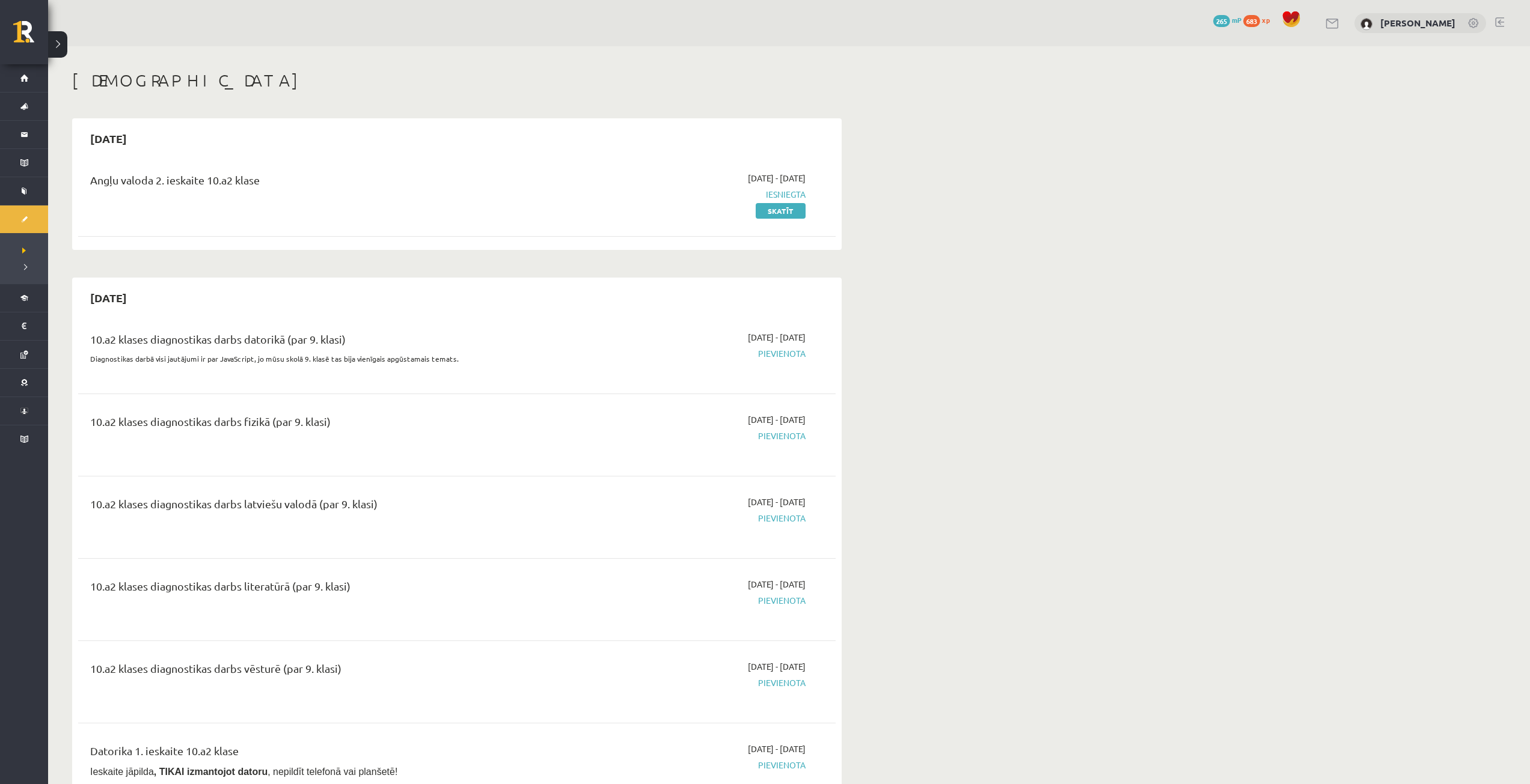
drag, startPoint x: 429, startPoint y: 246, endPoint x: 552, endPoint y: 267, distance: 124.8
drag, startPoint x: 552, startPoint y: 267, endPoint x: 598, endPoint y: 138, distance: 137.0
click at [598, 138] on div "2025-09-30" at bounding box center [457, 138] width 757 height 28
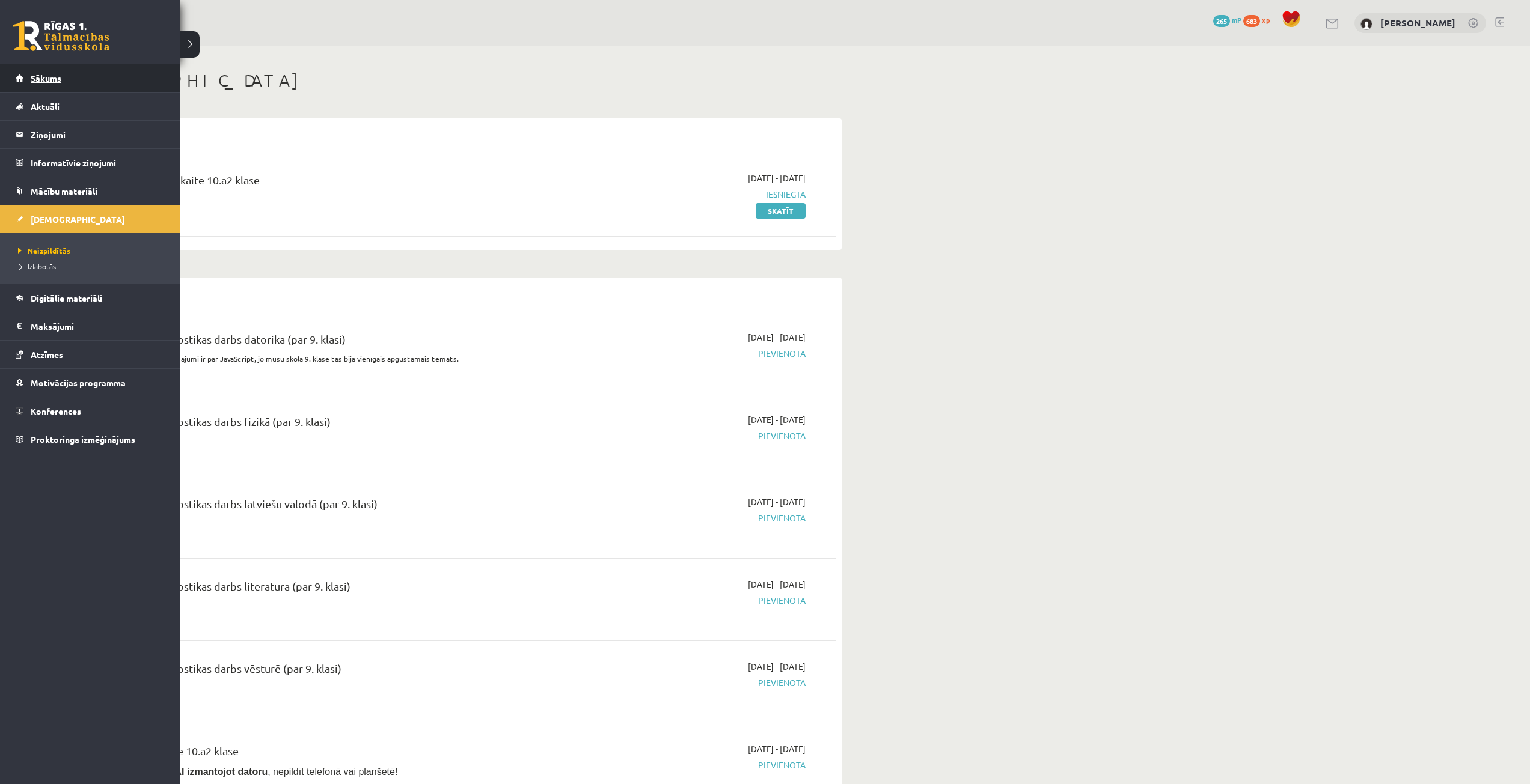
click at [20, 77] on link "Sākums" at bounding box center [90, 78] width 150 height 28
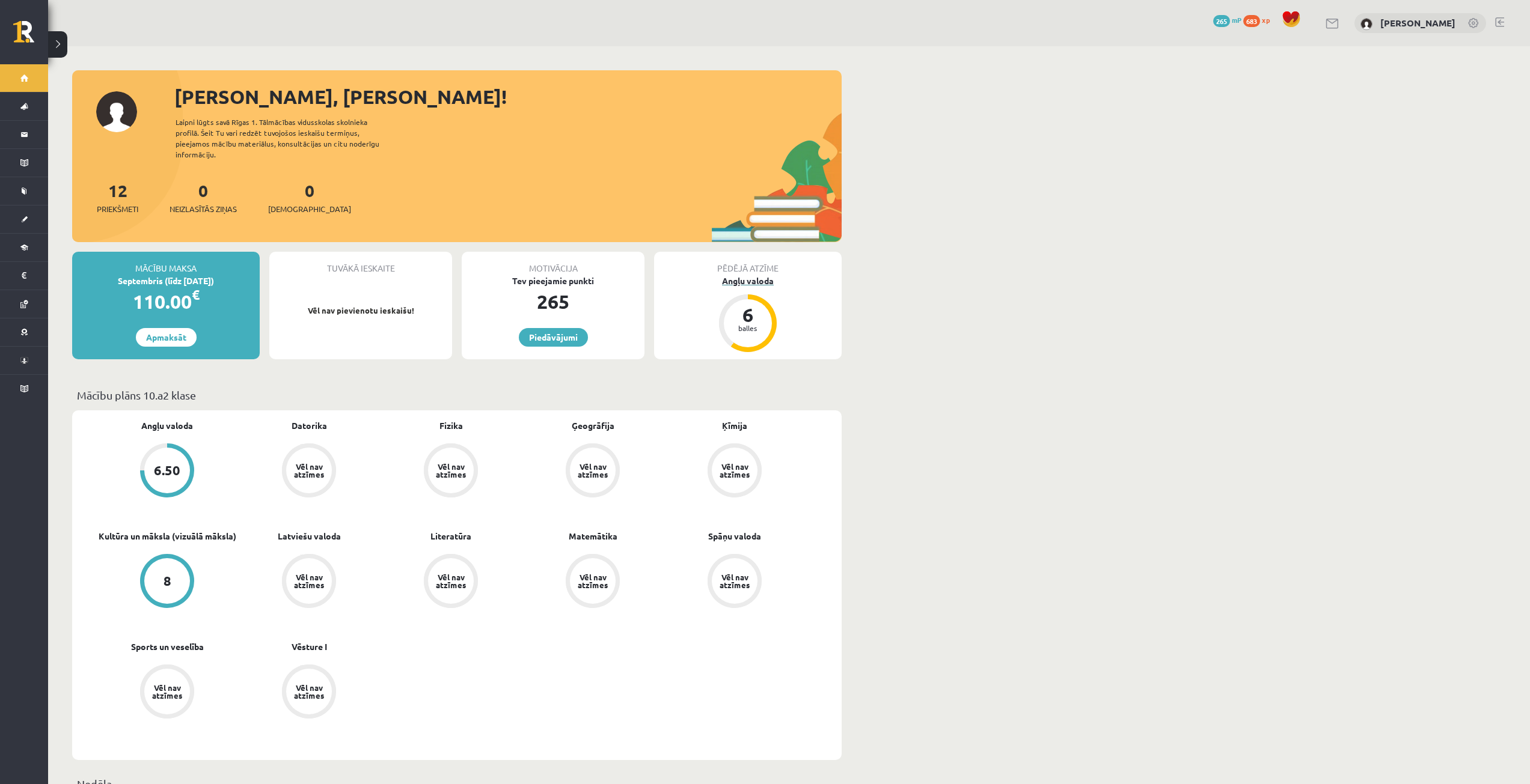
click at [731, 275] on div "Angļu valoda" at bounding box center [748, 281] width 187 height 13
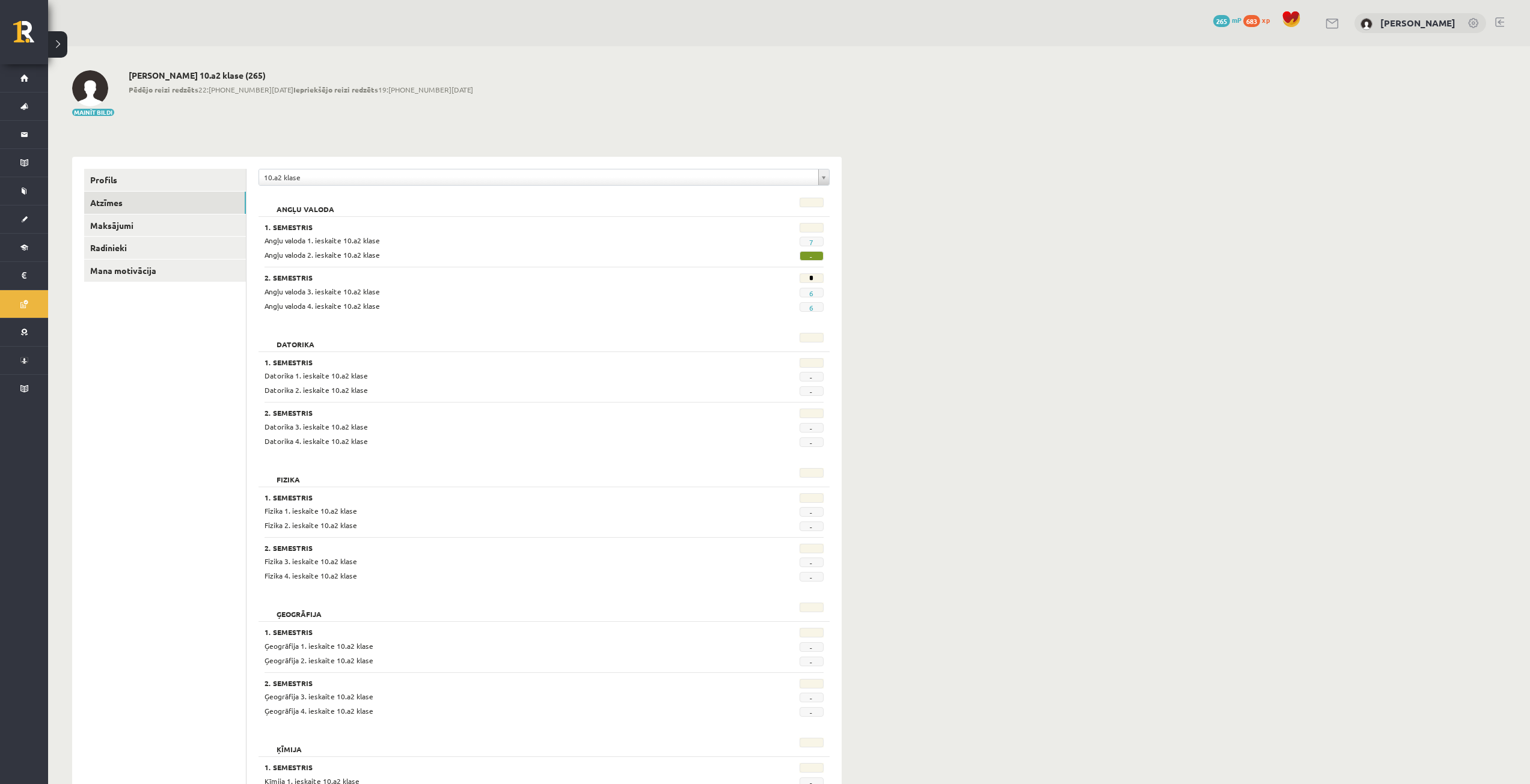
click at [813, 251] on span "-" at bounding box center [811, 256] width 24 height 9
click at [811, 260] on span "-" at bounding box center [811, 256] width 24 height 9
click at [812, 256] on span "-" at bounding box center [811, 256] width 24 height 9
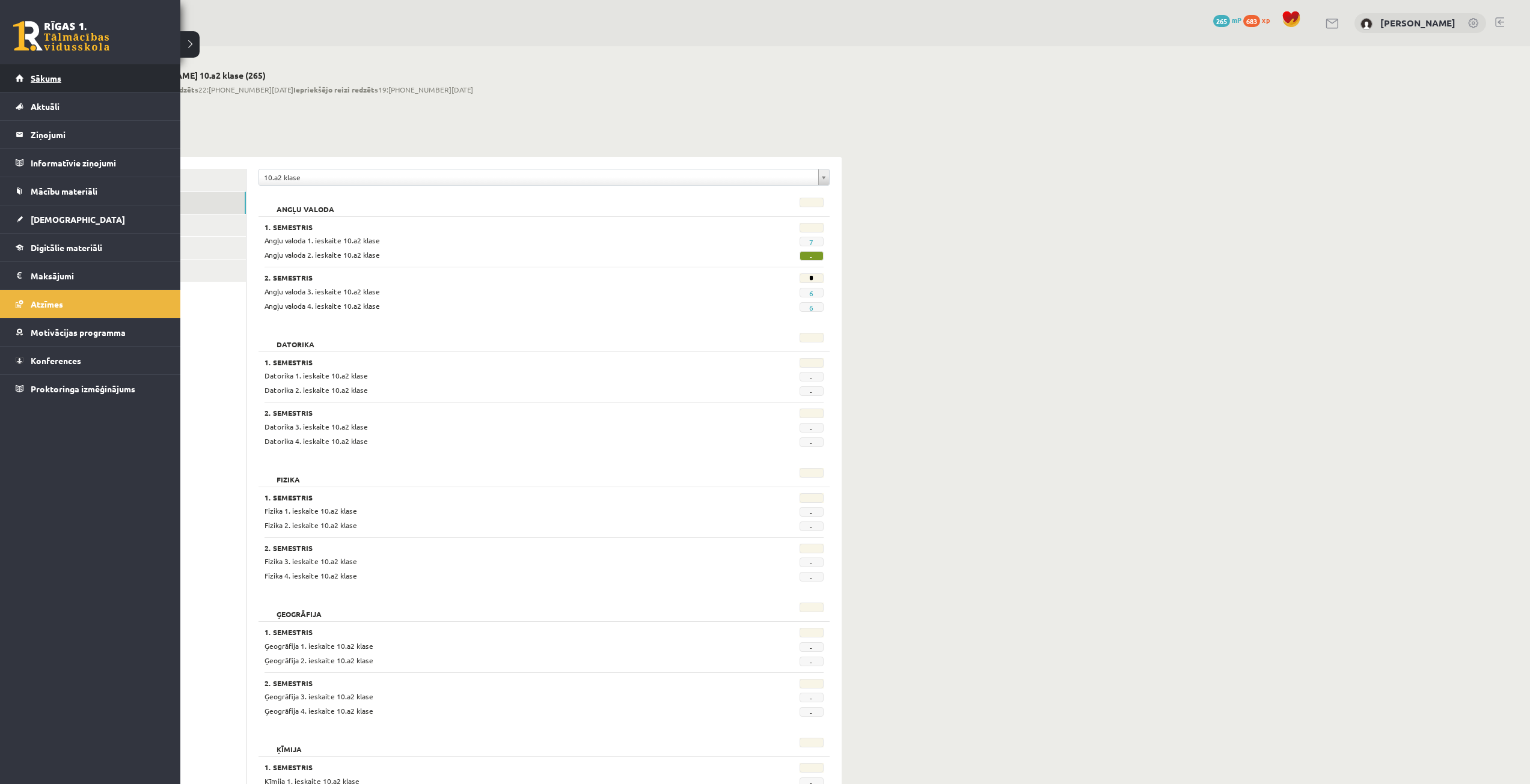
click at [96, 87] on link "Sākums" at bounding box center [90, 78] width 150 height 28
